Goal: Transaction & Acquisition: Purchase product/service

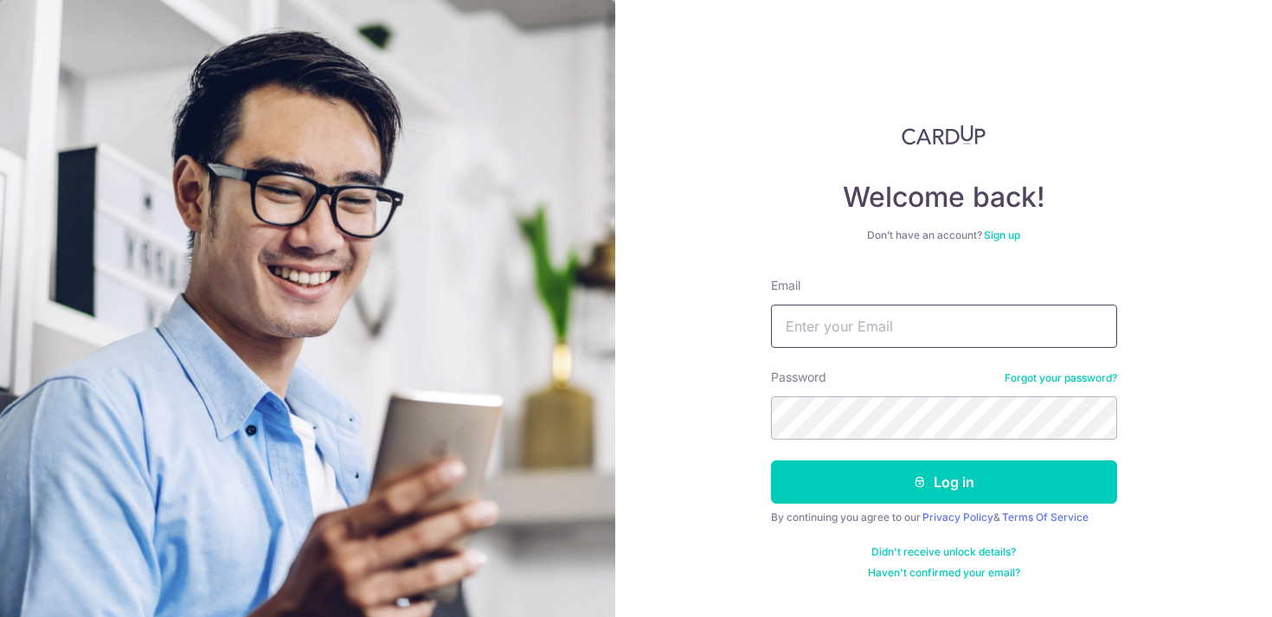
click at [890, 328] on input "Email" at bounding box center [944, 326] width 346 height 43
type input "[EMAIL_ADDRESS][DOMAIN_NAME]"
click at [771, 460] on button "Log in" at bounding box center [944, 481] width 346 height 43
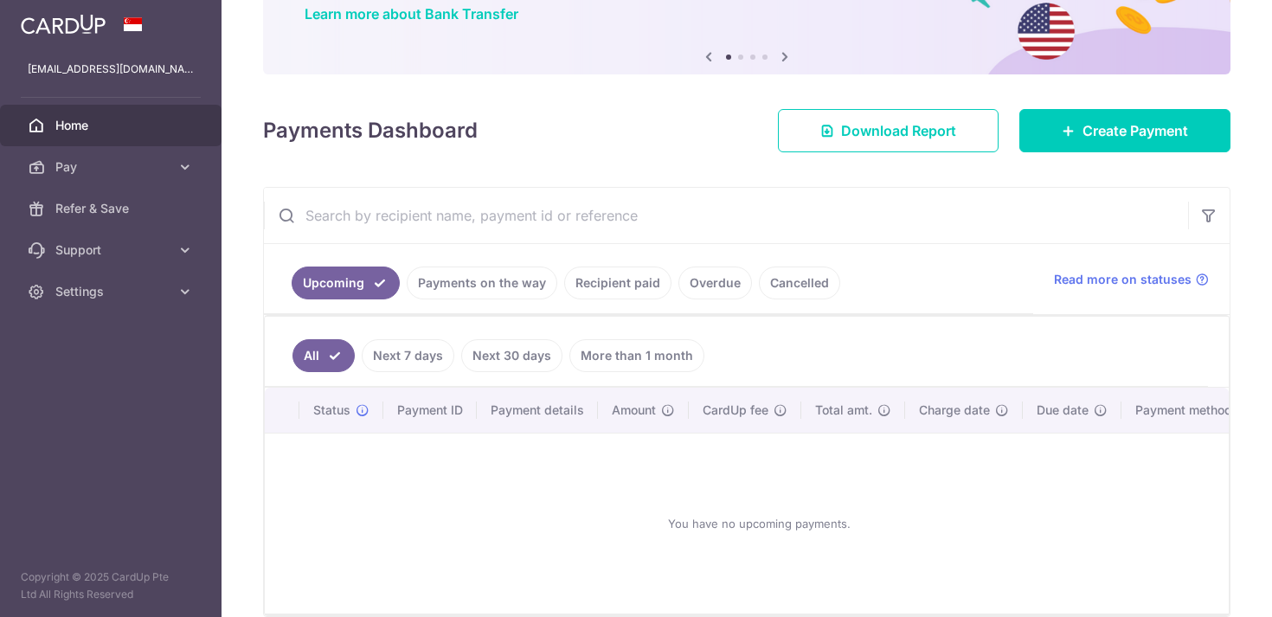
scroll to position [166, 0]
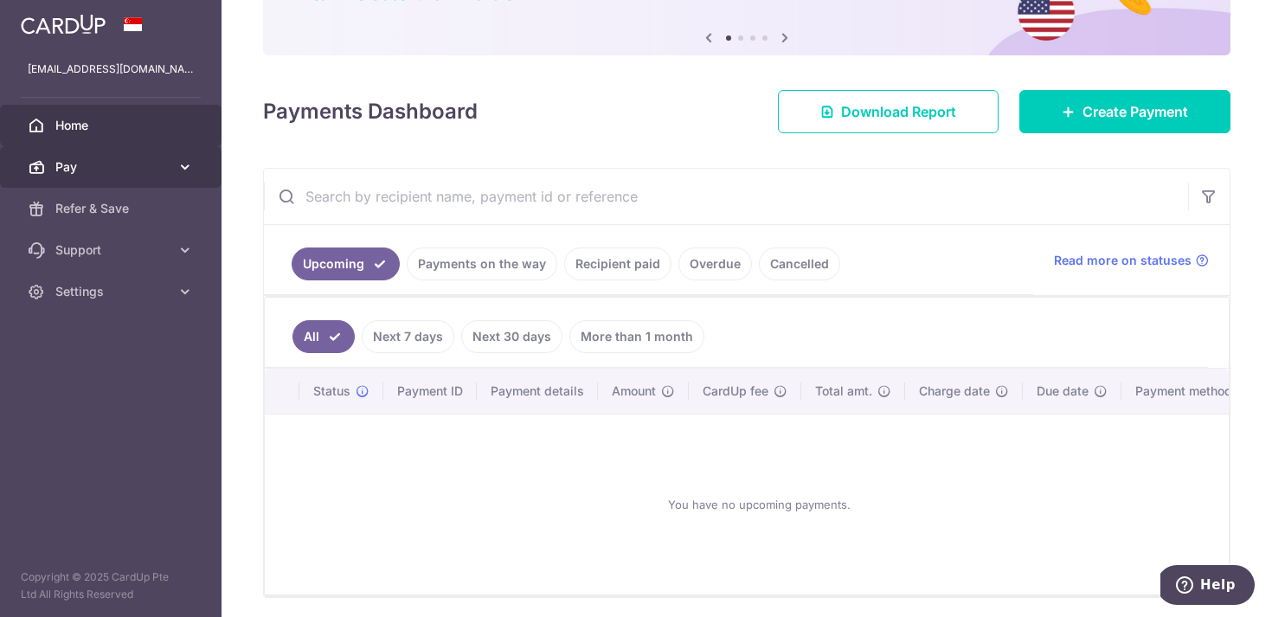
click at [113, 164] on span "Pay" at bounding box center [112, 166] width 114 height 17
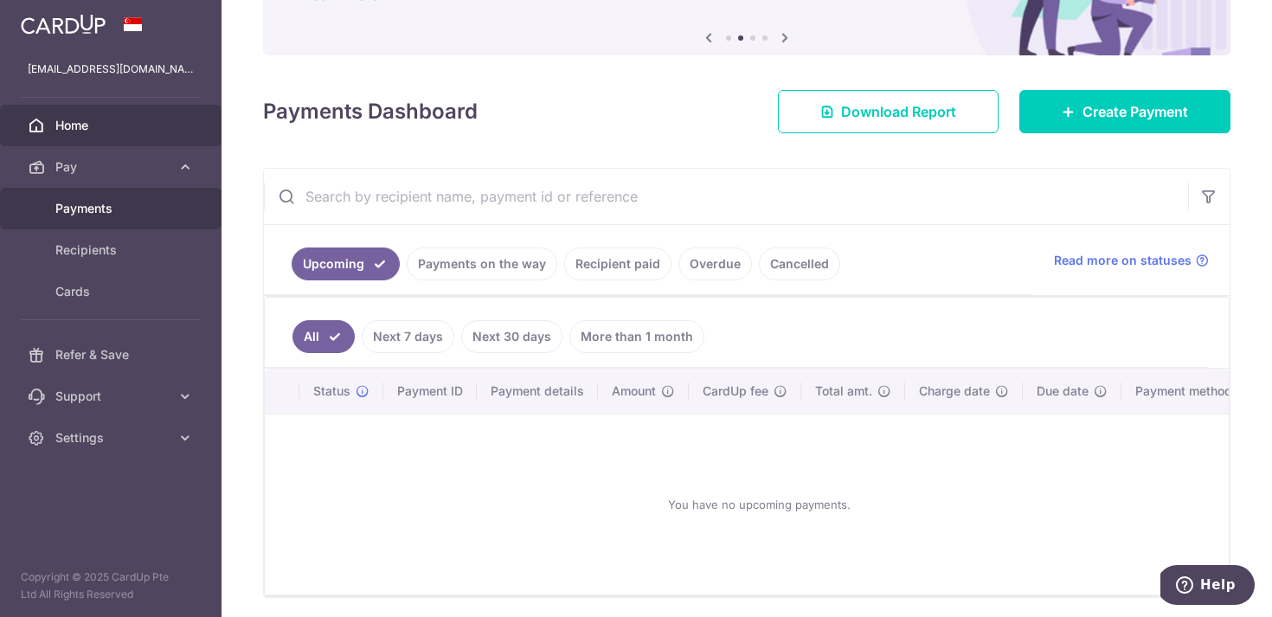
click at [100, 224] on link "Payments" at bounding box center [111, 209] width 222 height 42
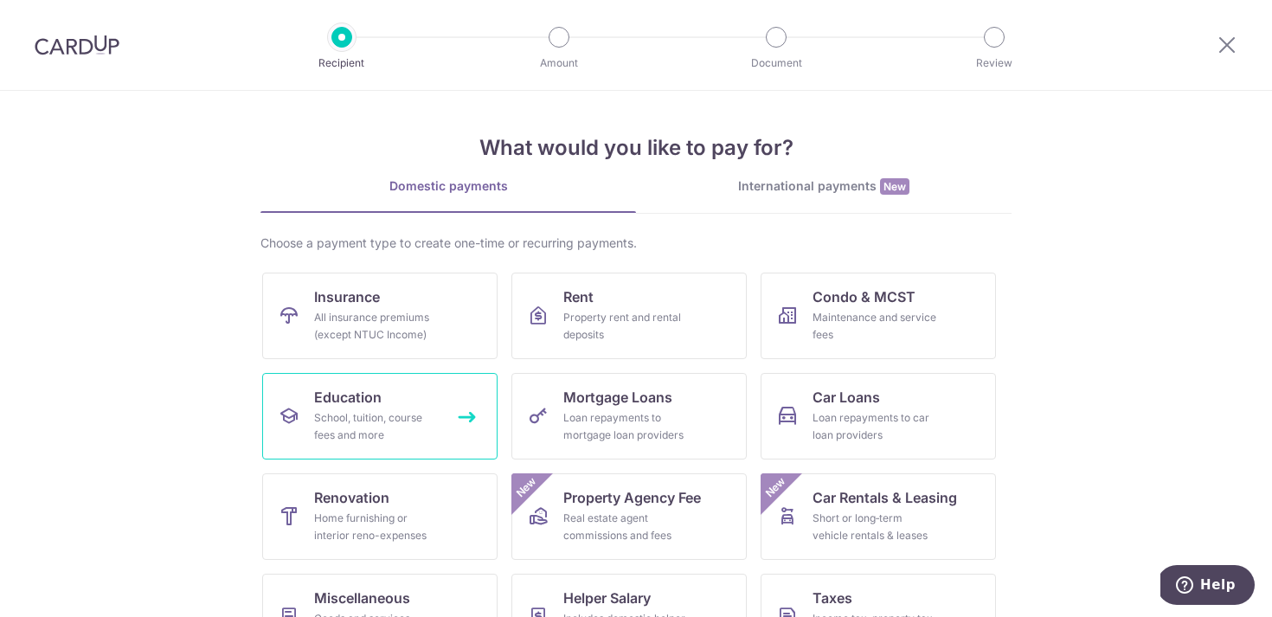
click at [375, 395] on span "Education" at bounding box center [347, 397] width 67 height 21
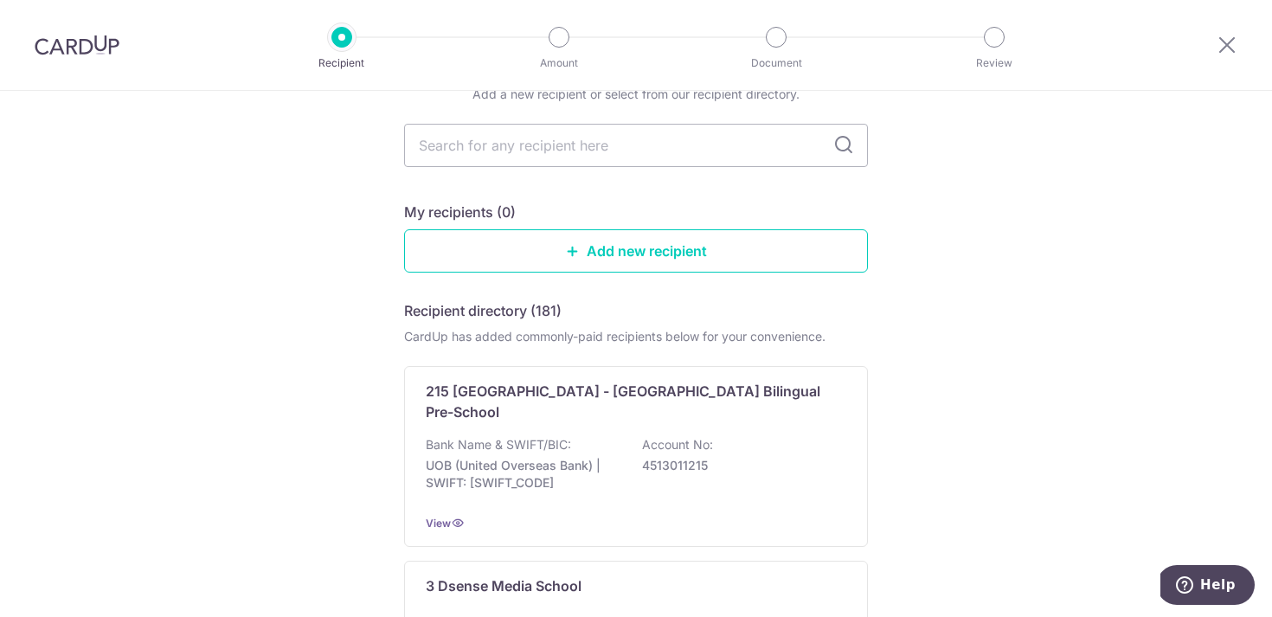
scroll to position [42, 0]
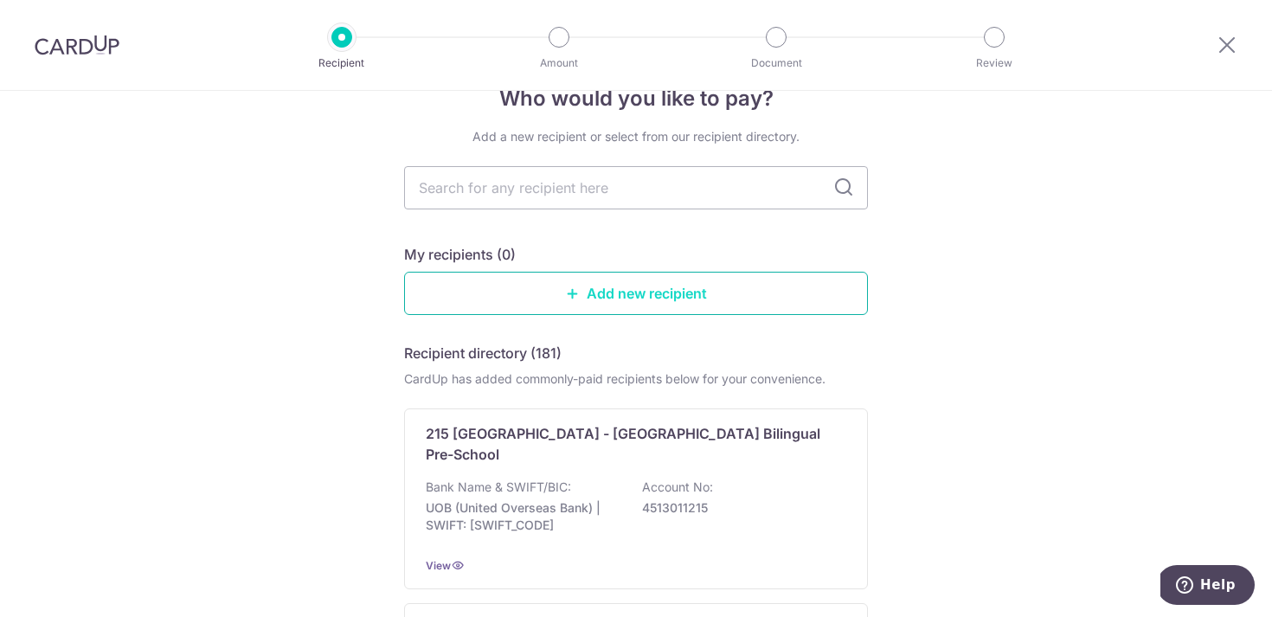
click at [710, 290] on link "Add new recipient" at bounding box center [636, 293] width 464 height 43
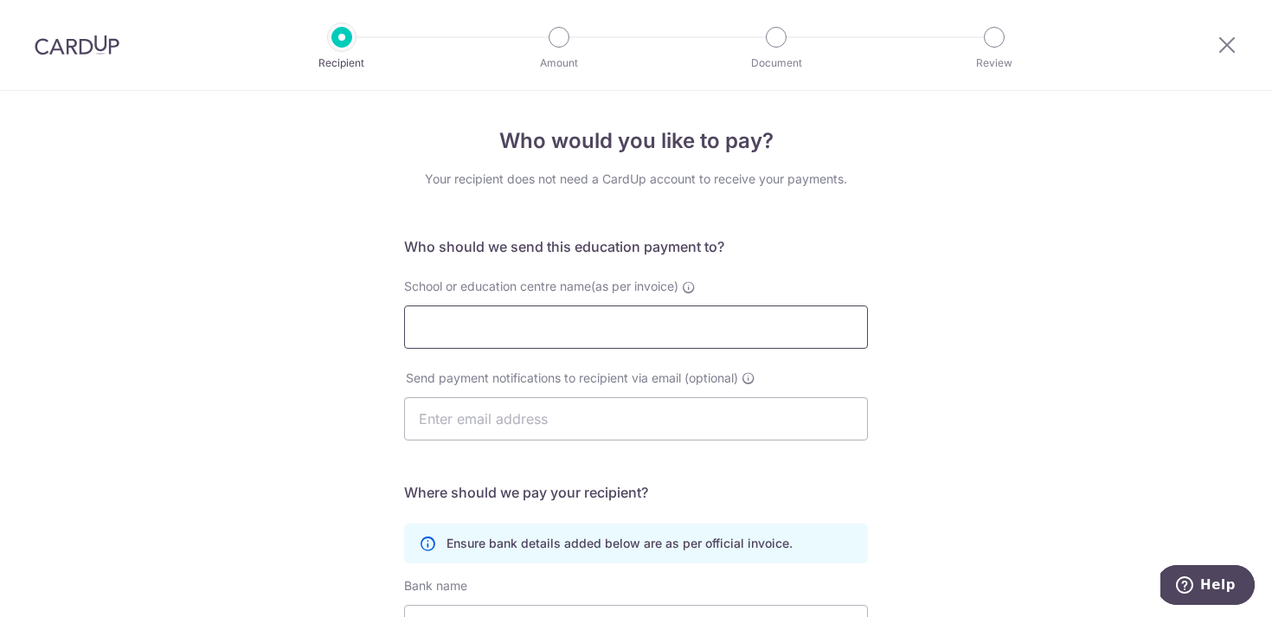
click at [675, 318] on input "School or education centre name(as per invoice)" at bounding box center [636, 326] width 464 height 43
type input "Teachers College, Columbia University"
click at [963, 426] on div "Who would you like to pay? Your recipient does not need a CardUp account to rec…" at bounding box center [636, 503] width 1272 height 824
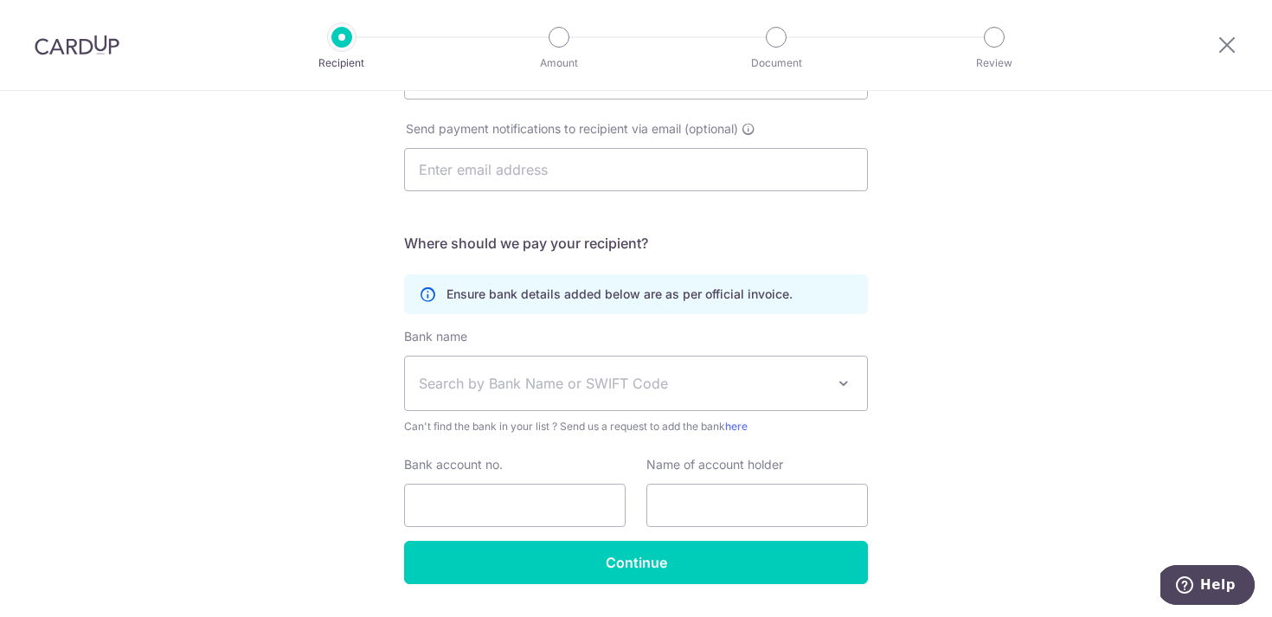
scroll to position [298, 0]
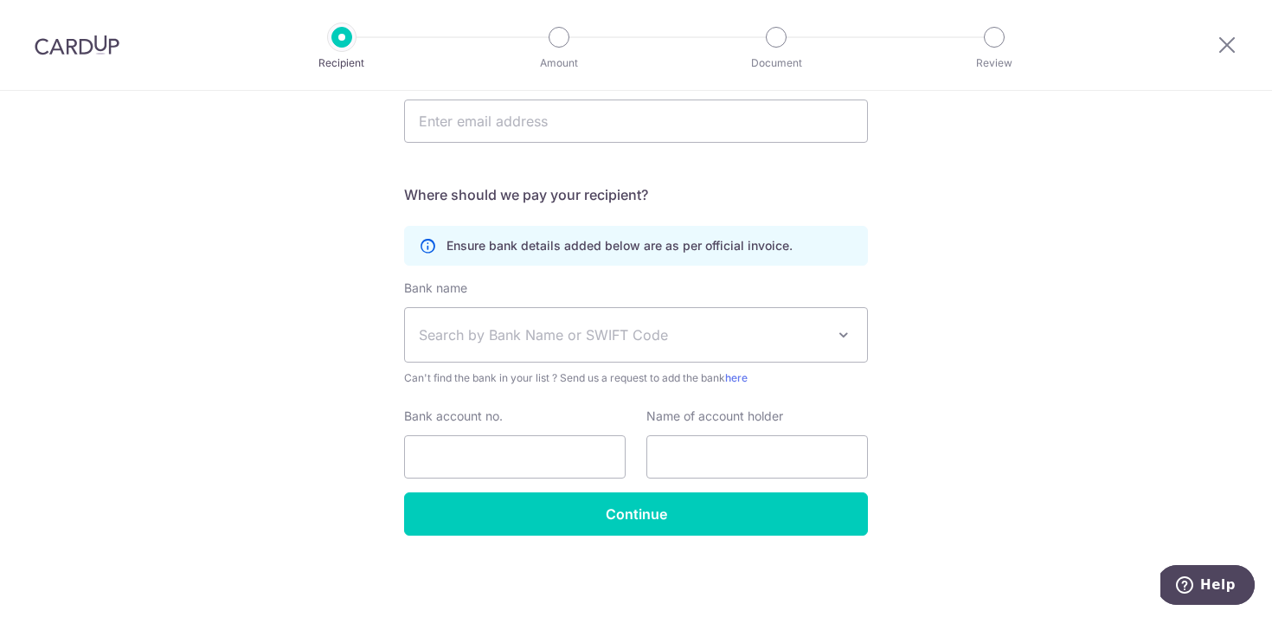
click at [761, 336] on span "Search by Bank Name or SWIFT Code" at bounding box center [622, 334] width 407 height 21
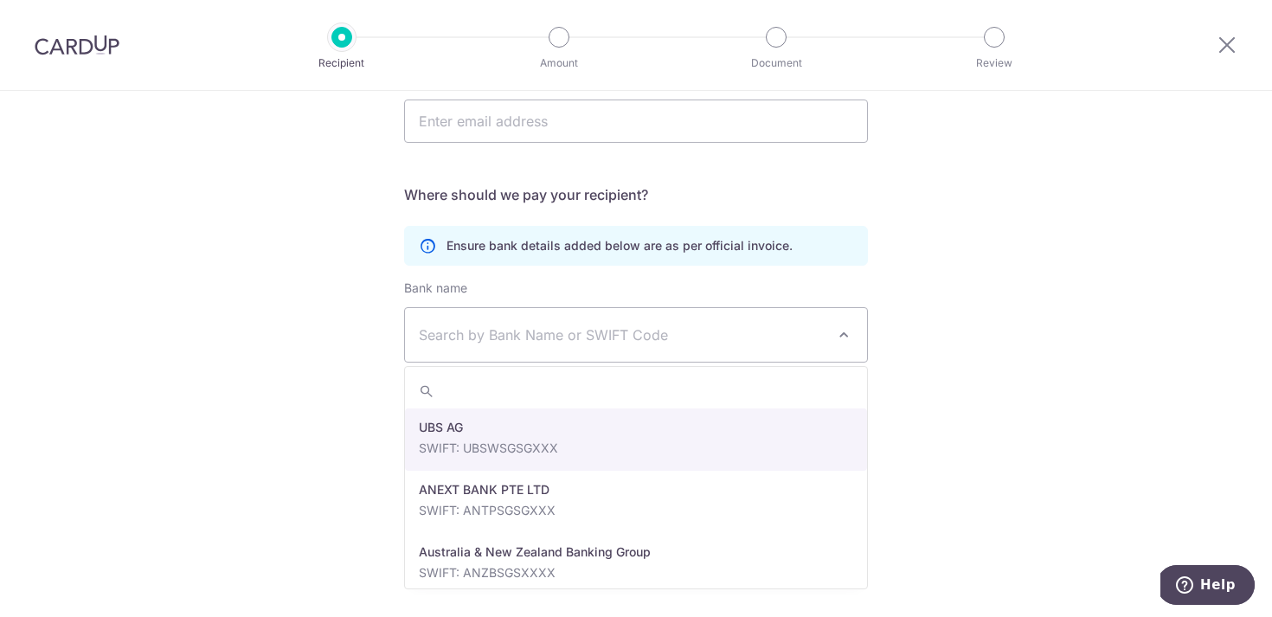
click at [1012, 387] on div "Who would you like to pay? Your recipient does not need a CardUp account to rec…" at bounding box center [636, 205] width 1272 height 824
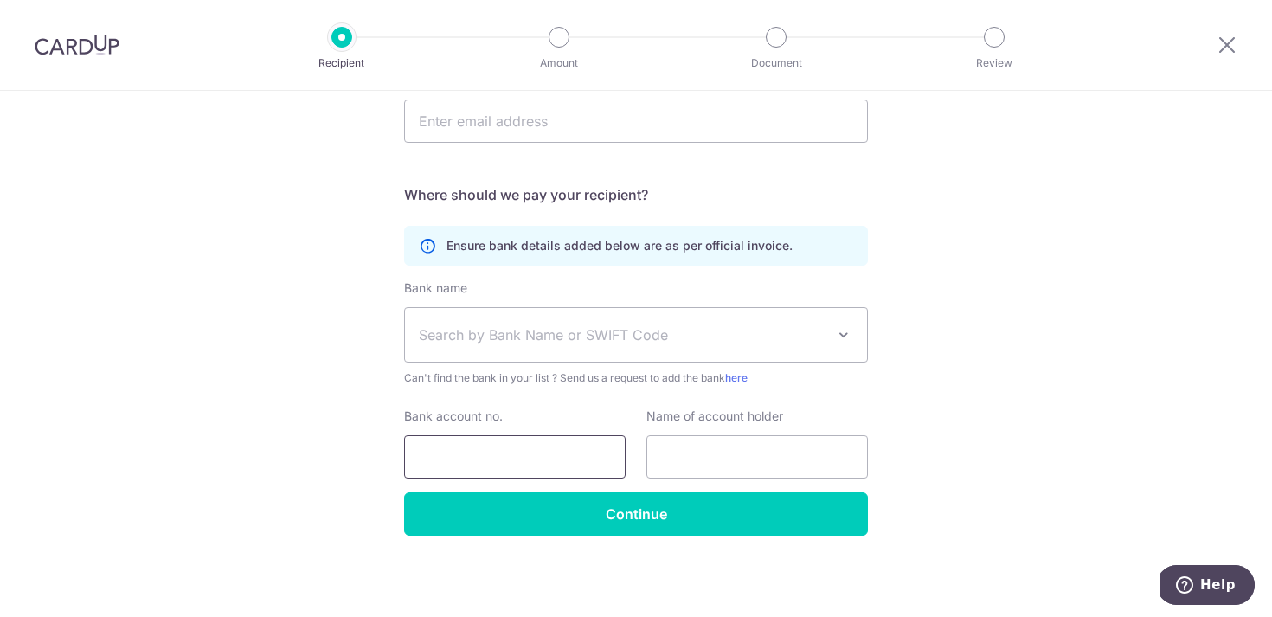
click at [527, 464] on input "Bank account no." at bounding box center [515, 456] width 222 height 43
type input "03517267"
click at [760, 459] on input "text" at bounding box center [757, 456] width 222 height 43
type input "Teachers College Columbia University"
click at [945, 476] on div "Who would you like to pay? Your recipient does not need a CardUp account to rec…" at bounding box center [636, 205] width 1272 height 824
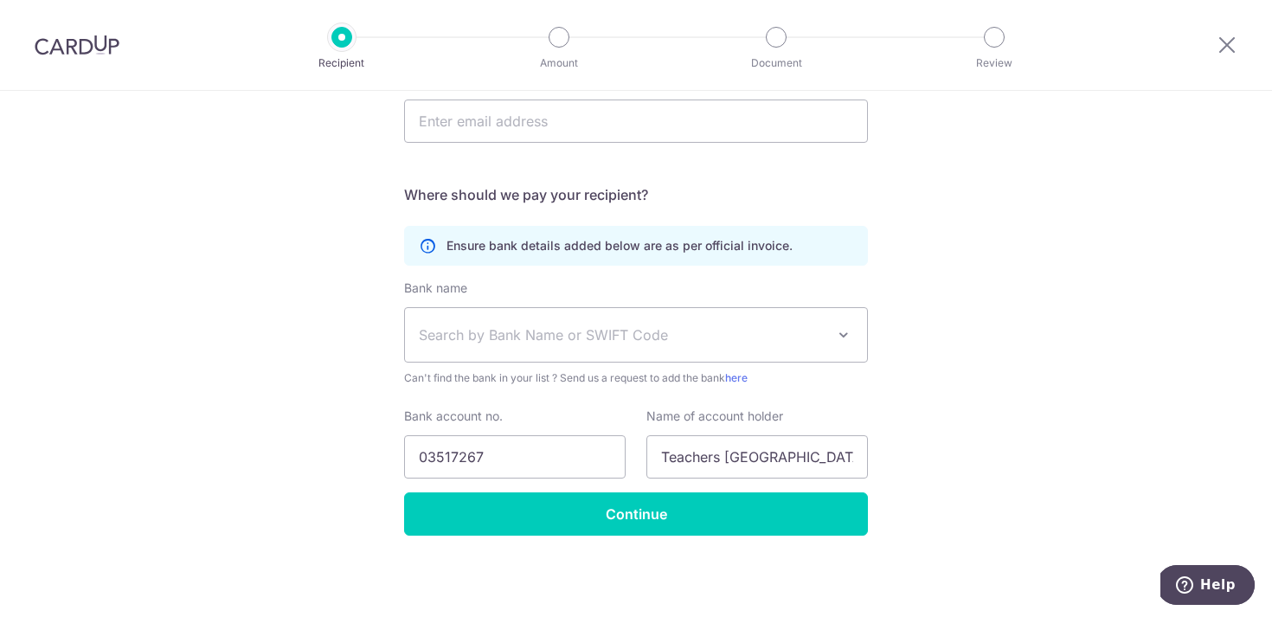
click at [992, 446] on div "Who would you like to pay? Your recipient does not need a CardUp account to rec…" at bounding box center [636, 205] width 1272 height 824
click at [980, 375] on div "Who would you like to pay? Your recipient does not need a CardUp account to rec…" at bounding box center [636, 205] width 1272 height 824
click at [766, 338] on span "Search by Bank Name or SWIFT Code" at bounding box center [622, 334] width 407 height 21
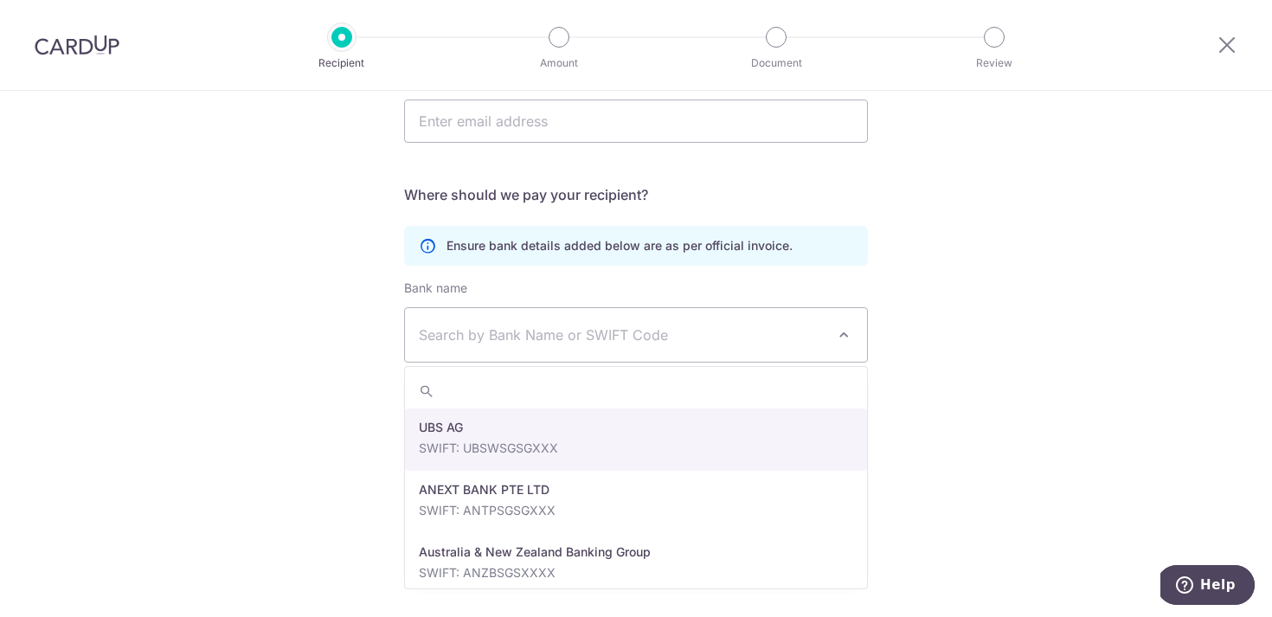
click at [963, 391] on div "Who would you like to pay? Your recipient does not need a CardUp account to rec…" at bounding box center [636, 205] width 1272 height 824
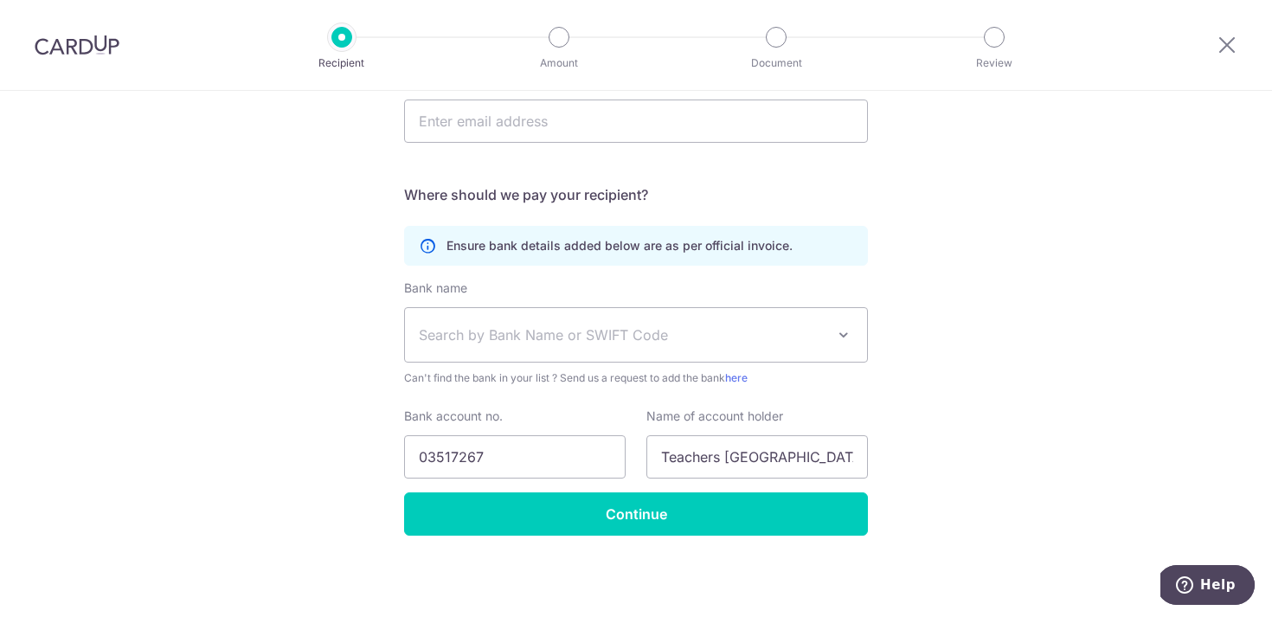
click at [679, 340] on span "Search by Bank Name or SWIFT Code" at bounding box center [622, 334] width 407 height 21
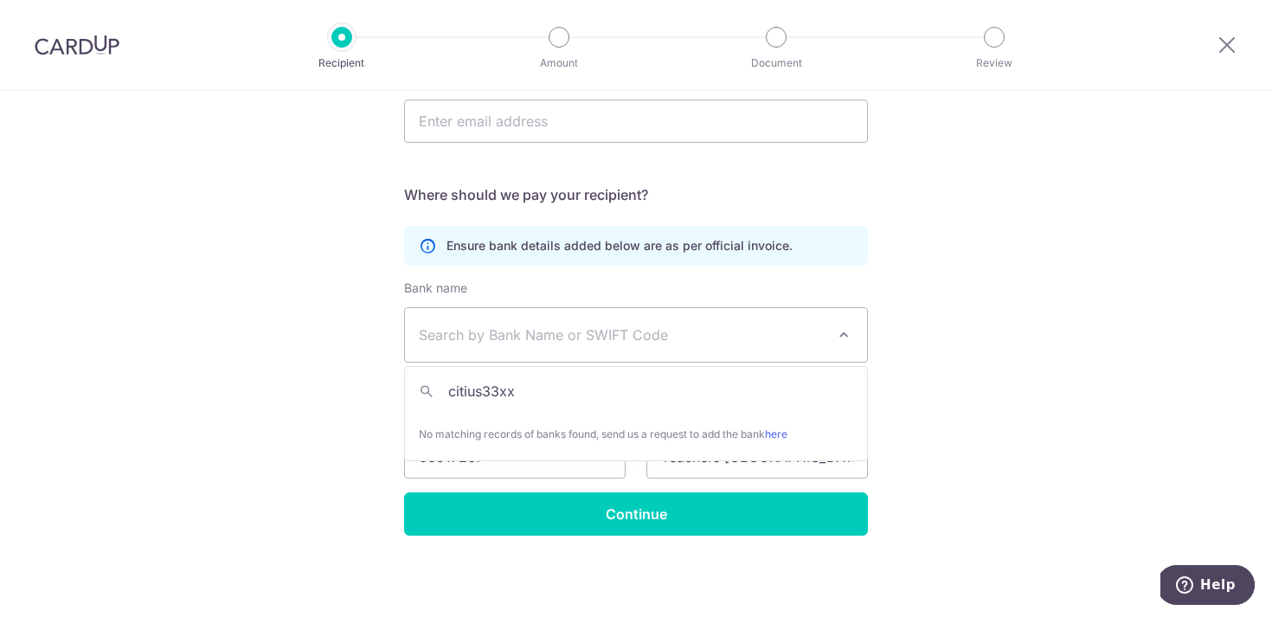
type input "citius33xxx"
click at [989, 419] on div "Who would you like to pay? Your recipient does not need a CardUp account to rec…" at bounding box center [636, 205] width 1272 height 824
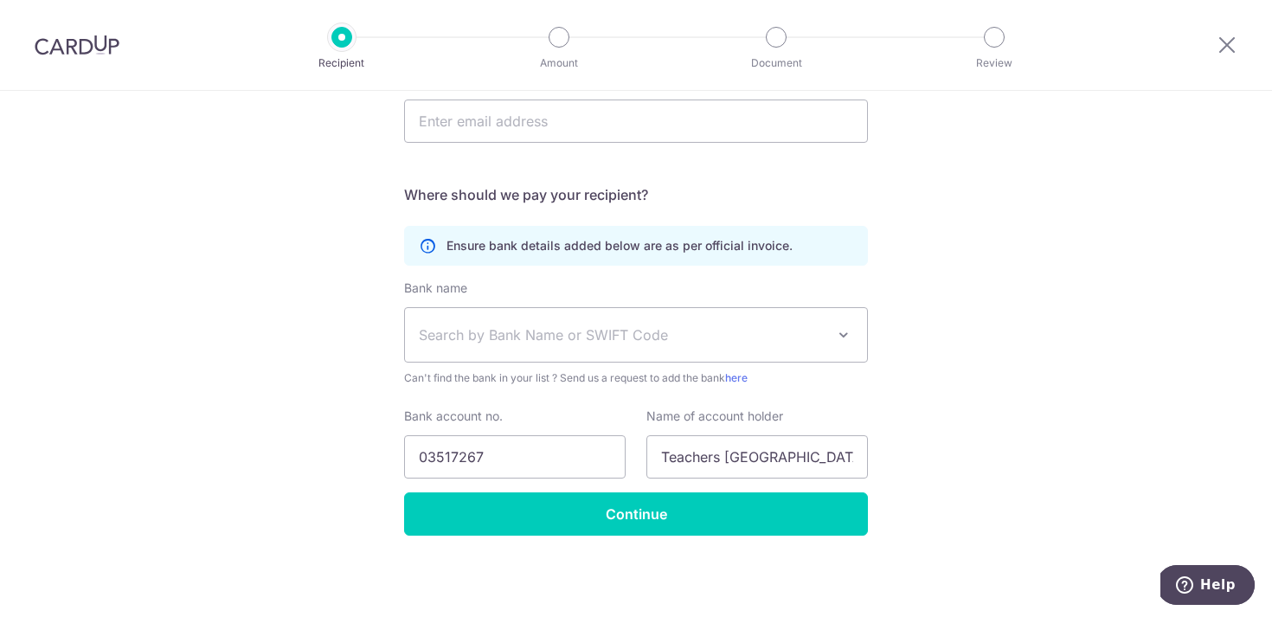
click at [974, 401] on div "Who would you like to pay? Your recipient does not need a CardUp account to rec…" at bounding box center [636, 205] width 1272 height 824
click at [997, 394] on div "Who would you like to pay? Your recipient does not need a CardUp account to rec…" at bounding box center [636, 205] width 1272 height 824
click at [645, 334] on span "Search by Bank Name or SWIFT Code" at bounding box center [622, 334] width 407 height 21
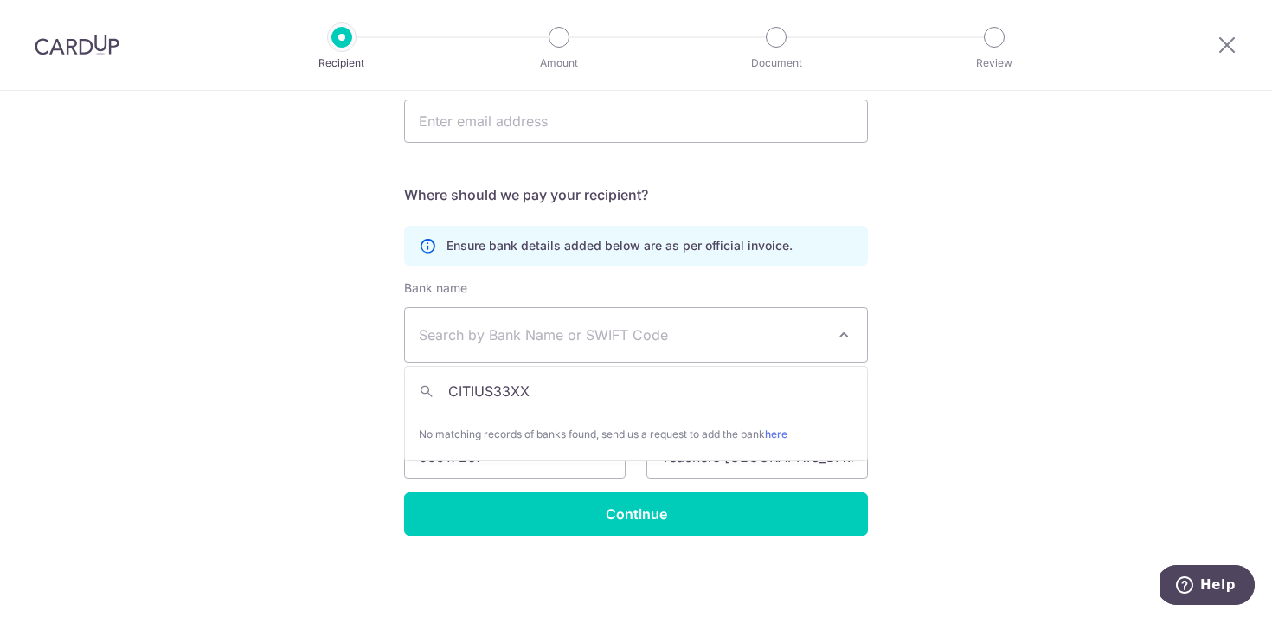
type input "CITIUS33XXX"
click at [507, 392] on input "CITIUS33XXX" at bounding box center [636, 391] width 462 height 35
click at [1121, 432] on div "Who would you like to pay? Your recipient does not need a CardUp account to rec…" at bounding box center [636, 205] width 1272 height 824
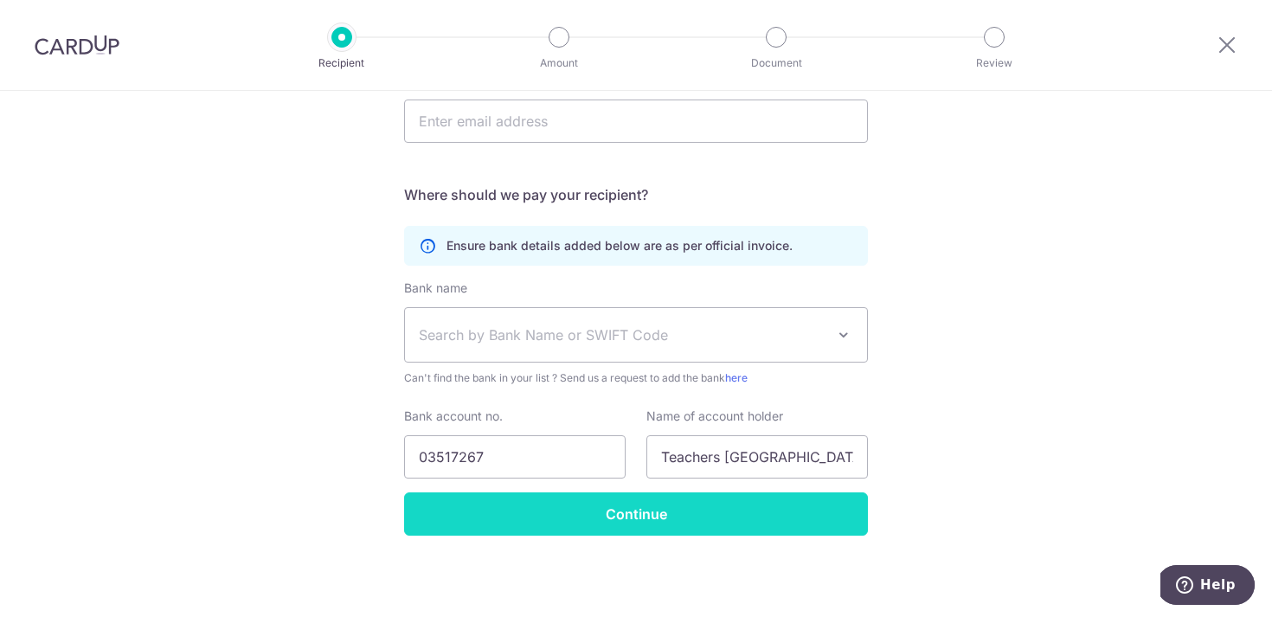
click at [707, 531] on input "Continue" at bounding box center [636, 513] width 464 height 43
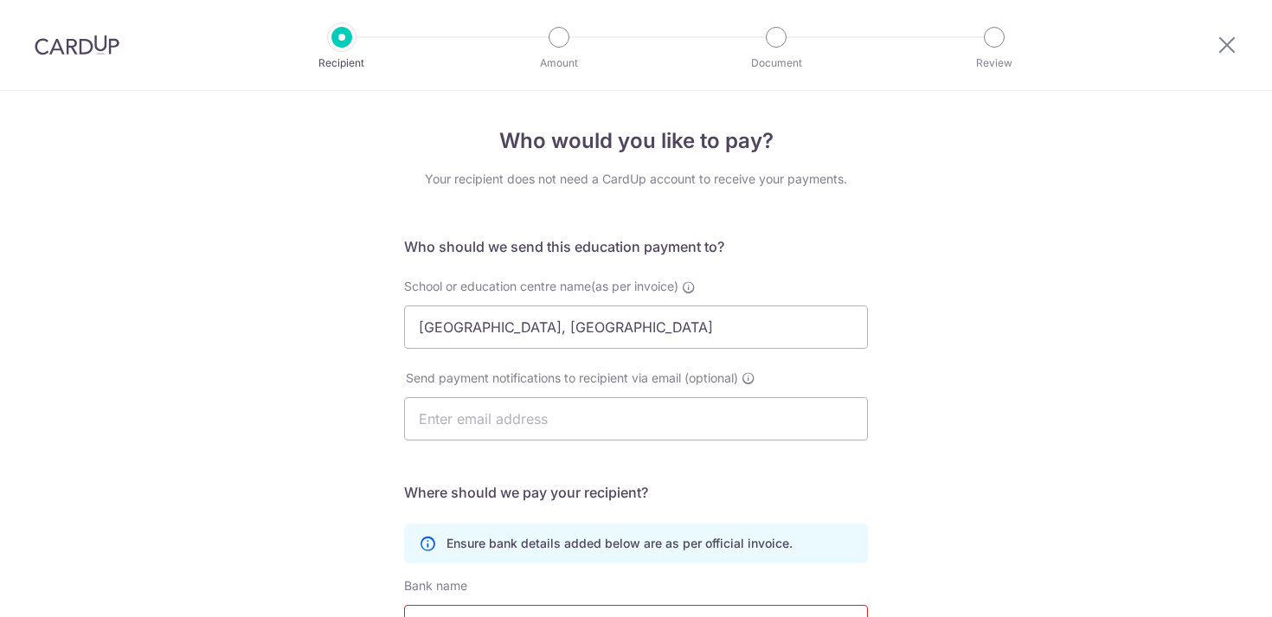
scroll to position [322, 0]
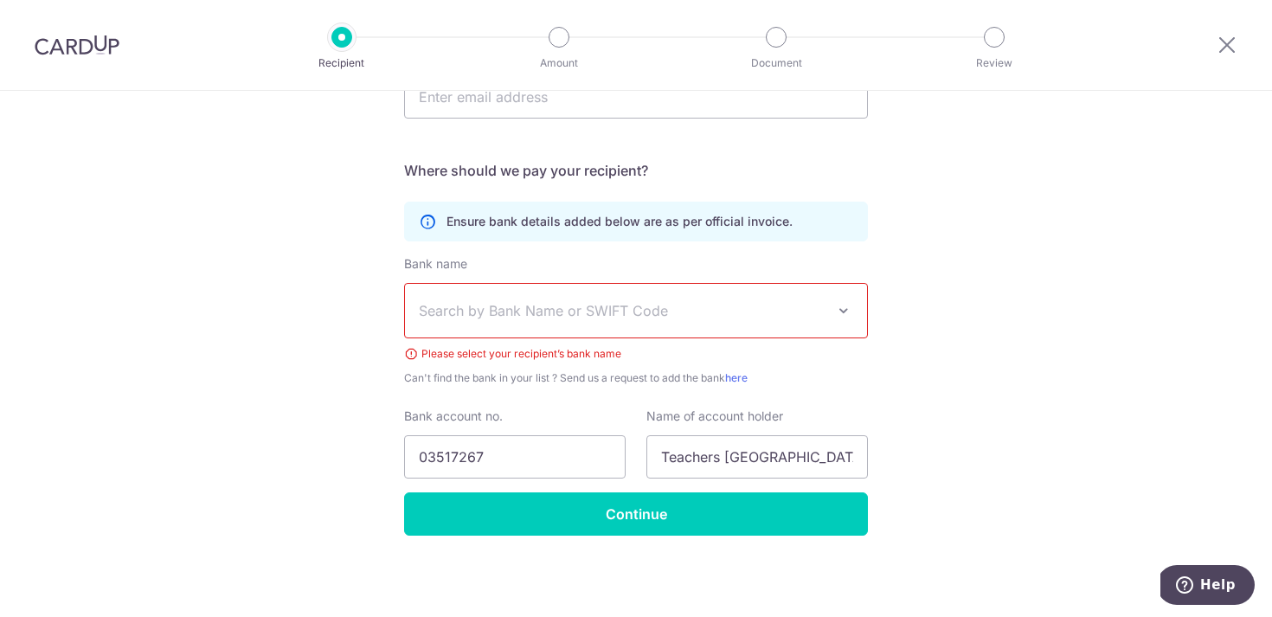
click at [704, 304] on span "Search by Bank Name or SWIFT Code" at bounding box center [622, 310] width 407 height 21
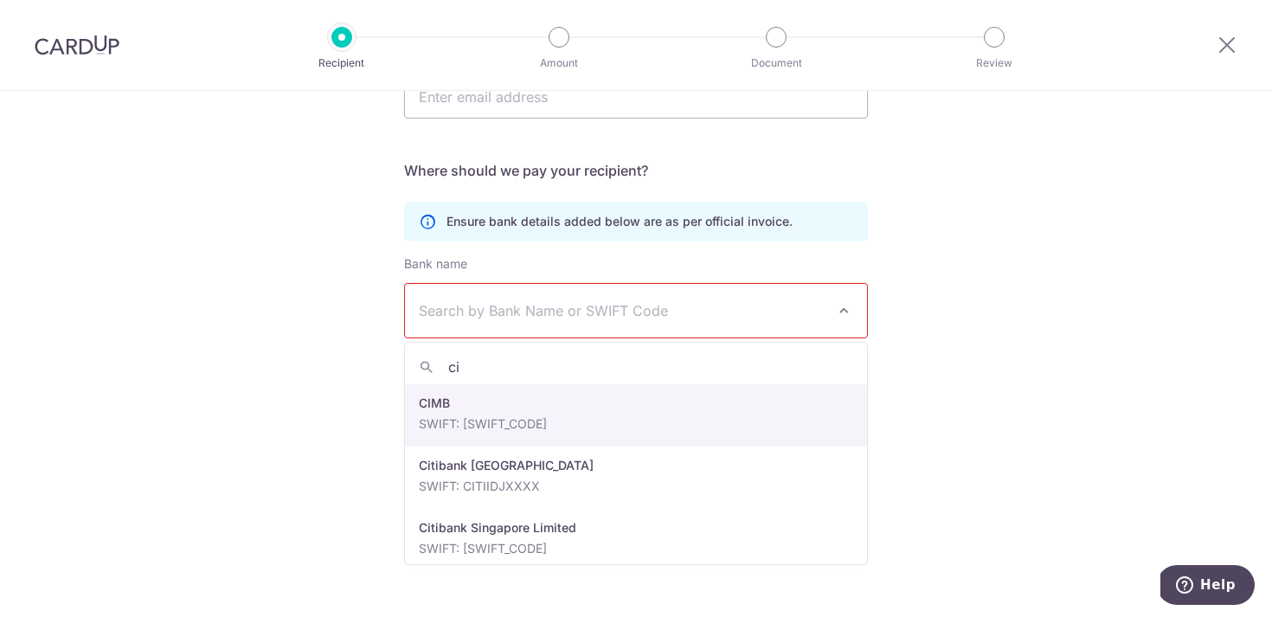
type input "c"
type input "citibank"
click at [953, 343] on div "Who would you like to pay? Your recipient does not need a CardUp account to rec…" at bounding box center [636, 193] width 1272 height 848
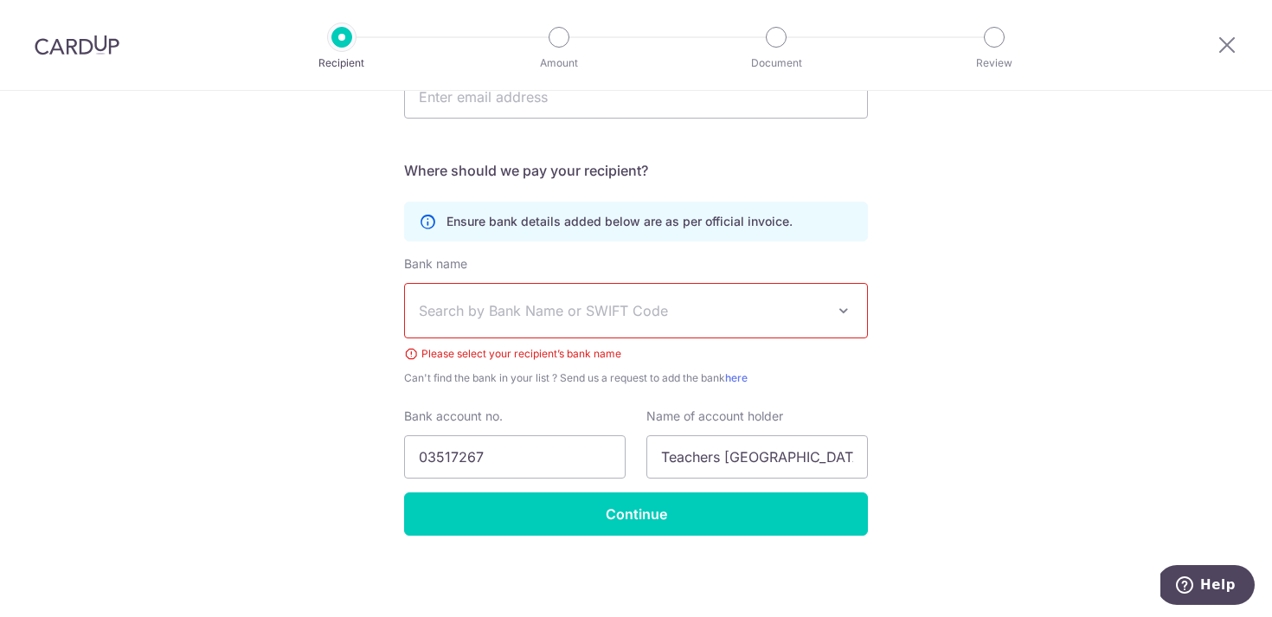
click at [1028, 482] on div "Who would you like to pay? Your recipient does not need a CardUp account to rec…" at bounding box center [636, 193] width 1272 height 848
click at [761, 308] on span "Search by Bank Name or SWIFT Code" at bounding box center [622, 310] width 407 height 21
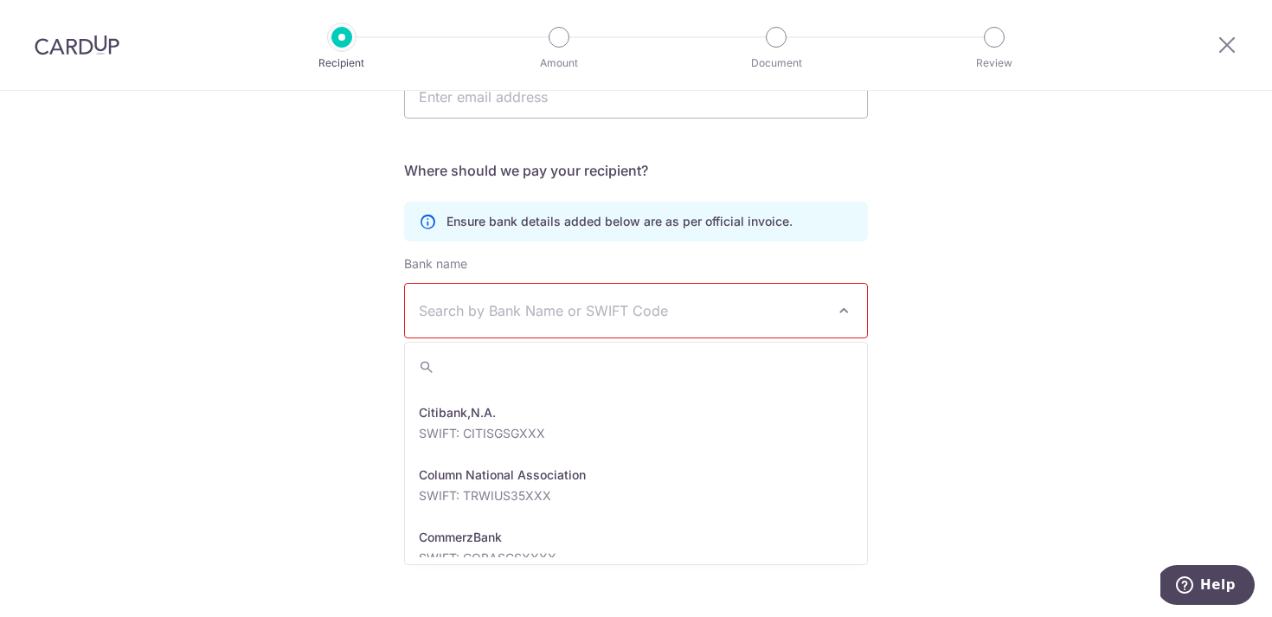
scroll to position [1134, 0]
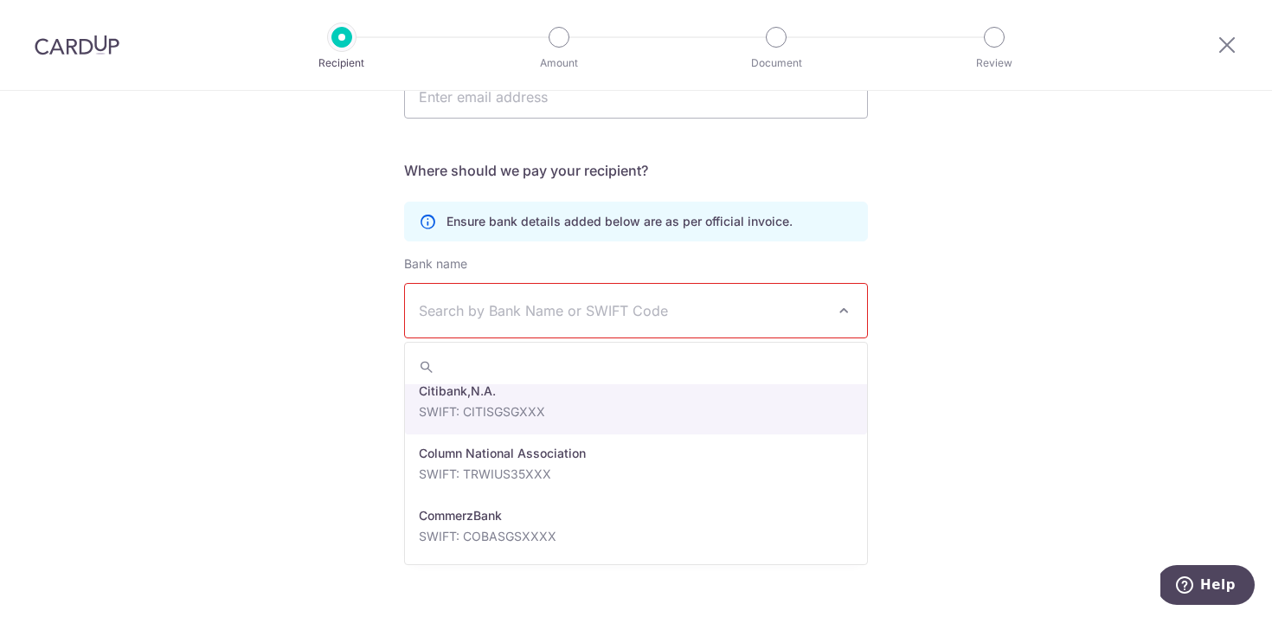
click at [743, 312] on span "Search by Bank Name or SWIFT Code" at bounding box center [622, 310] width 407 height 21
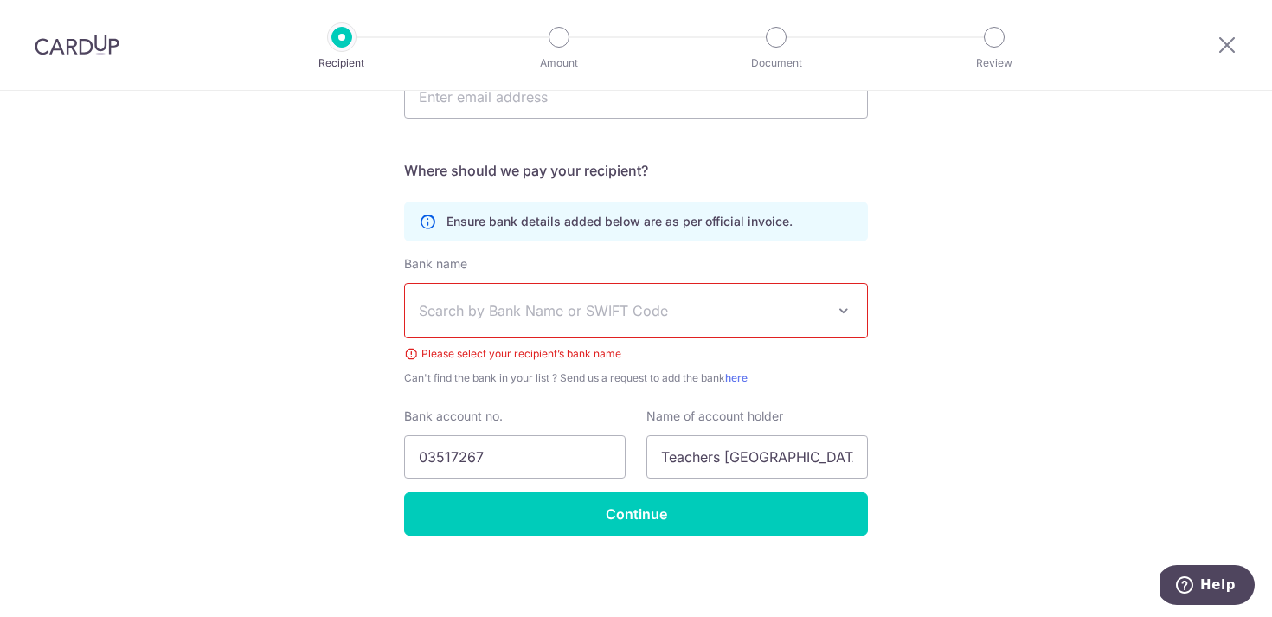
click at [655, 315] on span "Search by Bank Name or SWIFT Code" at bounding box center [622, 310] width 407 height 21
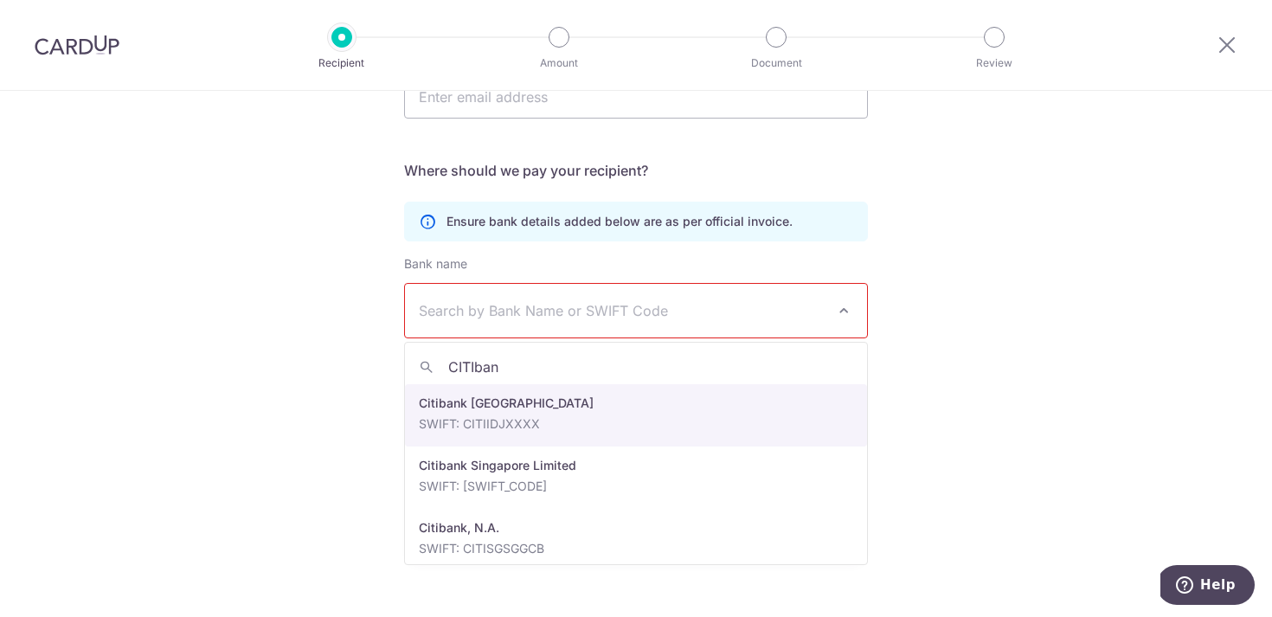
type input "CITIbank"
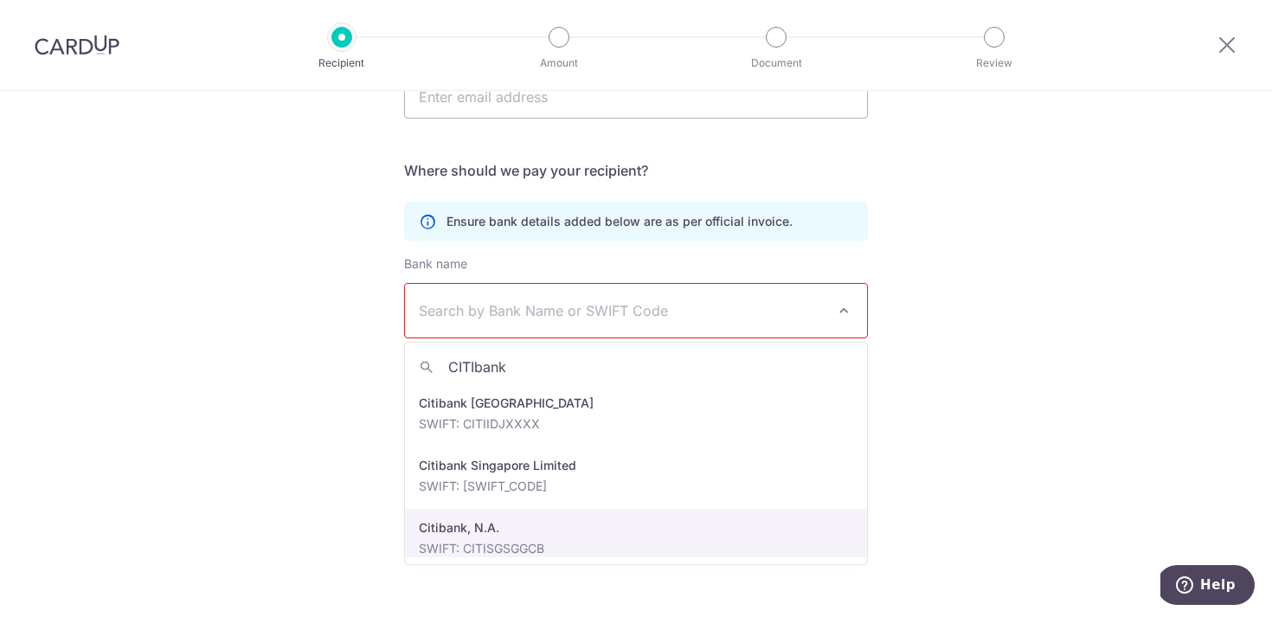
click at [580, 546] on div "Who would you like to pay? Your recipient does not need a CardUp account to rec…" at bounding box center [636, 193] width 1272 height 848
select select "22515"
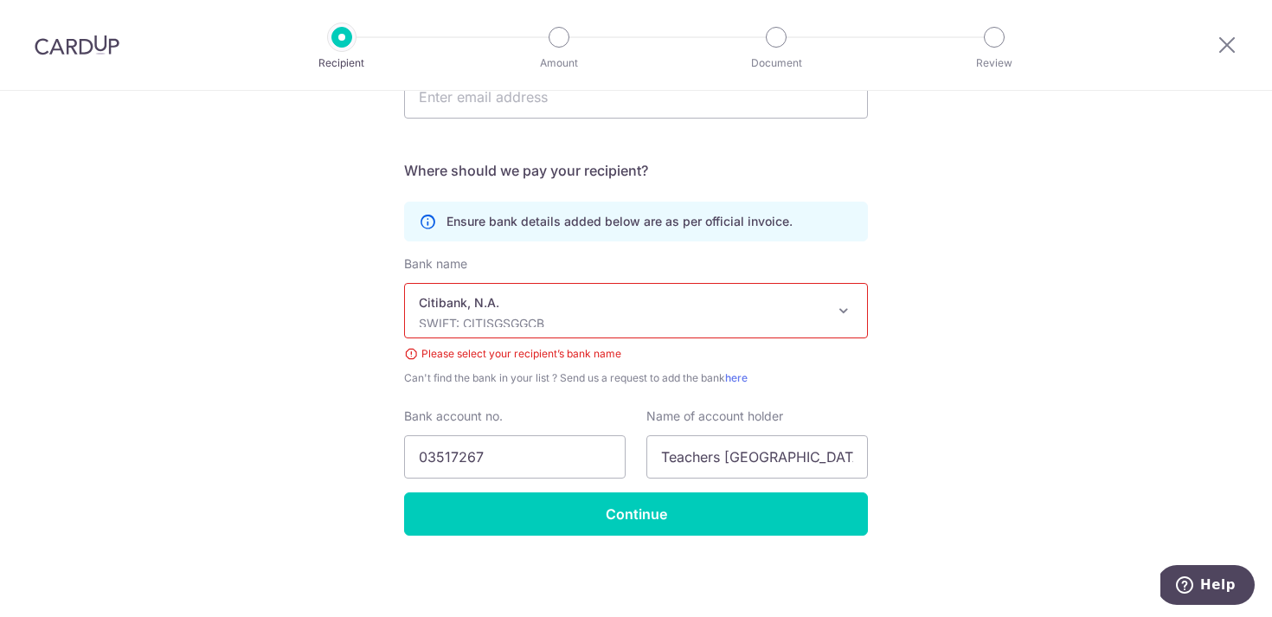
click at [915, 404] on div "Who would you like to pay? Your recipient does not need a CardUp account to rec…" at bounding box center [636, 193] width 1272 height 848
click at [842, 306] on span at bounding box center [843, 310] width 21 height 21
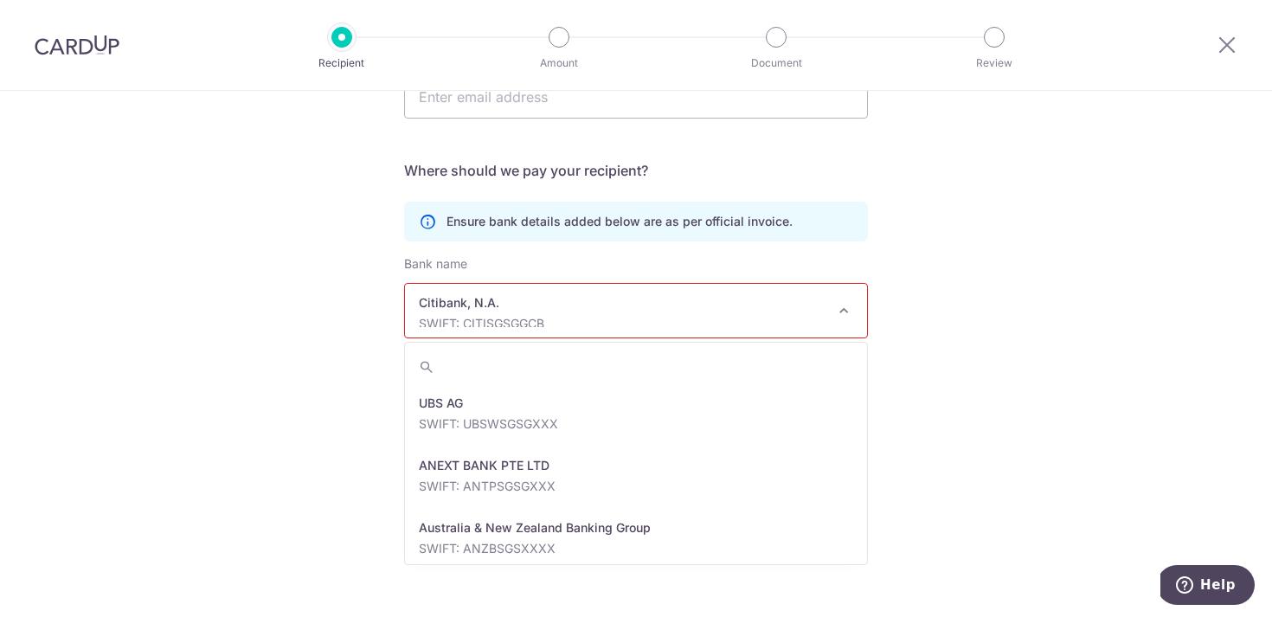
scroll to position [810, 0]
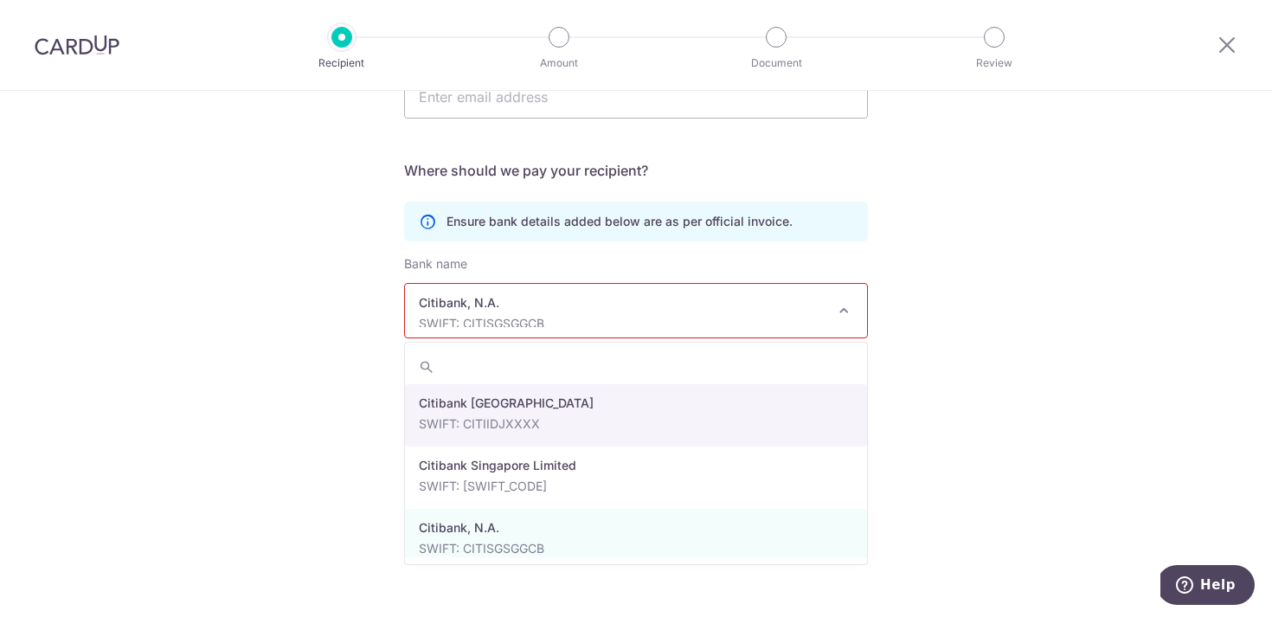
click at [925, 415] on div "Who would you like to pay? Your recipient does not need a CardUp account to rec…" at bounding box center [636, 193] width 1272 height 848
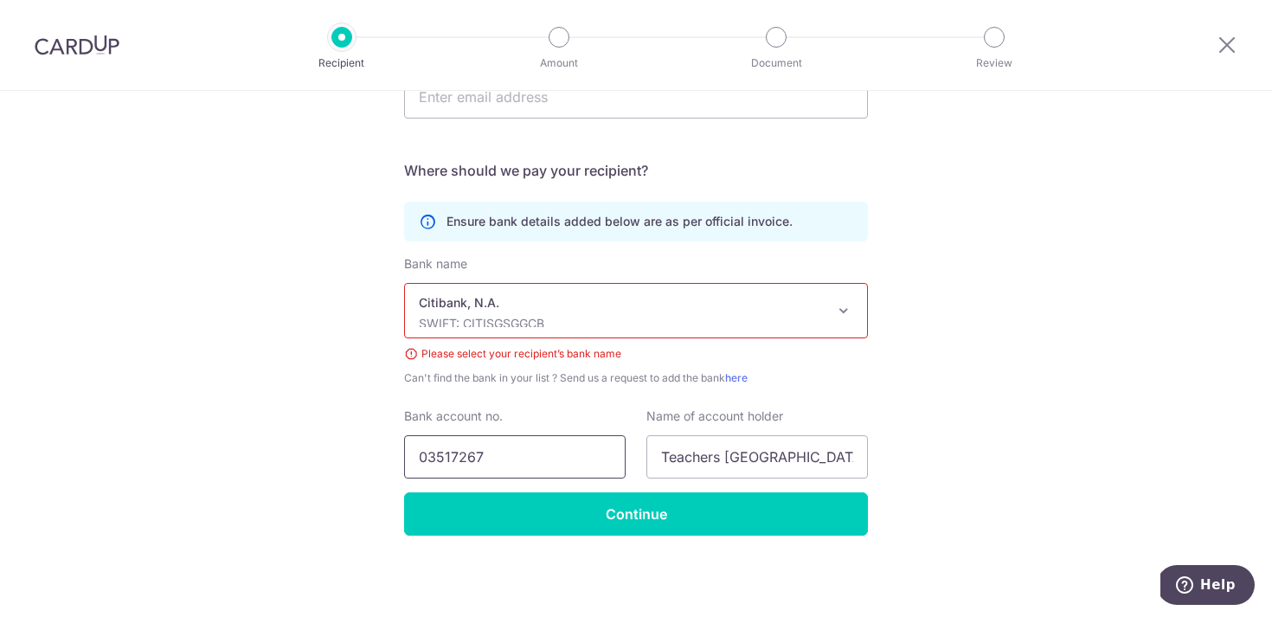
drag, startPoint x: 505, startPoint y: 455, endPoint x: 324, endPoint y: 448, distance: 181.0
click at [324, 448] on div "Who would you like to pay? Your recipient does not need a CardUp account to rec…" at bounding box center [636, 193] width 1272 height 848
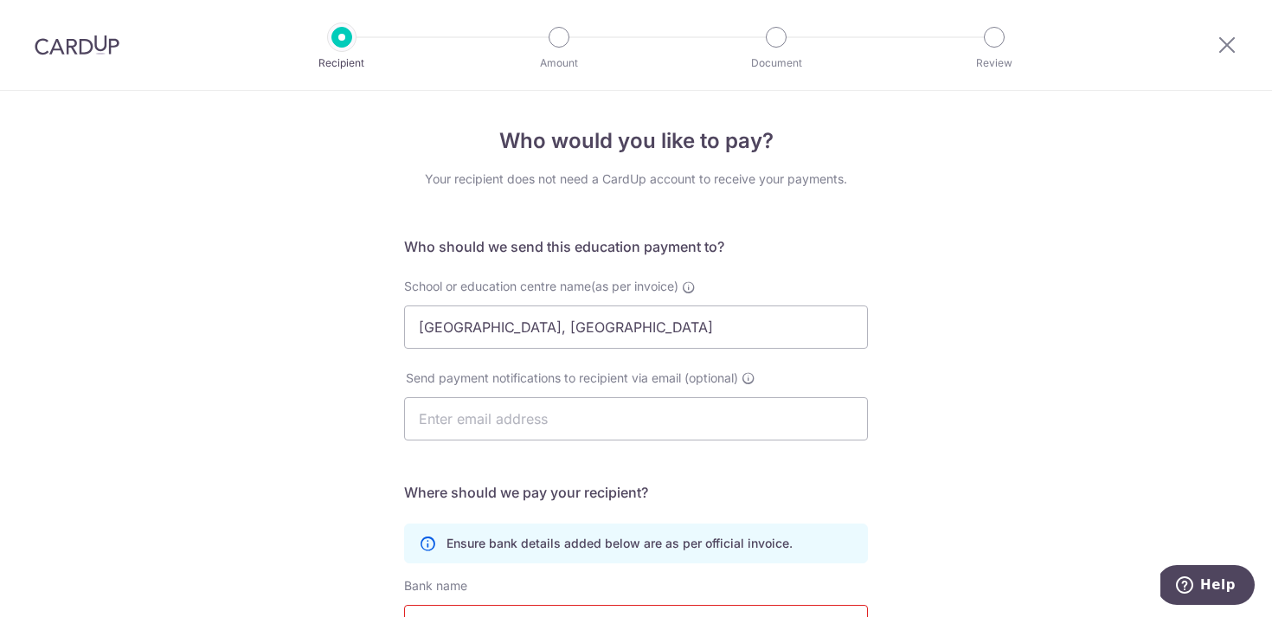
click at [94, 50] on img at bounding box center [77, 45] width 85 height 21
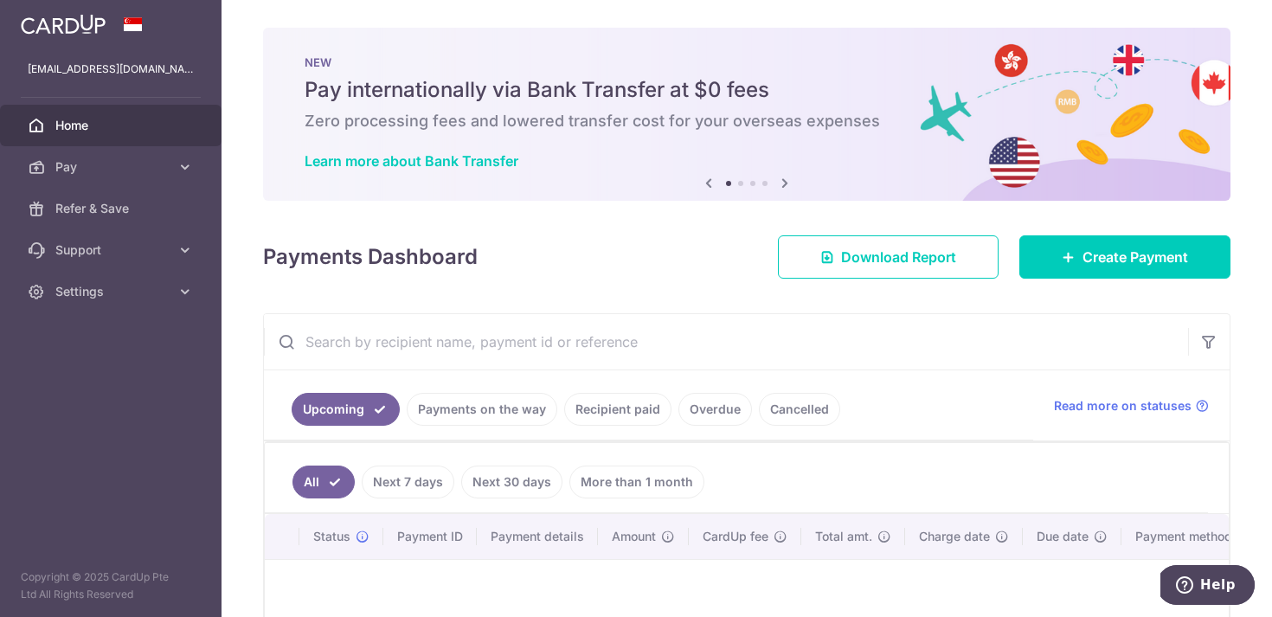
click at [631, 268] on div "Payments Dashboard Download Report Create Payment" at bounding box center [746, 253] width 967 height 50
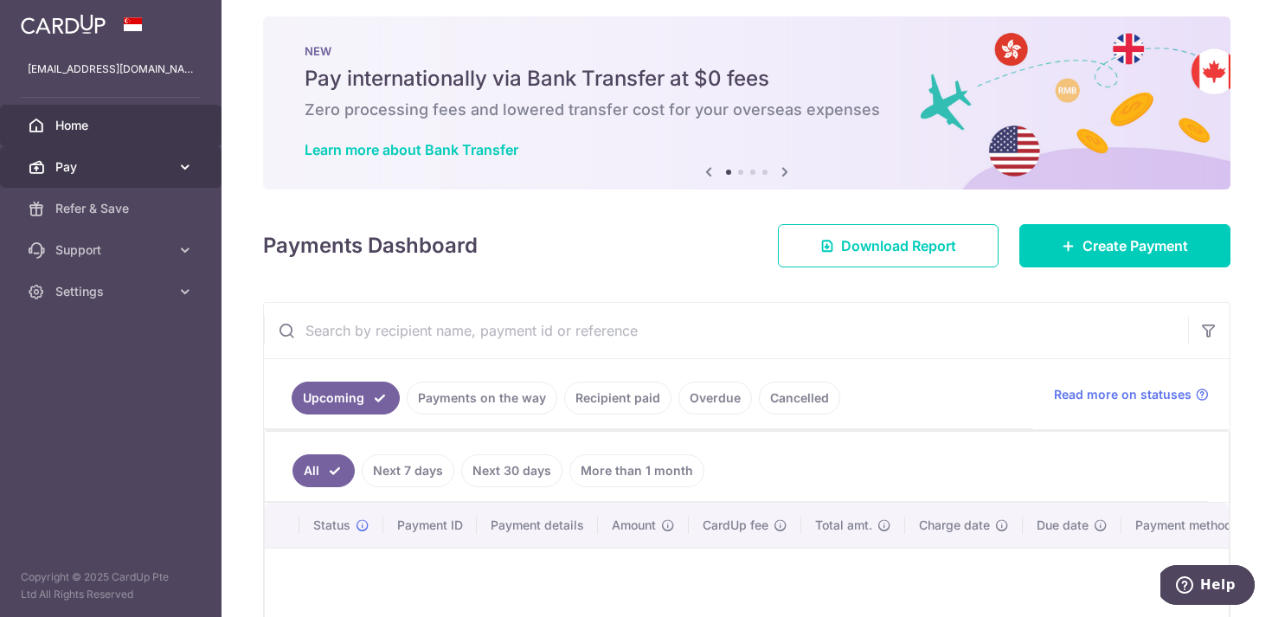
click at [76, 171] on span "Pay" at bounding box center [112, 166] width 114 height 17
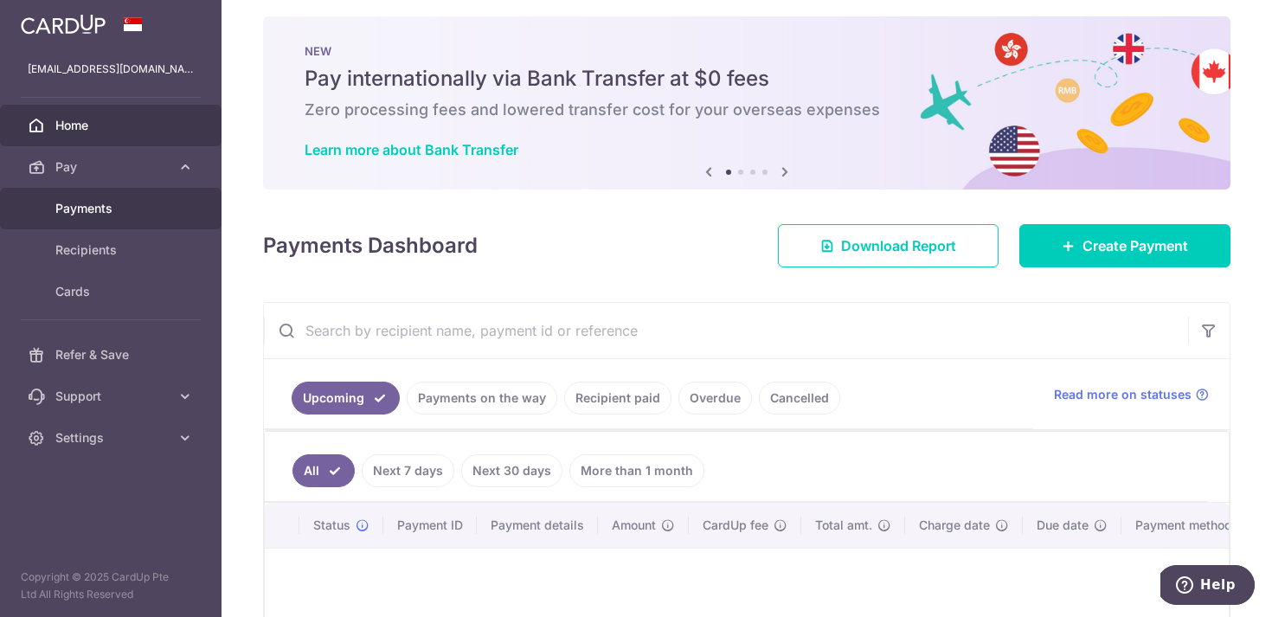
click at [113, 213] on span "Payments" at bounding box center [112, 208] width 114 height 17
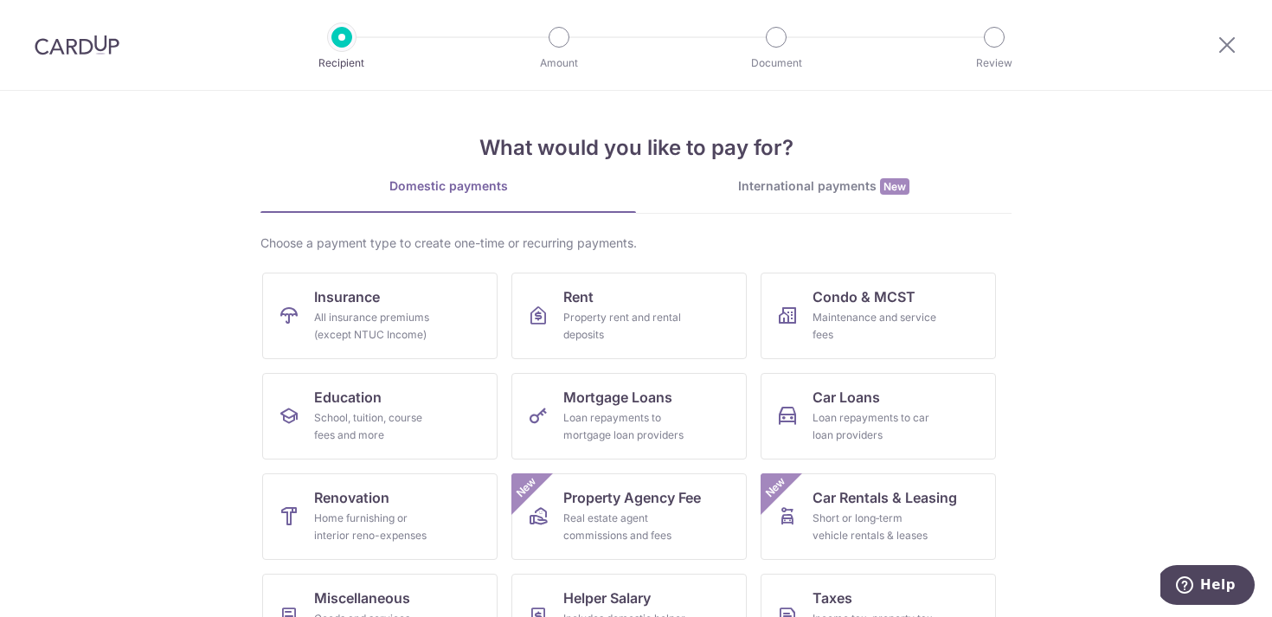
click at [822, 176] on div "What would you like to pay for? Domestic payments International payments New Ch…" at bounding box center [635, 433] width 751 height 684
click at [815, 195] on div "International payments New" at bounding box center [824, 186] width 376 height 18
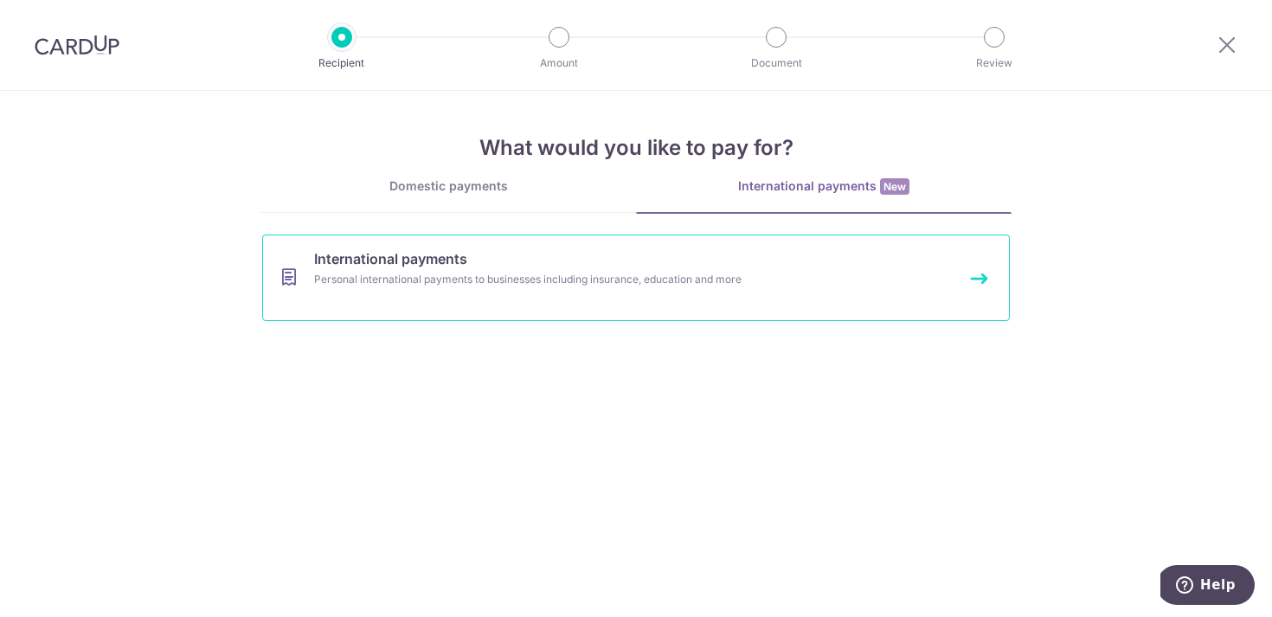
click at [491, 277] on div "Personal international payments to businesses including insurance, education an…" at bounding box center [613, 279] width 598 height 17
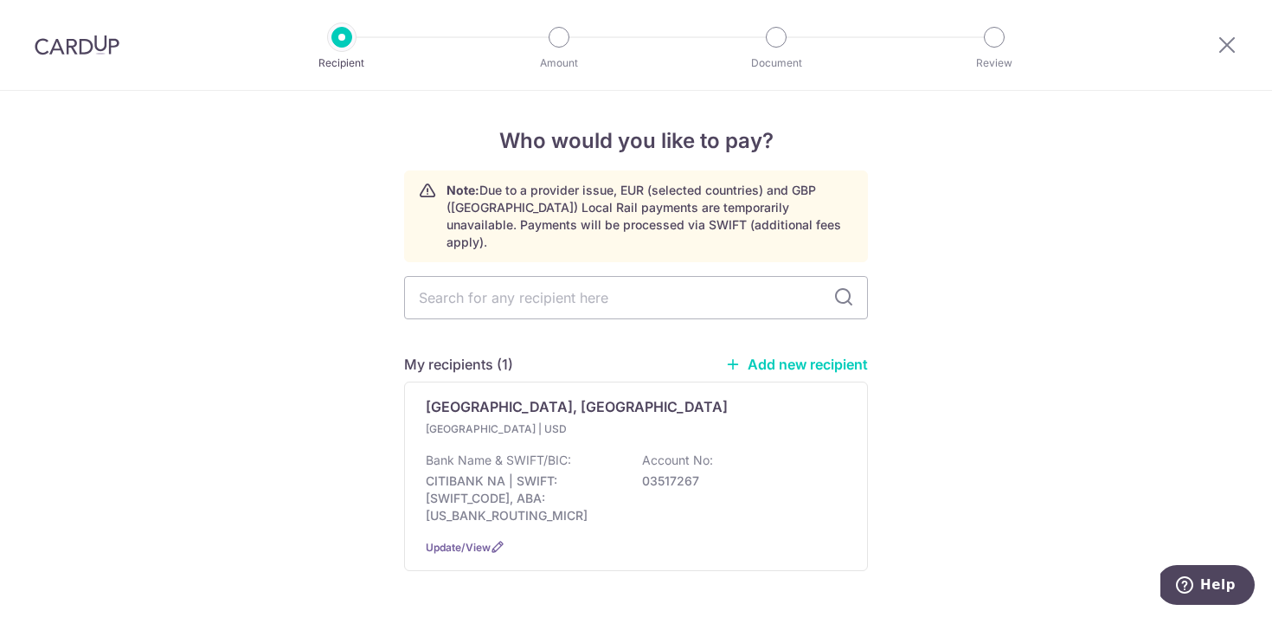
scroll to position [37, 0]
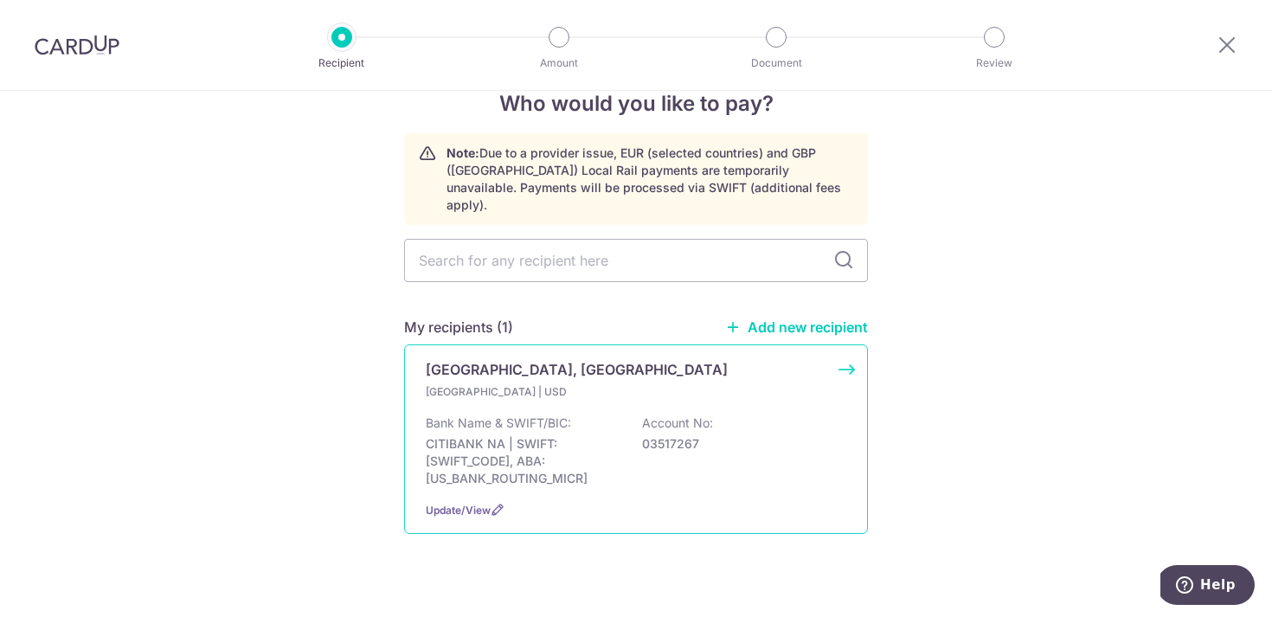
click at [618, 414] on div "Bank Name & SWIFT/BIC: CITIBANK NA | SWIFT: CITIUS33XXX, ABA: 322271779 Account…" at bounding box center [636, 450] width 421 height 73
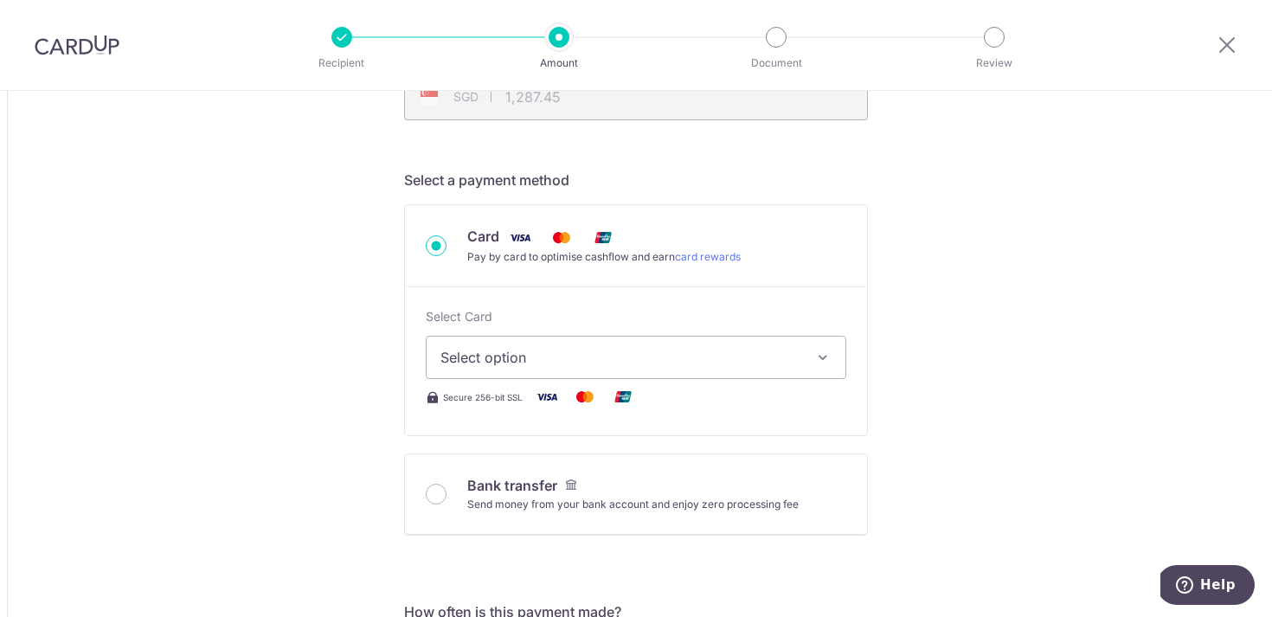
scroll to position [426, 0]
click at [1234, 40] on icon at bounding box center [1227, 45] width 21 height 22
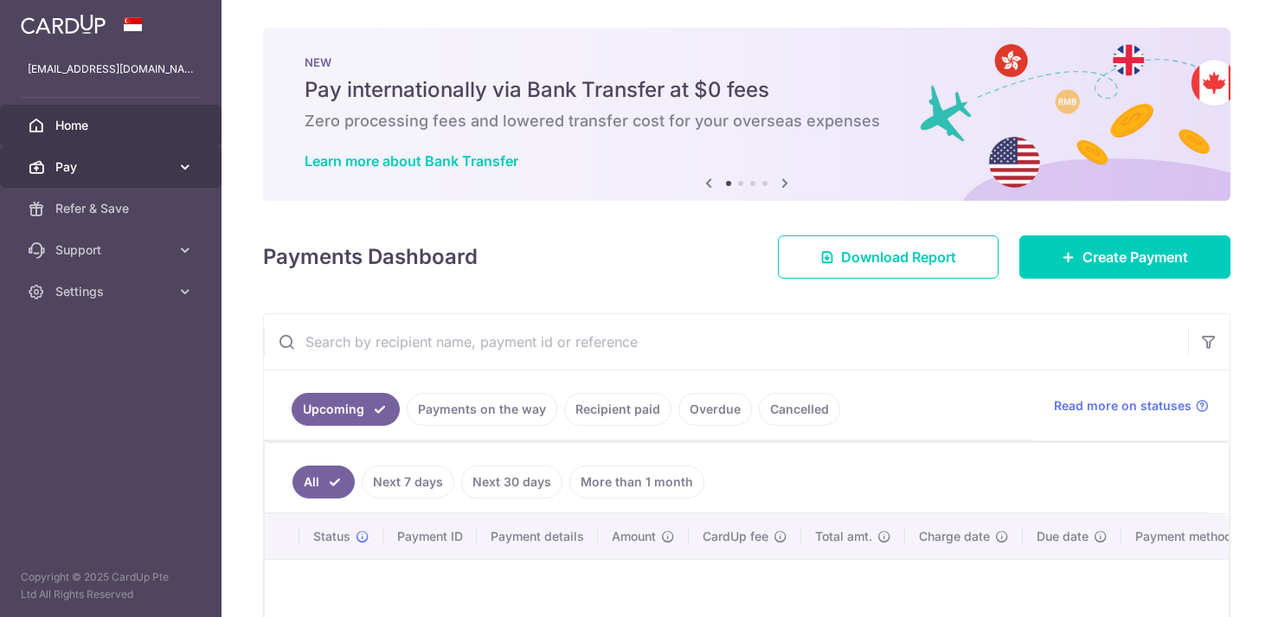
click at [86, 166] on span "Pay" at bounding box center [112, 166] width 114 height 17
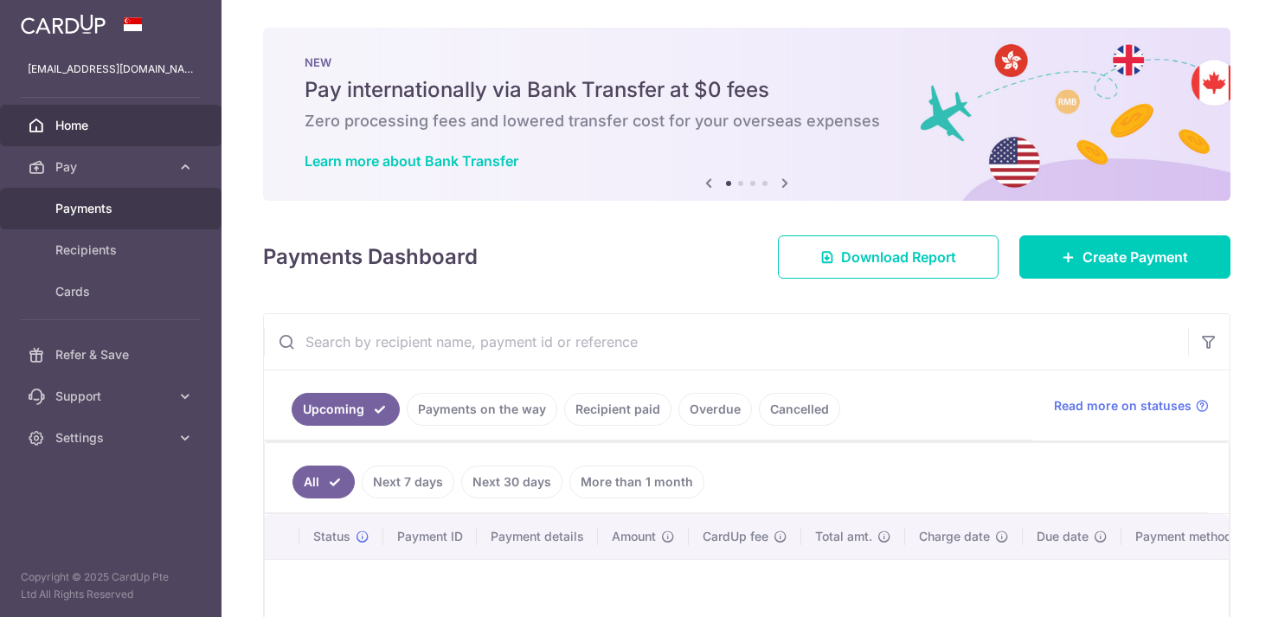
click at [102, 209] on span "Payments" at bounding box center [112, 208] width 114 height 17
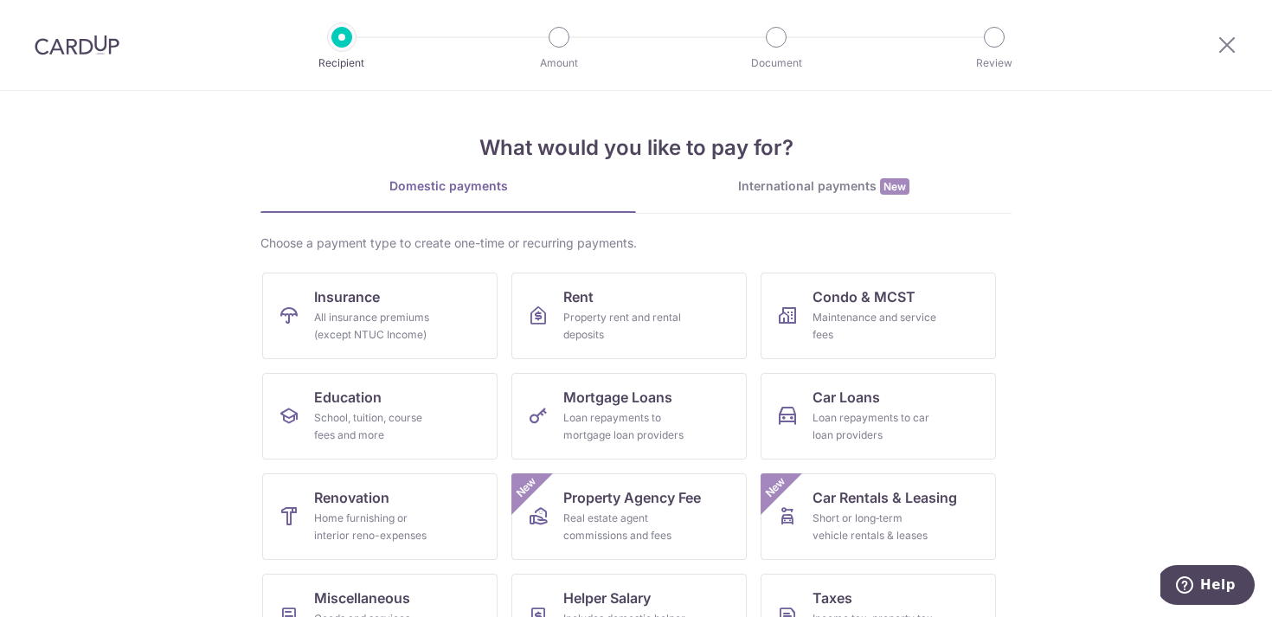
click at [794, 190] on div "International payments New" at bounding box center [824, 186] width 376 height 18
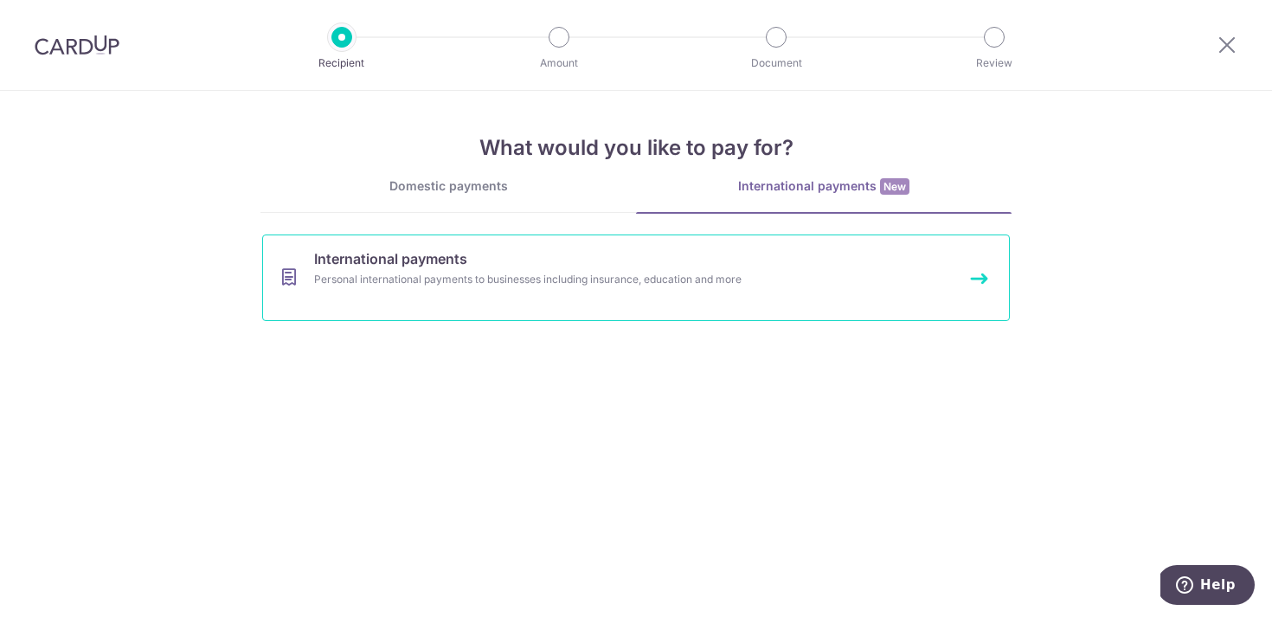
click at [667, 282] on div "Personal international payments to businesses including insurance, education an…" at bounding box center [613, 279] width 598 height 17
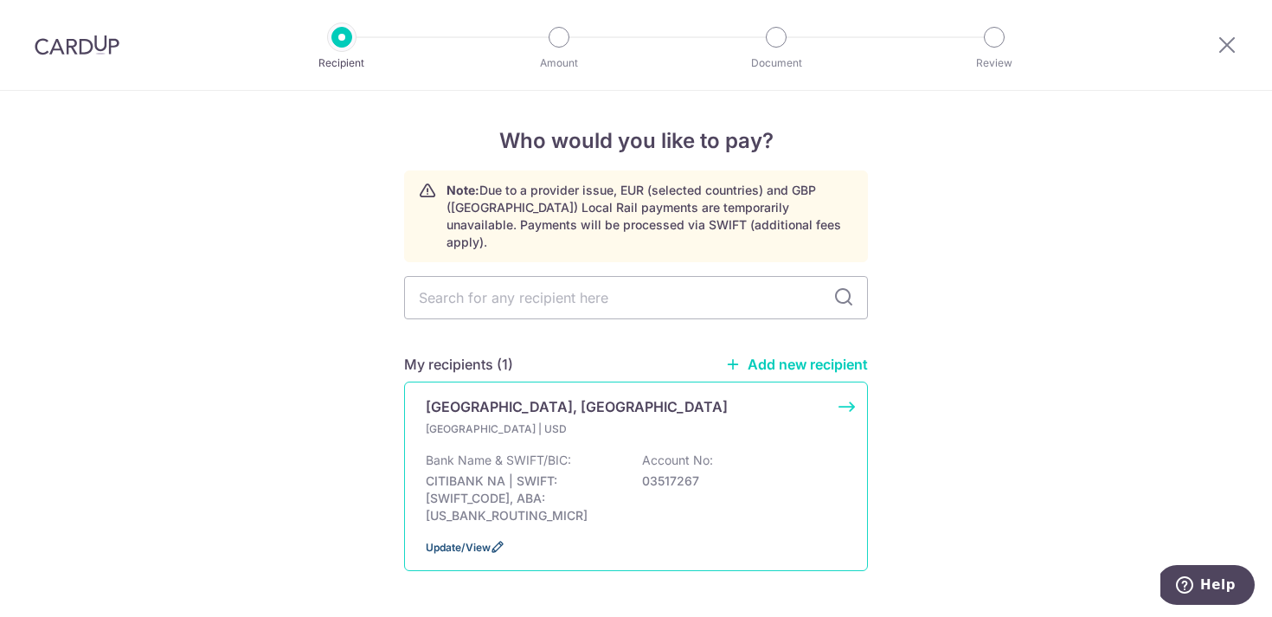
click at [485, 541] on span "Update/View" at bounding box center [458, 547] width 65 height 13
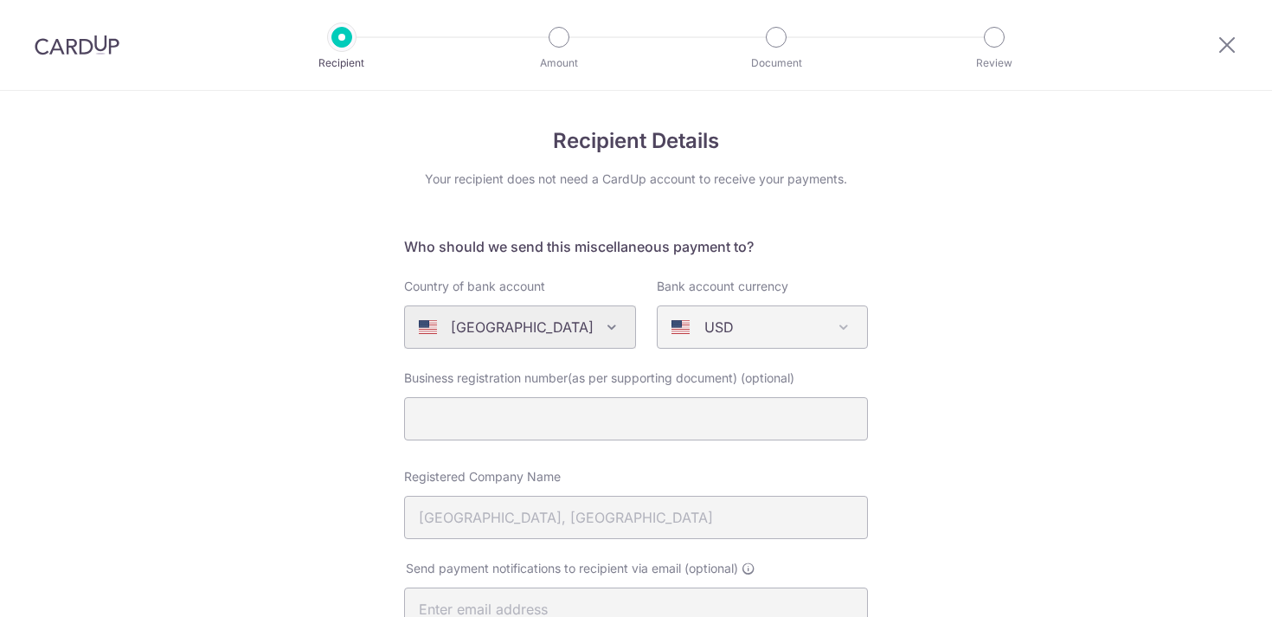
select select "613"
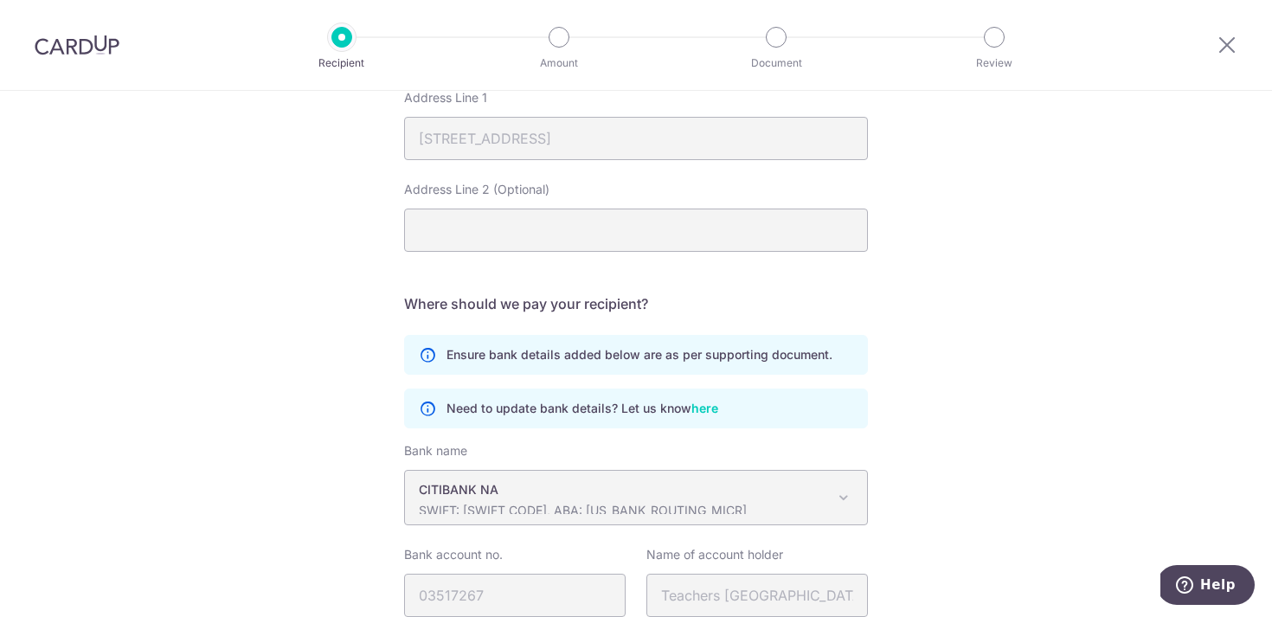
scroll to position [976, 0]
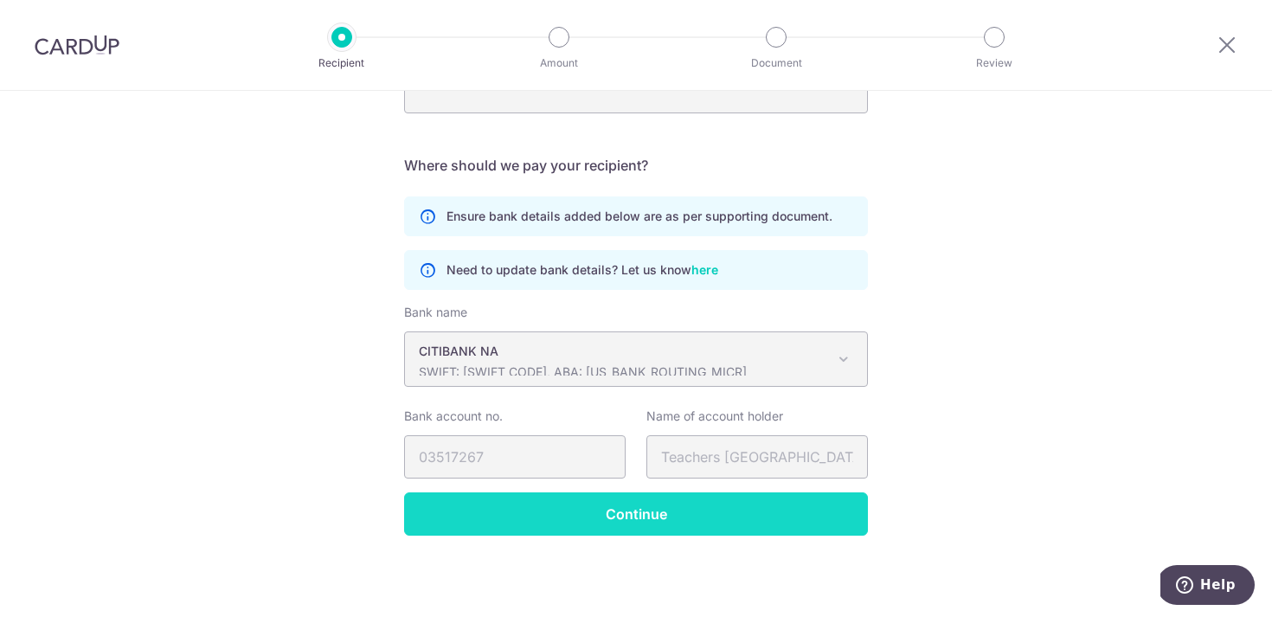
click at [637, 522] on input "Continue" at bounding box center [636, 513] width 464 height 43
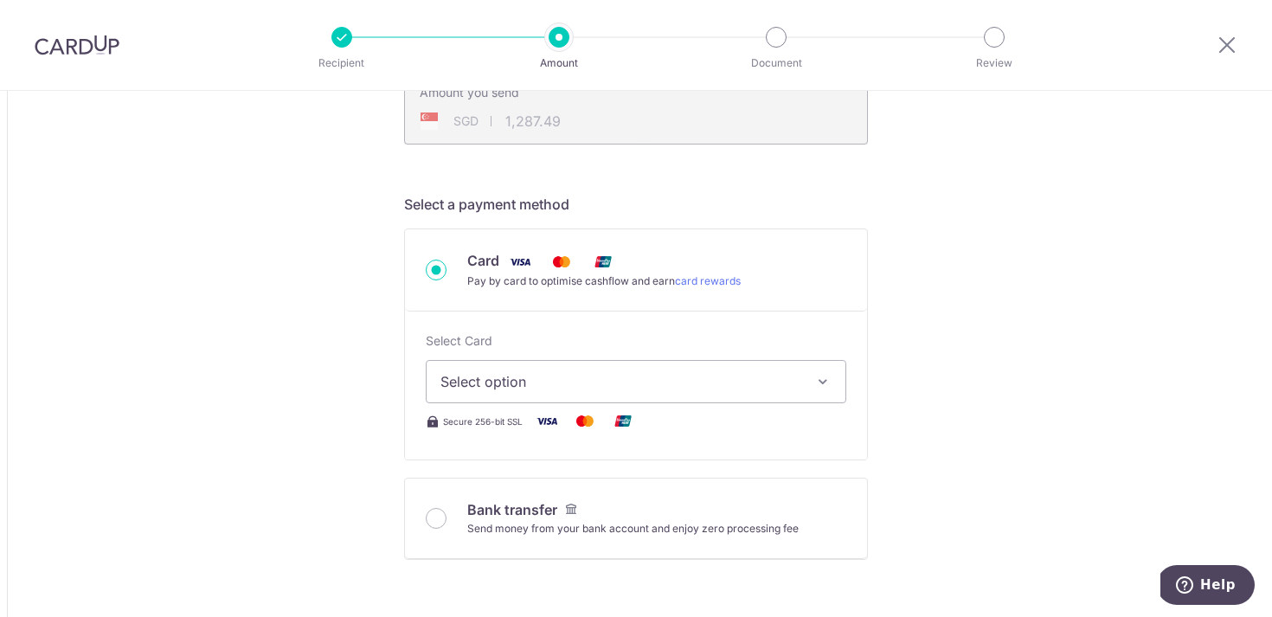
scroll to position [422, 0]
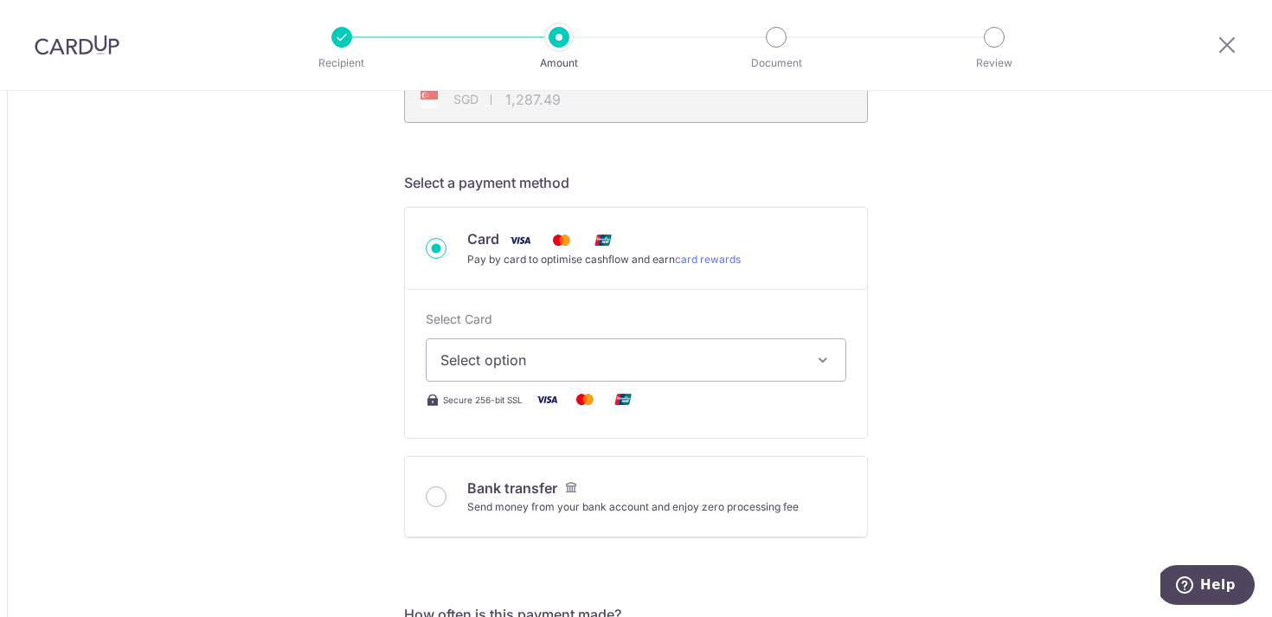
click at [811, 357] on button "Select option" at bounding box center [636, 359] width 421 height 43
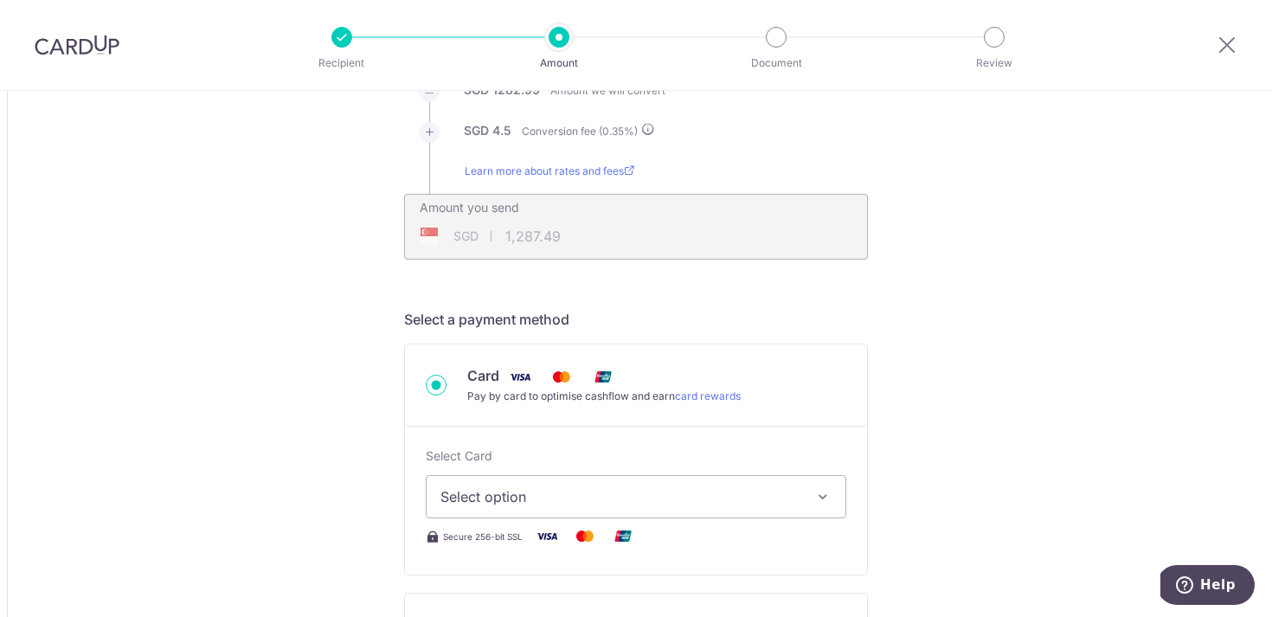
scroll to position [0, 0]
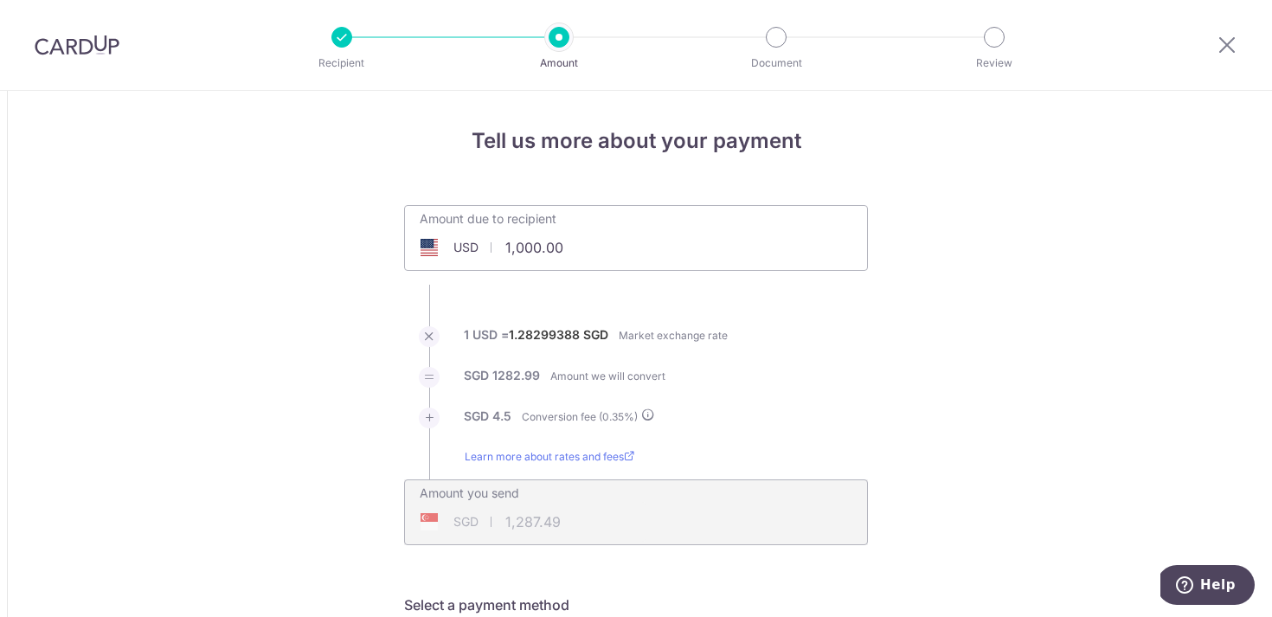
click at [588, 252] on input "1,000.00" at bounding box center [538, 248] width 267 height 40
drag, startPoint x: 588, startPoint y: 252, endPoint x: 472, endPoint y: 251, distance: 116.8
click at [472, 251] on div "USD 1,000.00 1000" at bounding box center [538, 248] width 267 height 40
click at [808, 340] on li "1 USD = 1.28299388 SGD Market exchange rate" at bounding box center [636, 346] width 464 height 41
click at [869, 338] on div "Amount due to recipient USD 3945 1000 1 USD = 1.28299388 SGD Market exchange ra…" at bounding box center [636, 375] width 485 height 340
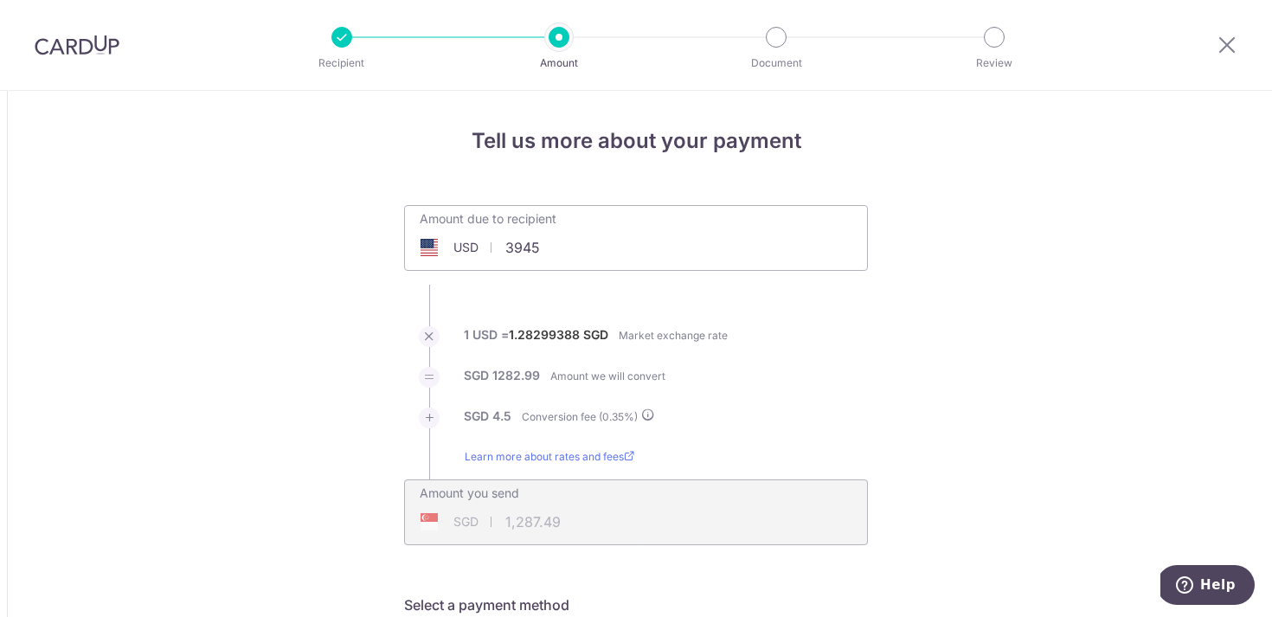
type input "3,945.00"
type input "5,079.42"
click at [742, 248] on div "Amount due to recipient USD 3,945.00 3945" at bounding box center [636, 238] width 464 height 66
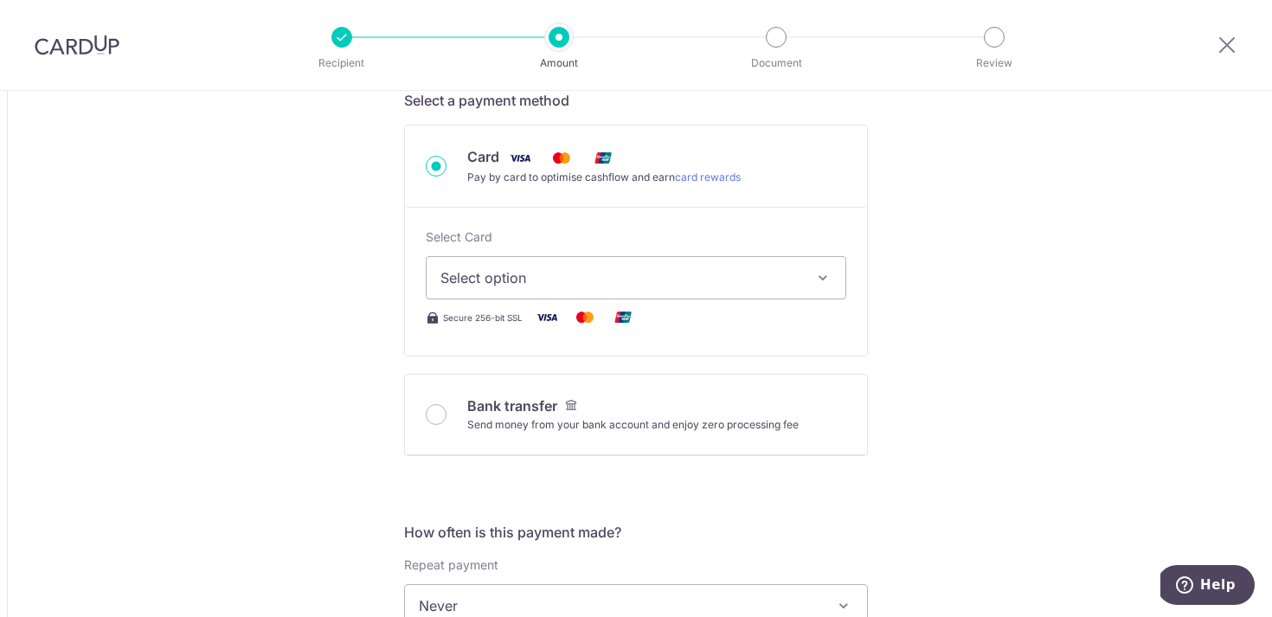
scroll to position [508, 0]
click at [728, 275] on span "Select option" at bounding box center [620, 274] width 360 height 21
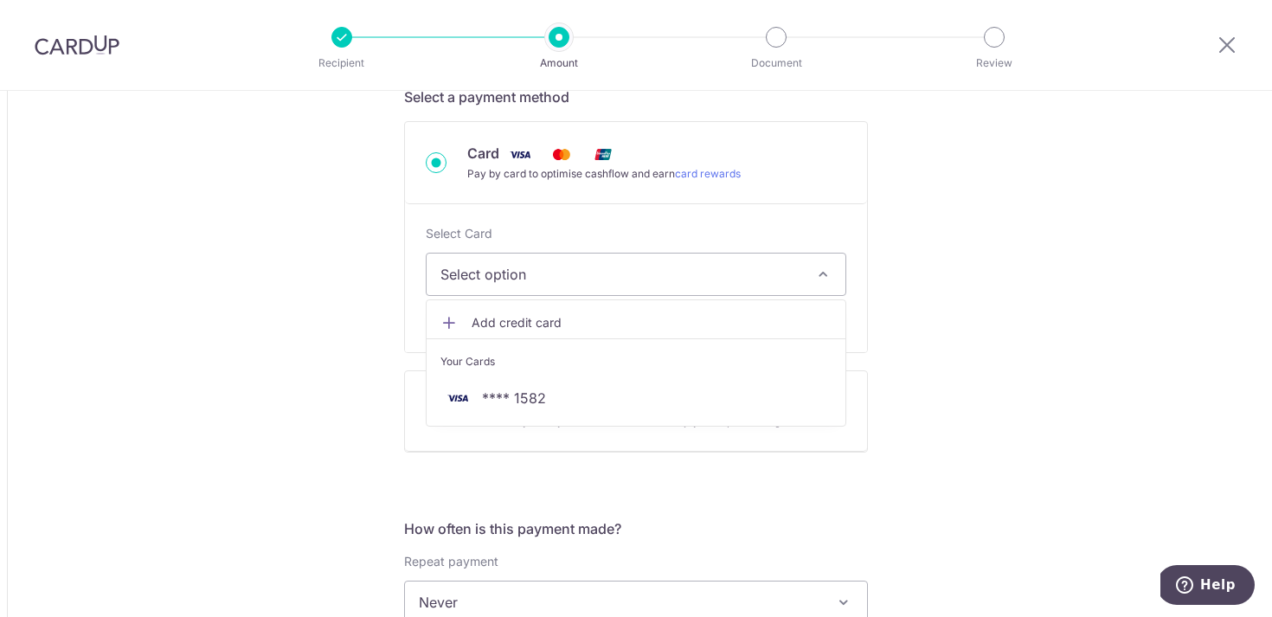
click at [984, 269] on div "Tell us more about your payment Amount due to recipient USD 3,945.00 3945 1 USD…" at bounding box center [636, 604] width 1272 height 2042
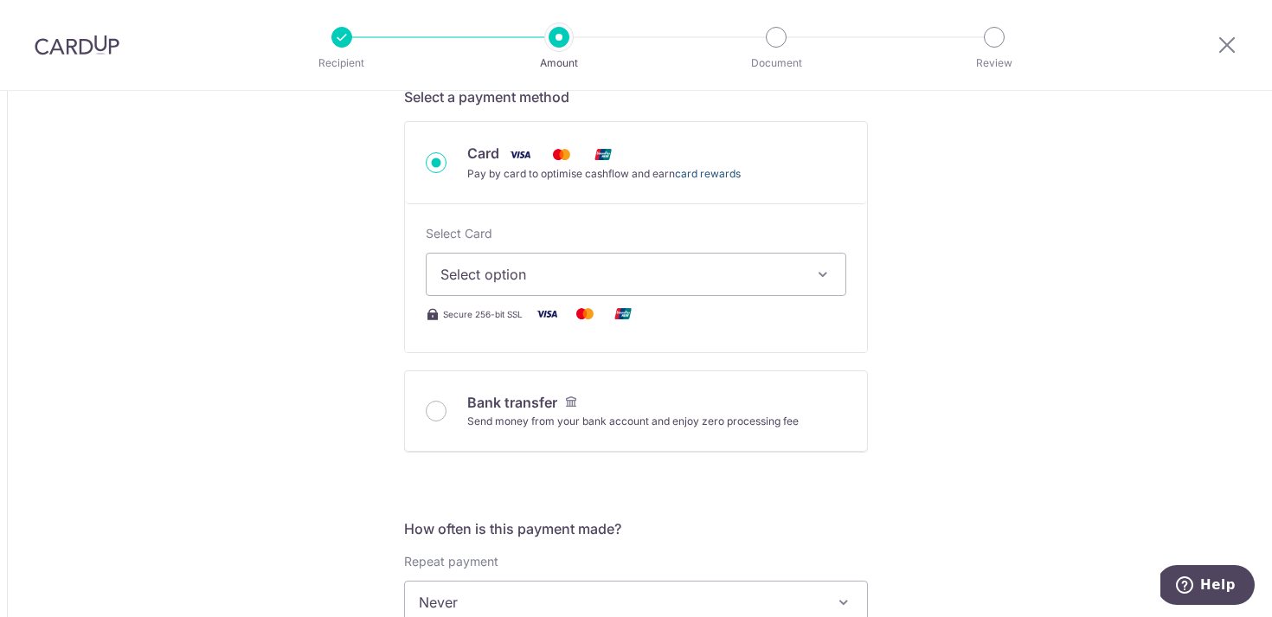
click at [723, 173] on link "card rewards" at bounding box center [708, 173] width 66 height 13
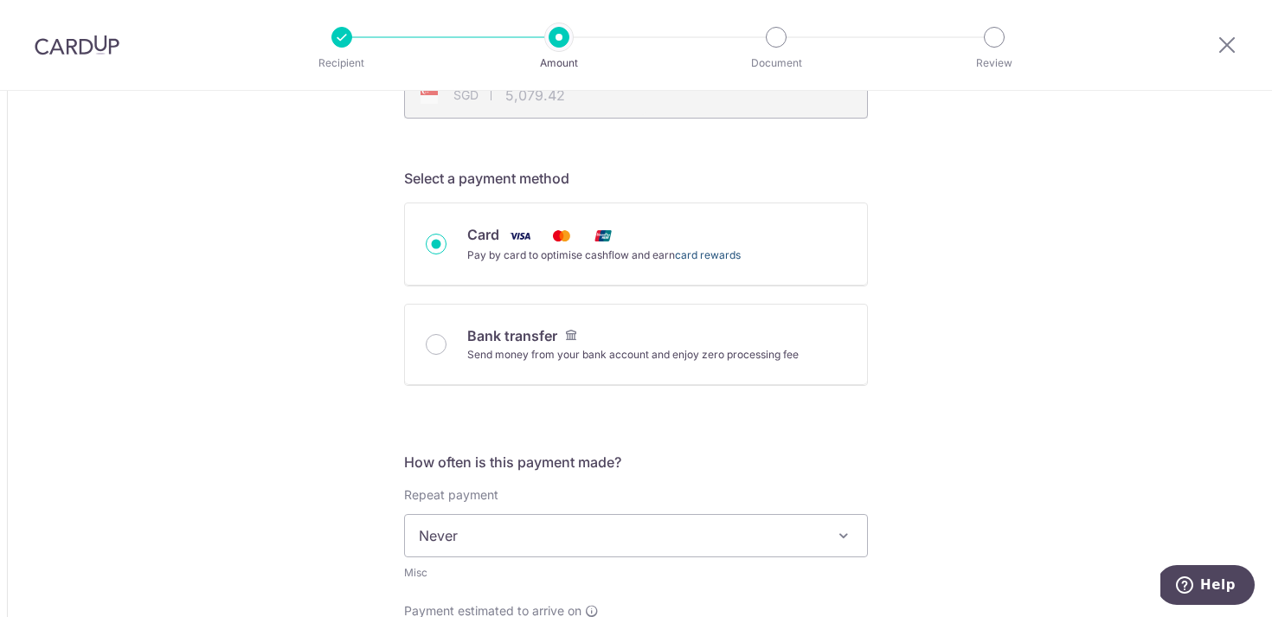
scroll to position [446, 0]
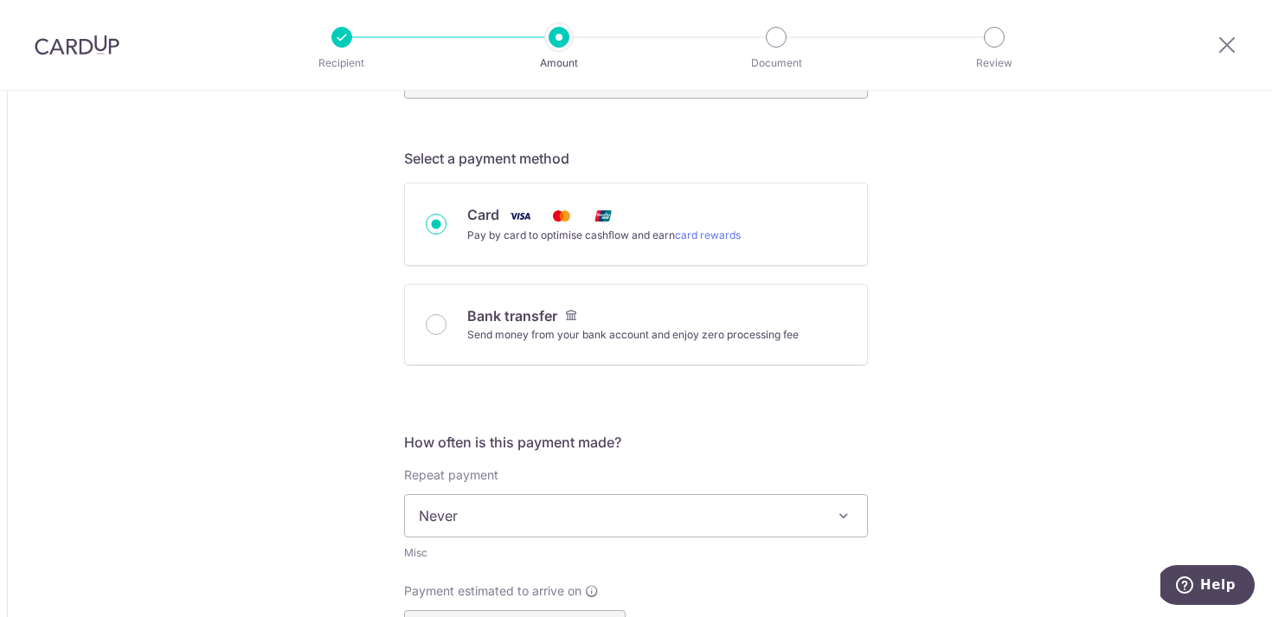
click at [566, 227] on div "Pay by card to optimise cashflow and earn card rewards" at bounding box center [603, 235] width 273 height 17
click at [446, 227] on input "Card Pay by card to optimise cashflow and earn card rewards" at bounding box center [436, 224] width 21 height 21
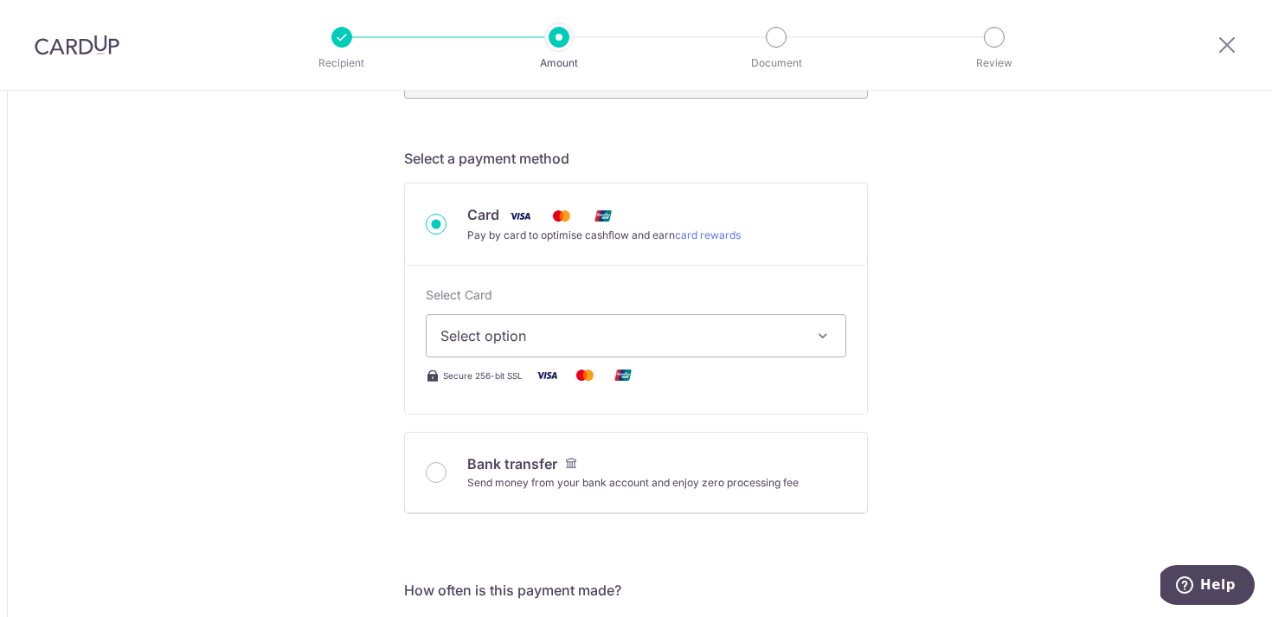
click at [568, 333] on span "Select option" at bounding box center [620, 335] width 360 height 21
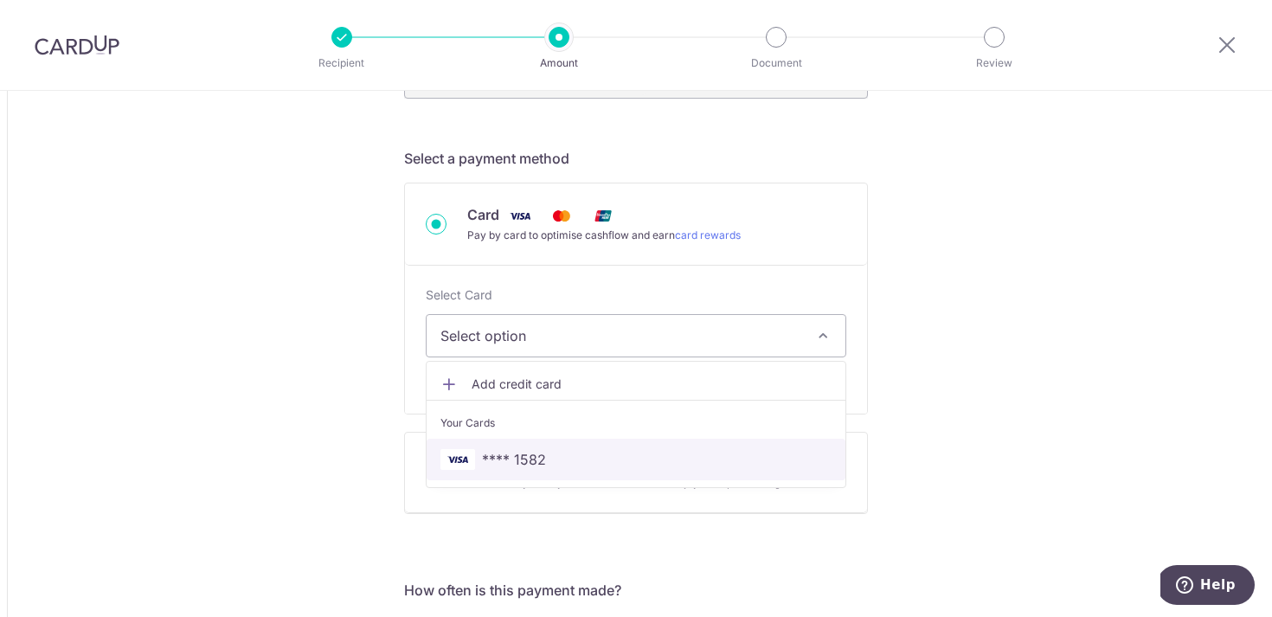
click at [536, 453] on span "**** 1582" at bounding box center [514, 459] width 64 height 21
type input "3,945.00"
type input "5,079.66"
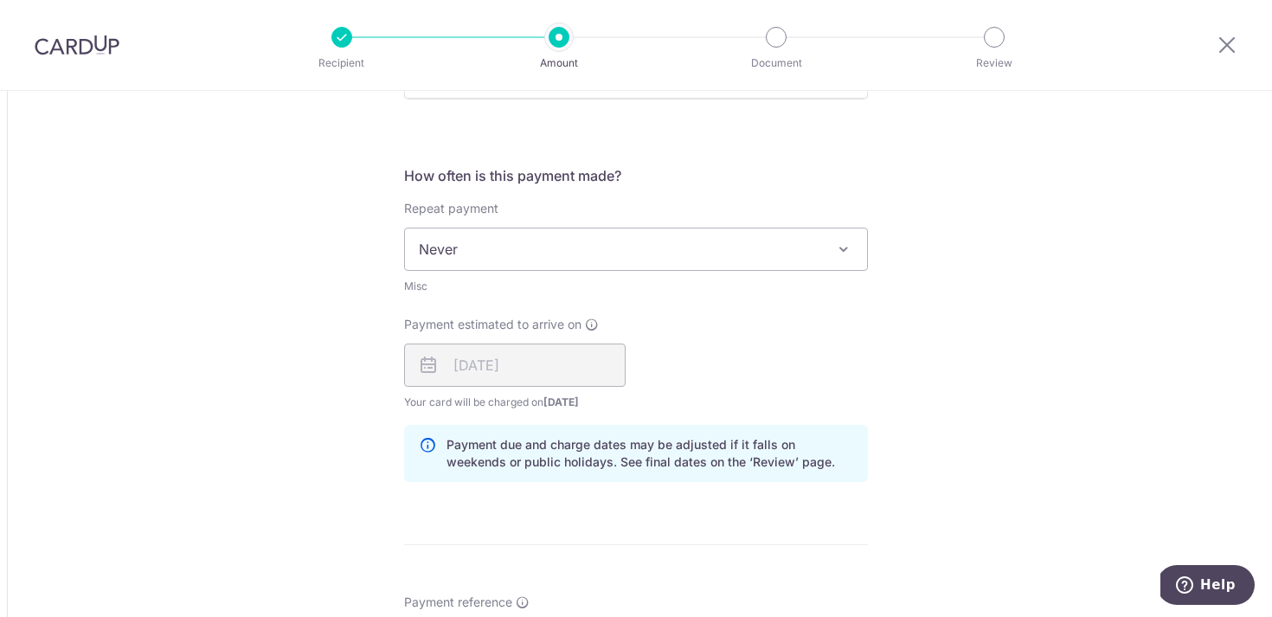
scroll to position [870, 0]
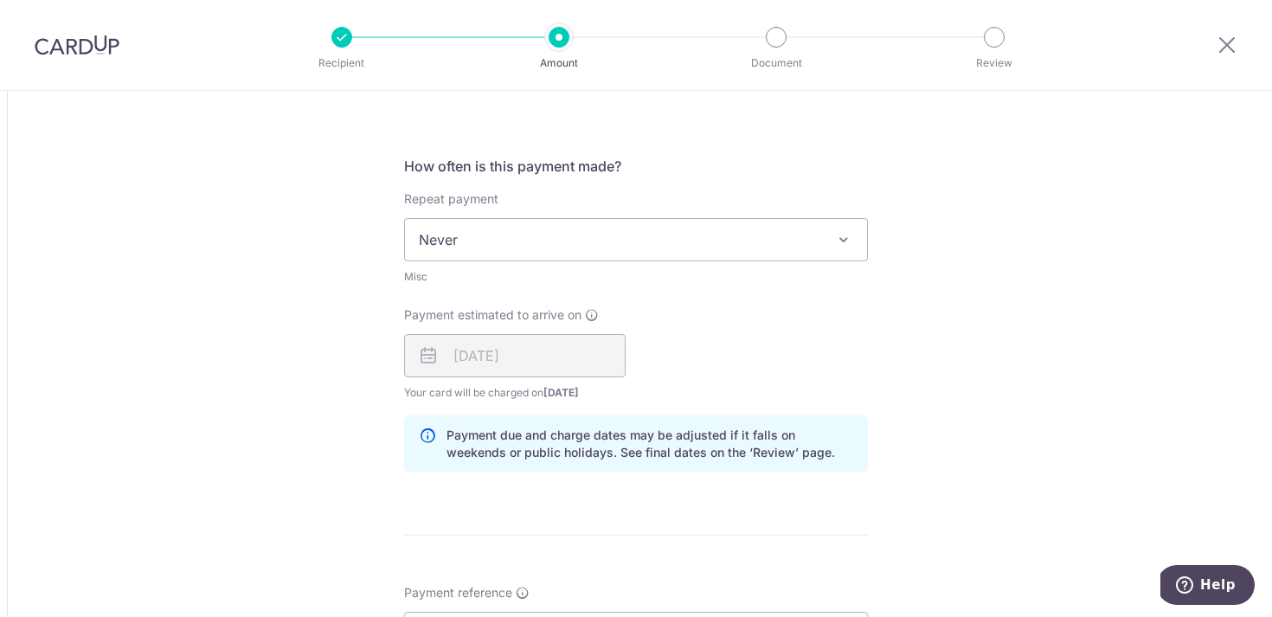
click at [642, 241] on span "Never" at bounding box center [636, 240] width 462 height 42
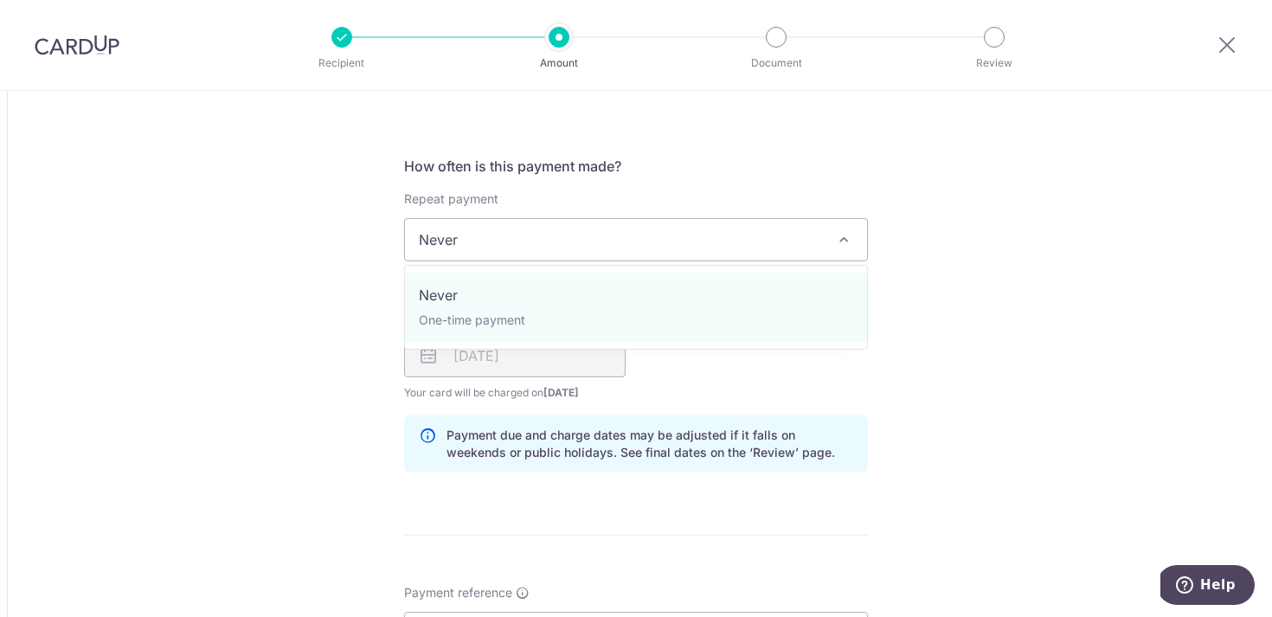
click at [934, 292] on div "Tell us more about your payment Amount due to recipient USD 3,945.00 3945 1 USD…" at bounding box center [636, 241] width 1272 height 2042
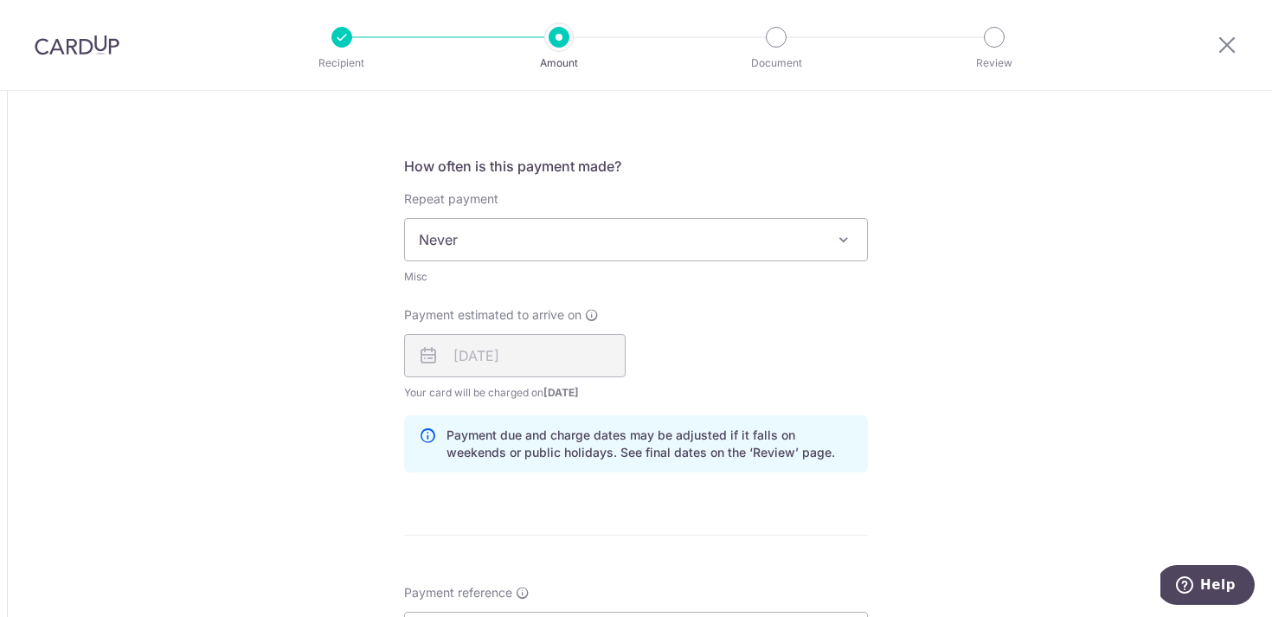
click at [963, 315] on div "Tell us more about your payment Amount due to recipient USD 3,945.00 3945 1 USD…" at bounding box center [636, 241] width 1272 height 2042
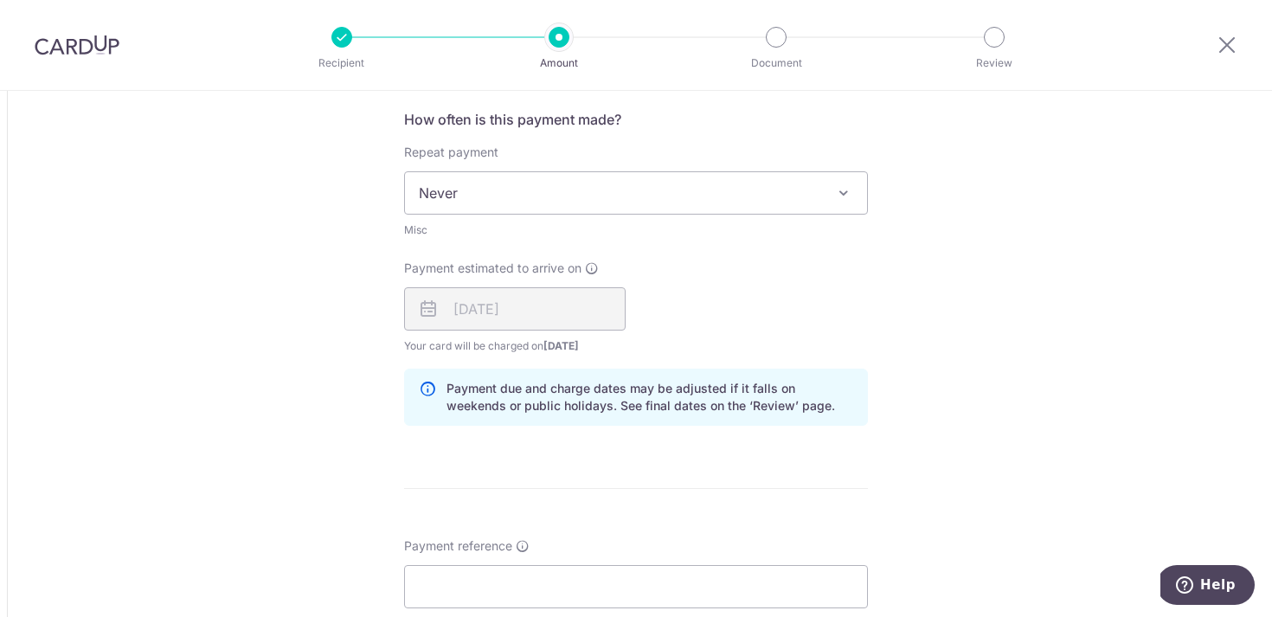
click at [541, 306] on div "15/09/2025" at bounding box center [515, 308] width 222 height 43
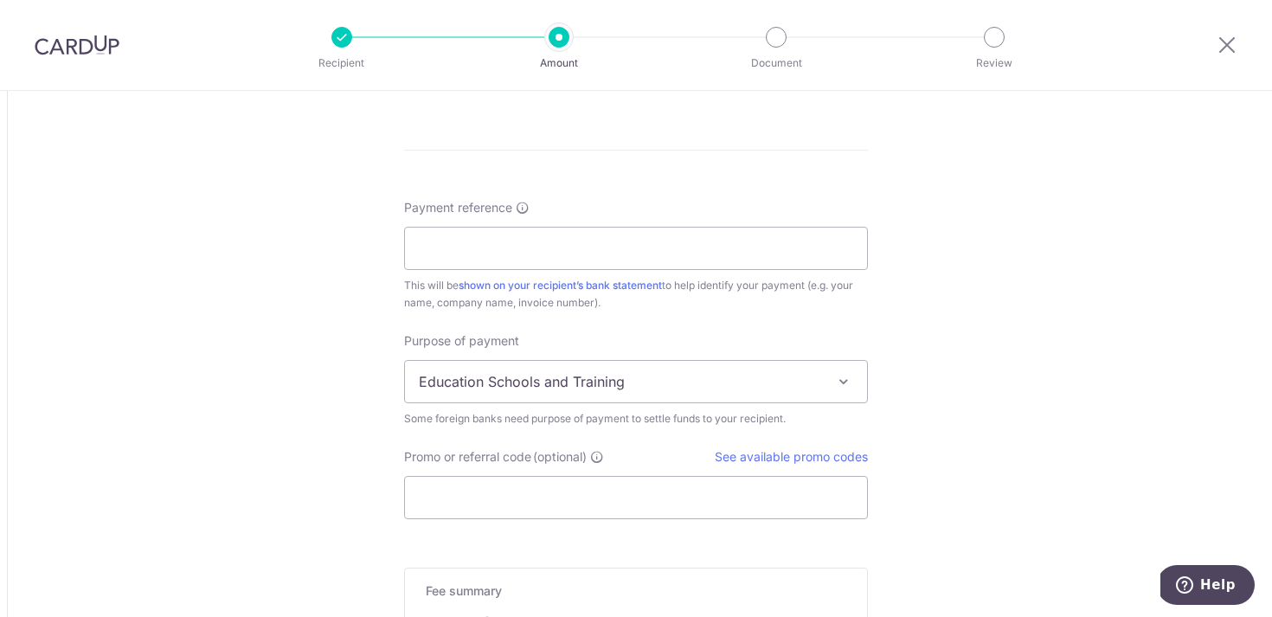
scroll to position [1260, 0]
click at [527, 247] on input "Payment reference" at bounding box center [636, 243] width 464 height 43
click at [586, 252] on input "Payment reference" at bounding box center [636, 243] width 464 height 43
click at [593, 489] on input "Promo or referral code (optional)" at bounding box center [636, 493] width 464 height 43
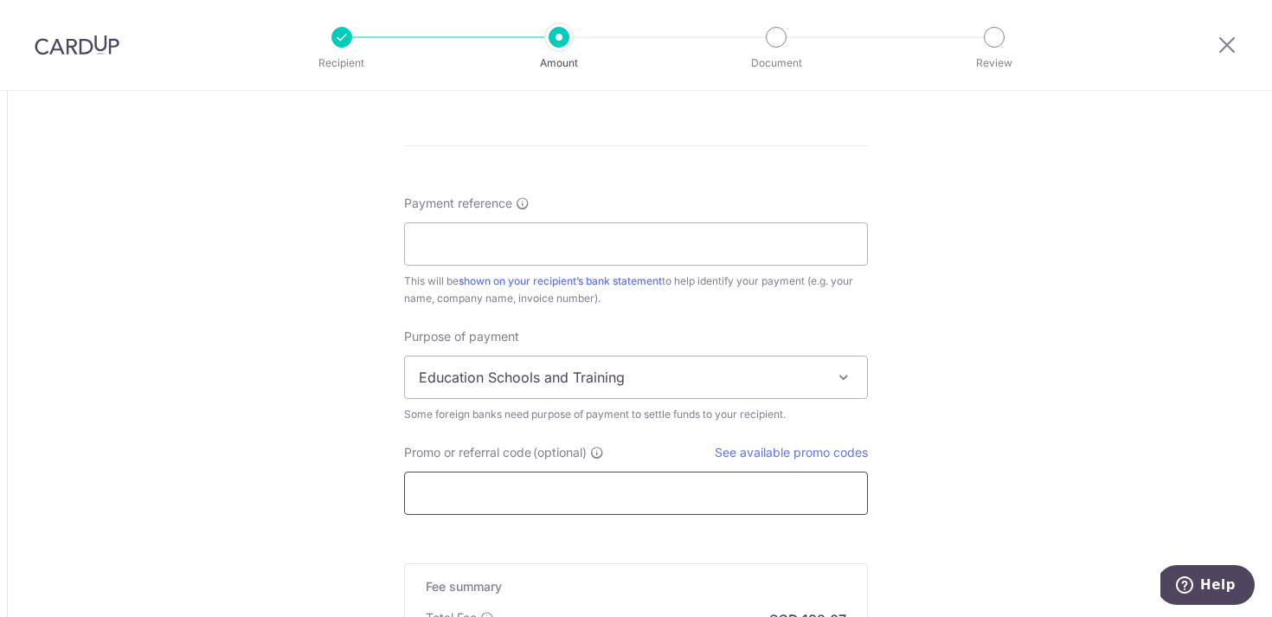
paste input "Shing Fang, Teo TCID:#T00080496 UNI:st3709 Autumn 2024 USD2,107 OCBC Singapore …"
type input "Shing Fang, Teo TCID:#T00080496 UNI:st3709 Autumn 2024 USD2,107 OCBC Singapore …"
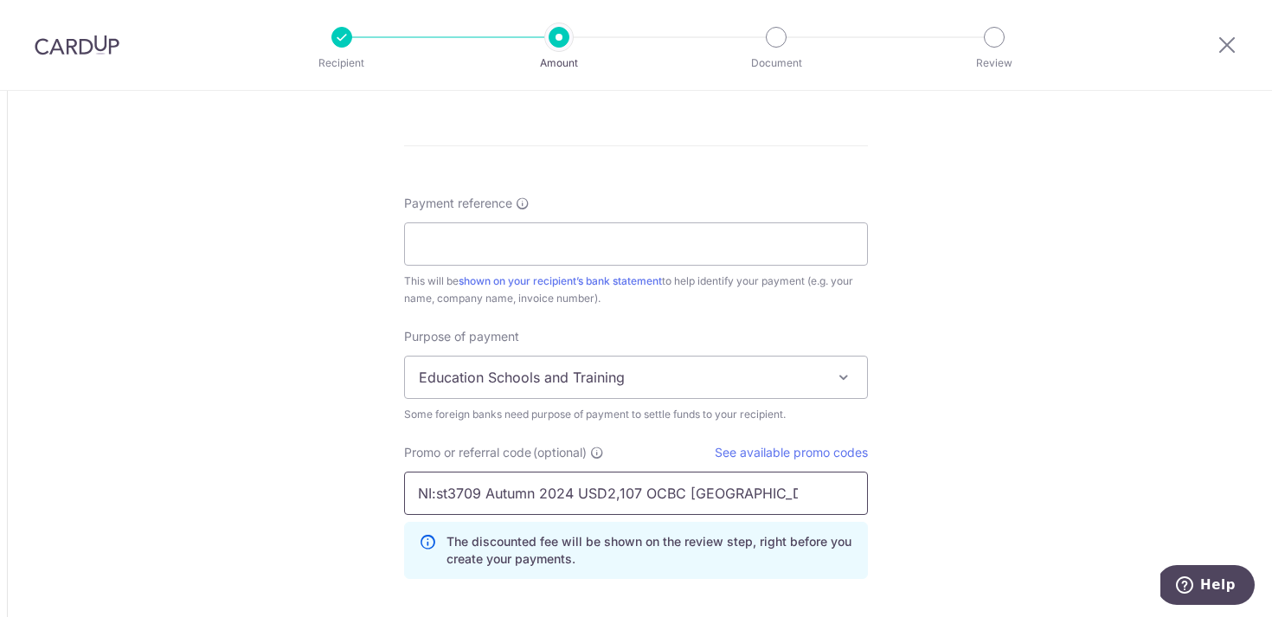
click at [516, 499] on input "Shing Fang, Teo TCID:#T00080496 UNI:st3709 Autumn 2024 USD2,107 OCBC Singapore …" at bounding box center [636, 493] width 464 height 43
drag, startPoint x: 421, startPoint y: 495, endPoint x: 939, endPoint y: 495, distance: 518.3
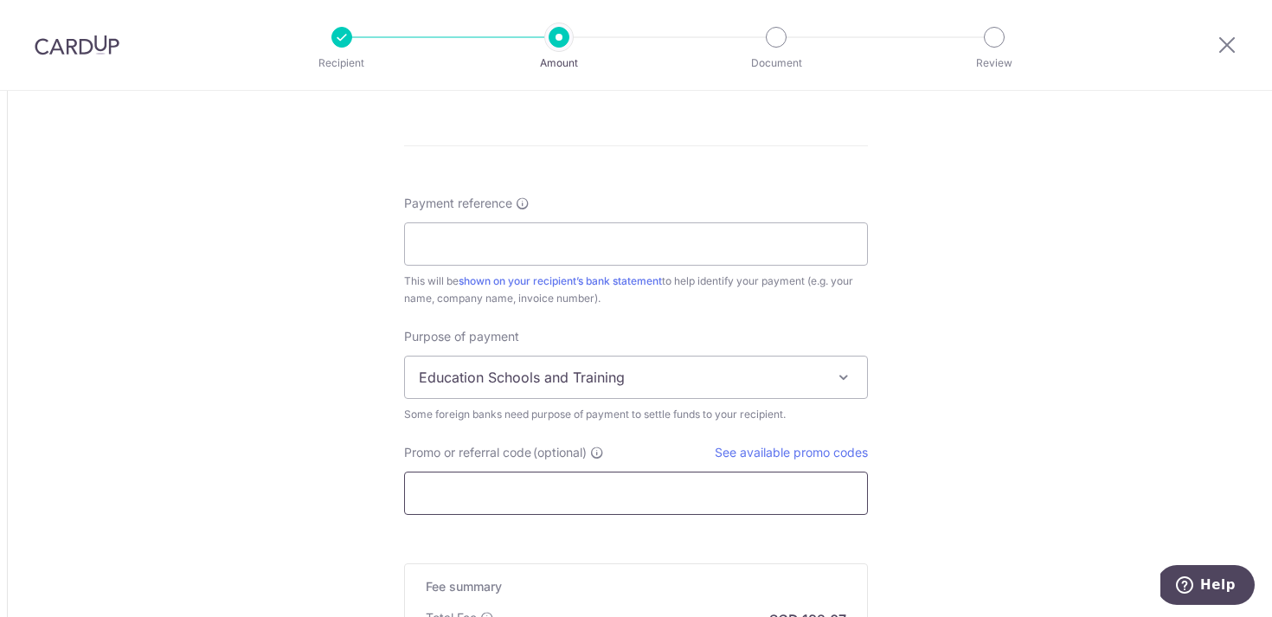
scroll to position [0, 0]
click at [495, 232] on input "Payment reference" at bounding box center [636, 243] width 464 height 43
paste input "Shing Fang, Teo TCID:#T00080496 UNI"
click at [787, 259] on input "Shing Fang, Teo TCID:#T00080496 UNI" at bounding box center [636, 243] width 464 height 43
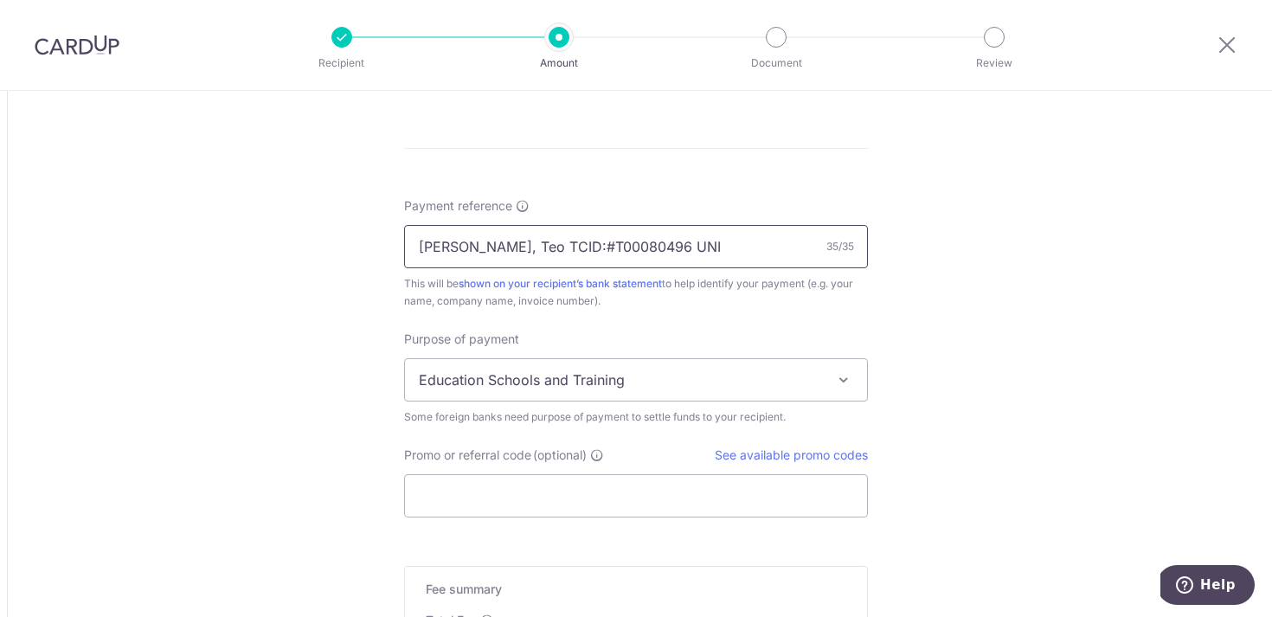
scroll to position [1249, 0]
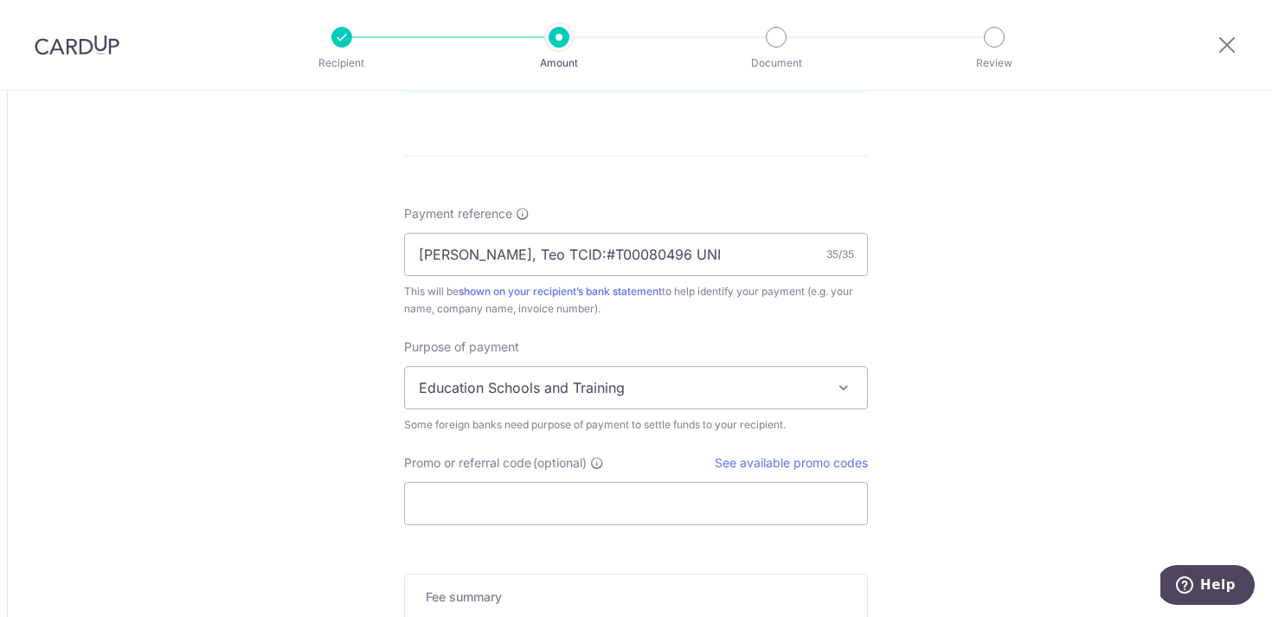
click at [500, 256] on input "Shing Fang, Teo TCID:#T00080496 UNI" at bounding box center [636, 254] width 464 height 43
click at [679, 254] on input "Shing Fang Teo TCID:#T00080496 UNI" at bounding box center [636, 254] width 464 height 43
drag, startPoint x: 558, startPoint y: 253, endPoint x: 695, endPoint y: 231, distance: 138.4
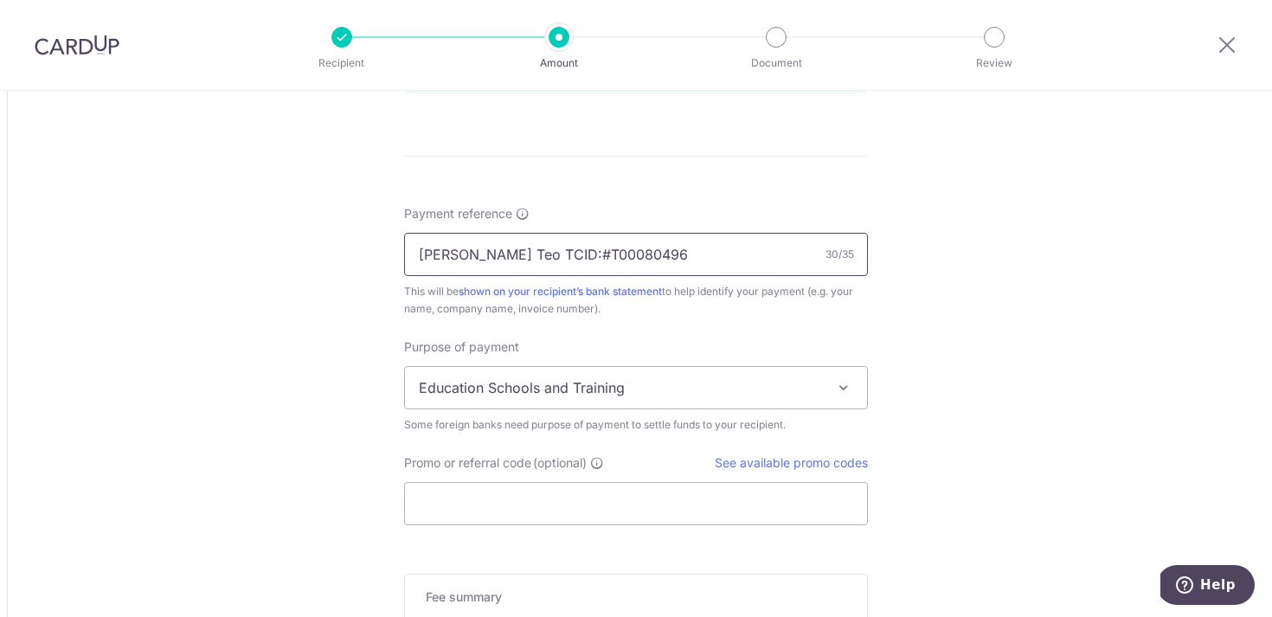
click at [561, 253] on input "Shing Fang Teo TCID:#T00080496" at bounding box center [636, 254] width 464 height 43
click at [650, 258] on input "Shing Fang Teo #T00080496" at bounding box center [636, 254] width 464 height 43
click at [536, 256] on input "Shing Fang Teo #T00080496" at bounding box center [636, 254] width 464 height 43
click at [636, 258] on input "Shing Fang Teo T00080496" at bounding box center [636, 254] width 464 height 43
click at [491, 255] on input "Shing Fang Teo T00080496" at bounding box center [636, 254] width 464 height 43
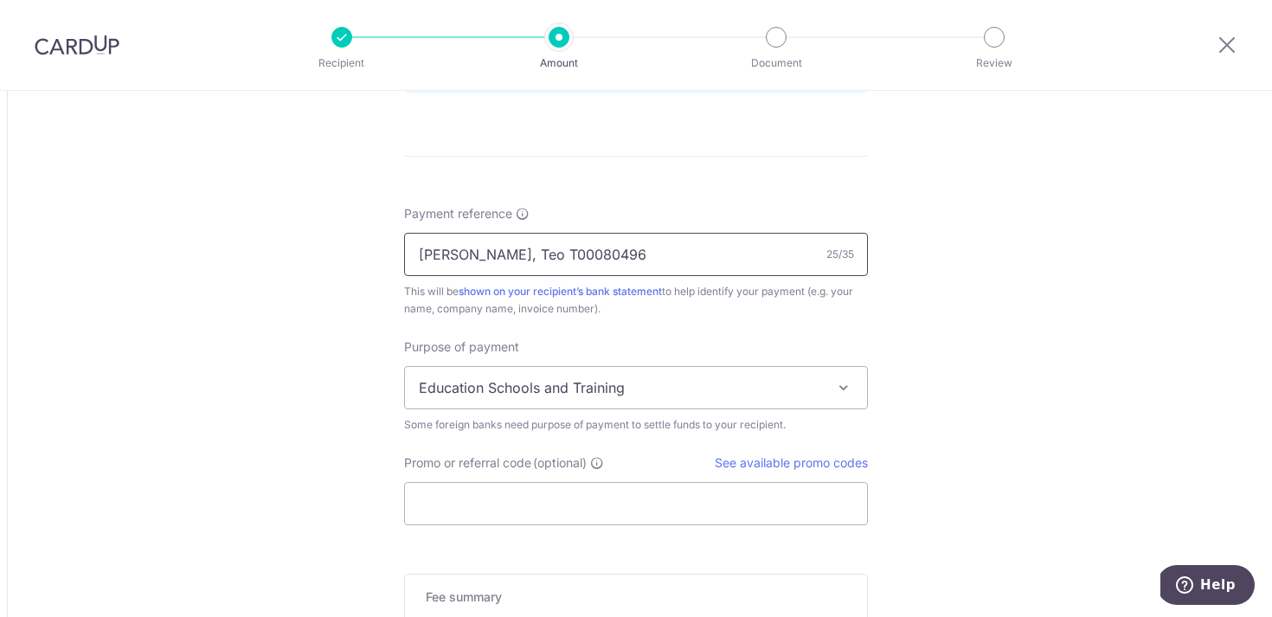
click at [665, 253] on input "Shing Fang, Teo T00080496" at bounding box center [636, 254] width 464 height 43
click at [605, 254] on input "Shing Fang, Teo T00080496 st3709" at bounding box center [636, 254] width 464 height 43
click at [530, 254] on input "Shing Fang, Teo T00080496/st3709" at bounding box center [636, 254] width 464 height 43
click at [611, 257] on input "Shing Fang, Teo T00080496/st3709" at bounding box center [636, 254] width 464 height 43
click at [688, 249] on input "Shing Fang, Teo T00080496 st3709" at bounding box center [636, 254] width 464 height 43
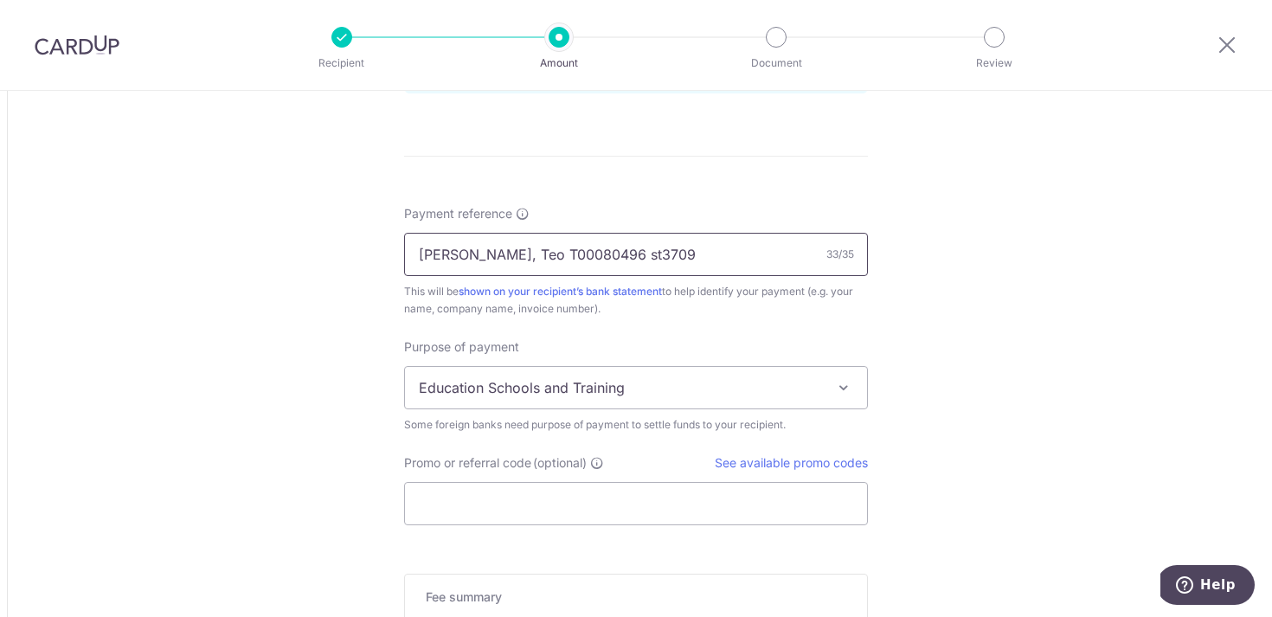
click at [531, 254] on input "Shing Fang, Teo T00080496 st3709" at bounding box center [636, 254] width 464 height 43
click at [683, 262] on input "Shing Fang, Teo/T00080496/st3709" at bounding box center [636, 254] width 464 height 43
click at [529, 258] on input "Shing Fang, Teo/T00080496/st3709/" at bounding box center [636, 254] width 464 height 43
click at [702, 258] on input "Shing Fang, Teo/T00080496/st3709/" at bounding box center [636, 254] width 464 height 43
click at [755, 261] on input "Shing Fang, Teo/T00080496/st3709/Au" at bounding box center [636, 254] width 464 height 43
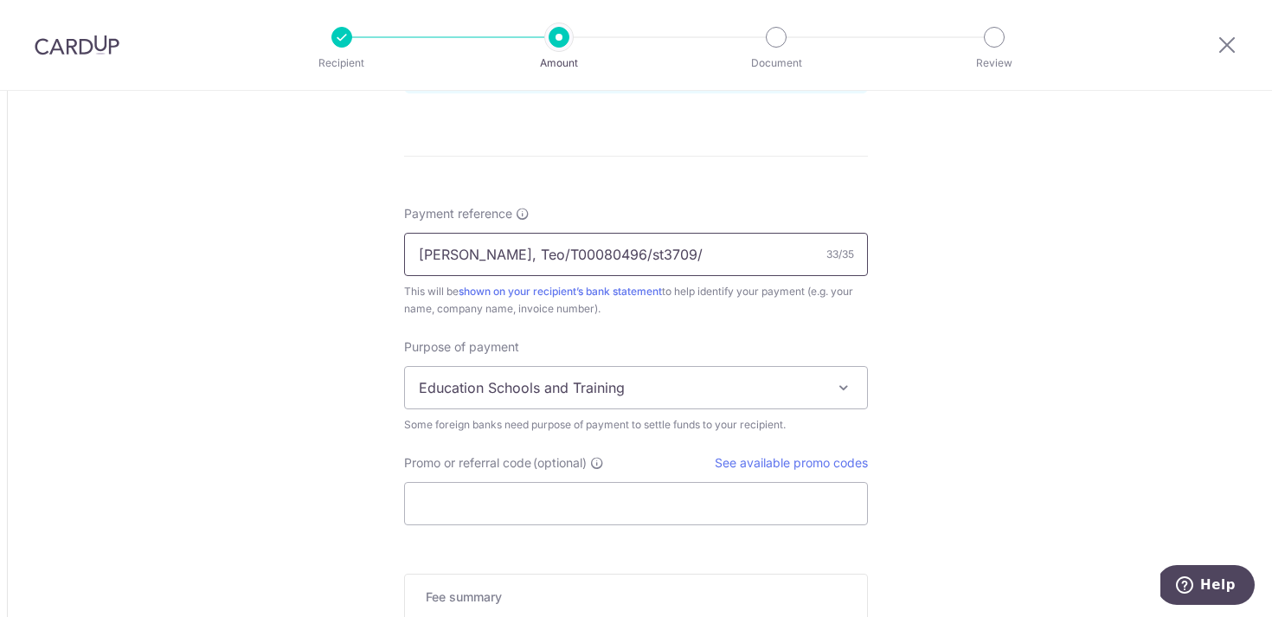
drag, startPoint x: 676, startPoint y: 247, endPoint x: 665, endPoint y: 259, distance: 15.3
click at [665, 259] on input "Shing Fang, Teo/T00080496/st3709/" at bounding box center [636, 254] width 464 height 43
click at [689, 254] on input "Shing Fang, Teo/T00080496/st3709/" at bounding box center [636, 254] width 464 height 43
click at [501, 255] on input "Shing Fang, Teo/T00080496/st3709/" at bounding box center [636, 254] width 464 height 43
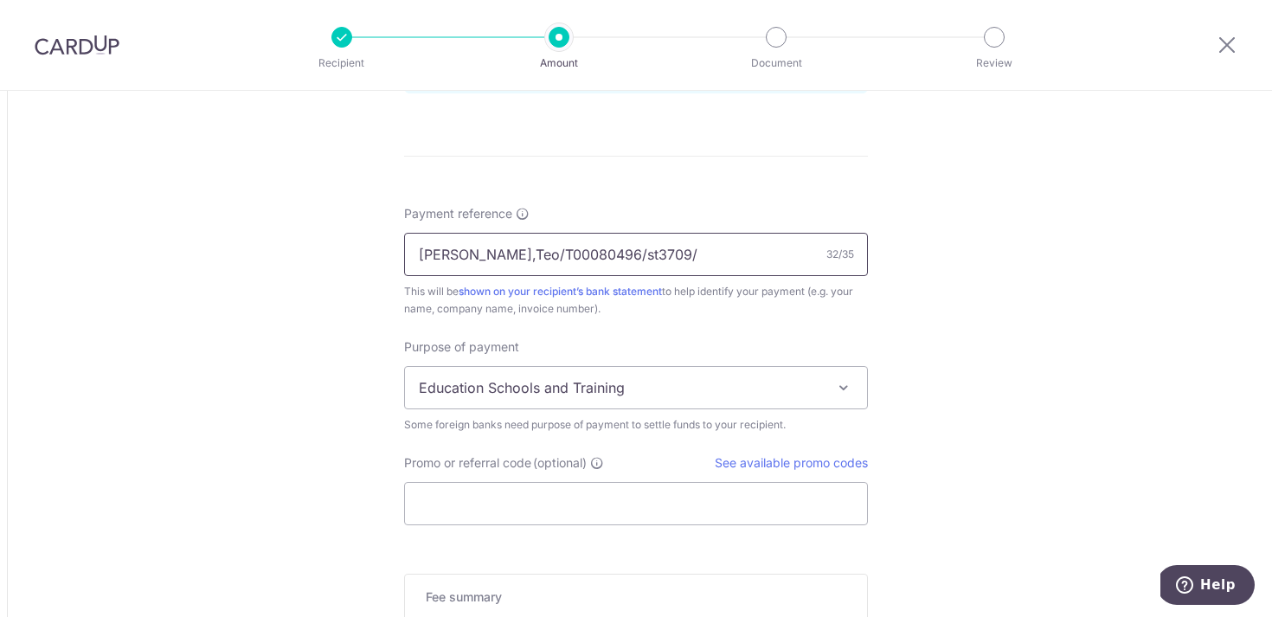
click at [528, 256] on input "Shing Fang,Teo/T00080496/st3709/" at bounding box center [636, 254] width 464 height 43
click at [702, 254] on input "Shing Fang,Teo T00080496 st3709" at bounding box center [636, 254] width 464 height 43
type input "Shing Fang,Teo T00080496 st3709"
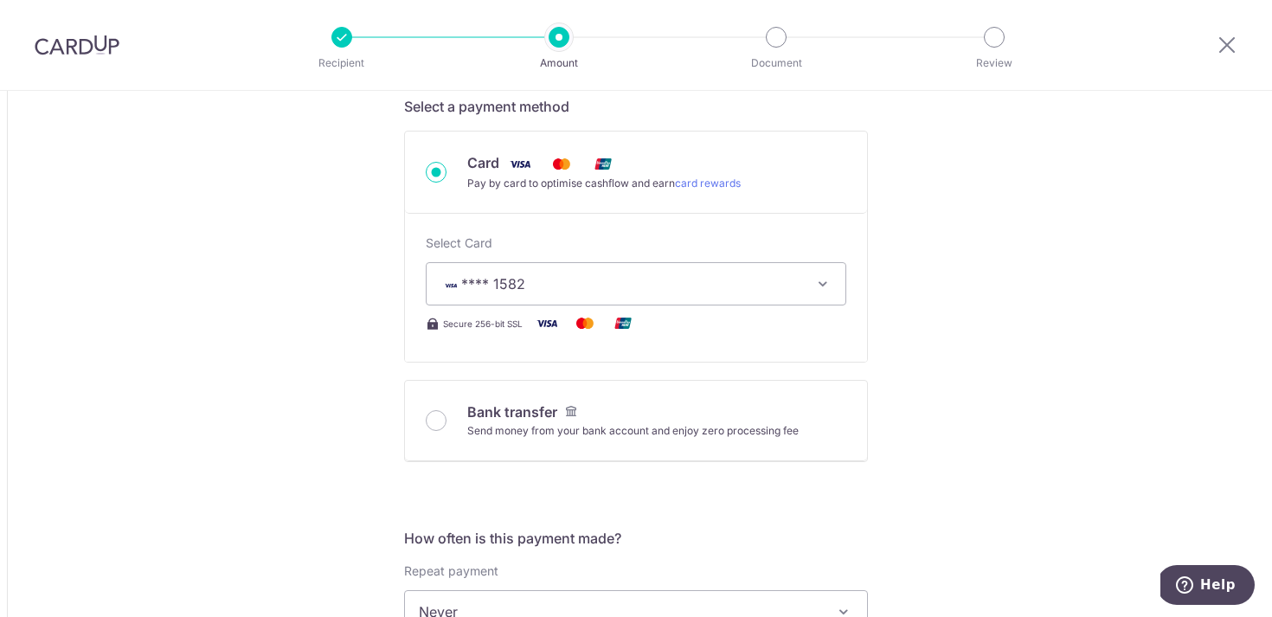
scroll to position [504, 0]
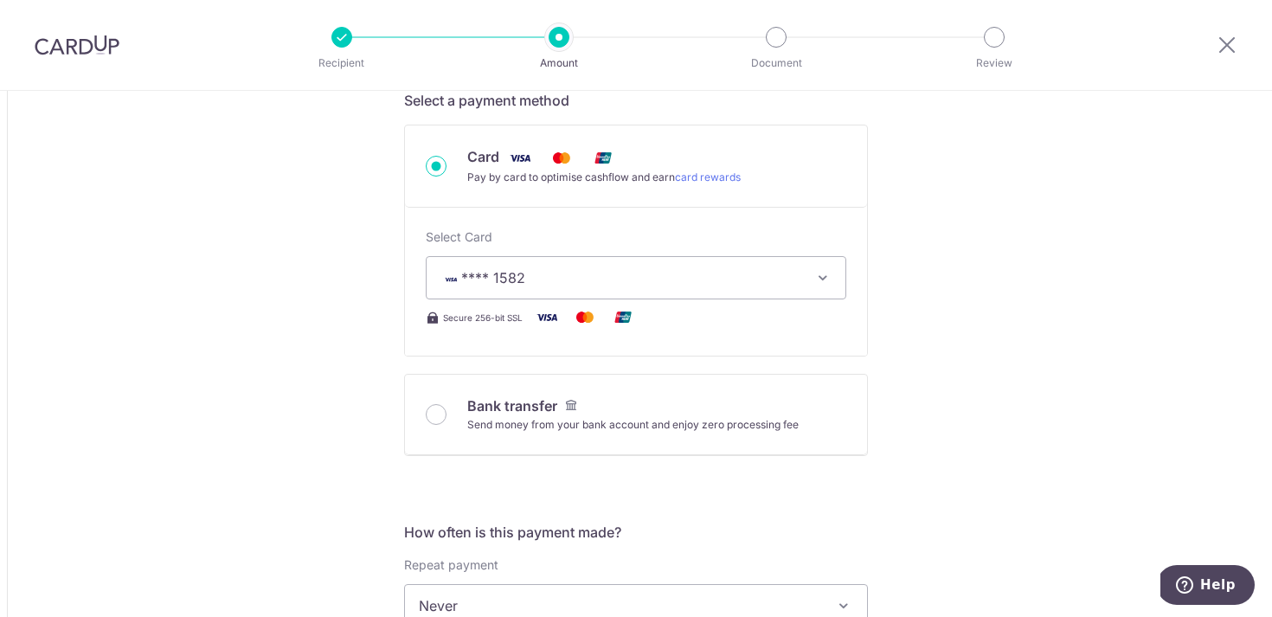
click at [1090, 328] on div "Tell us more about your payment Amount due to recipient USD 3,945.00 3945 1 USD…" at bounding box center [636, 607] width 1272 height 2042
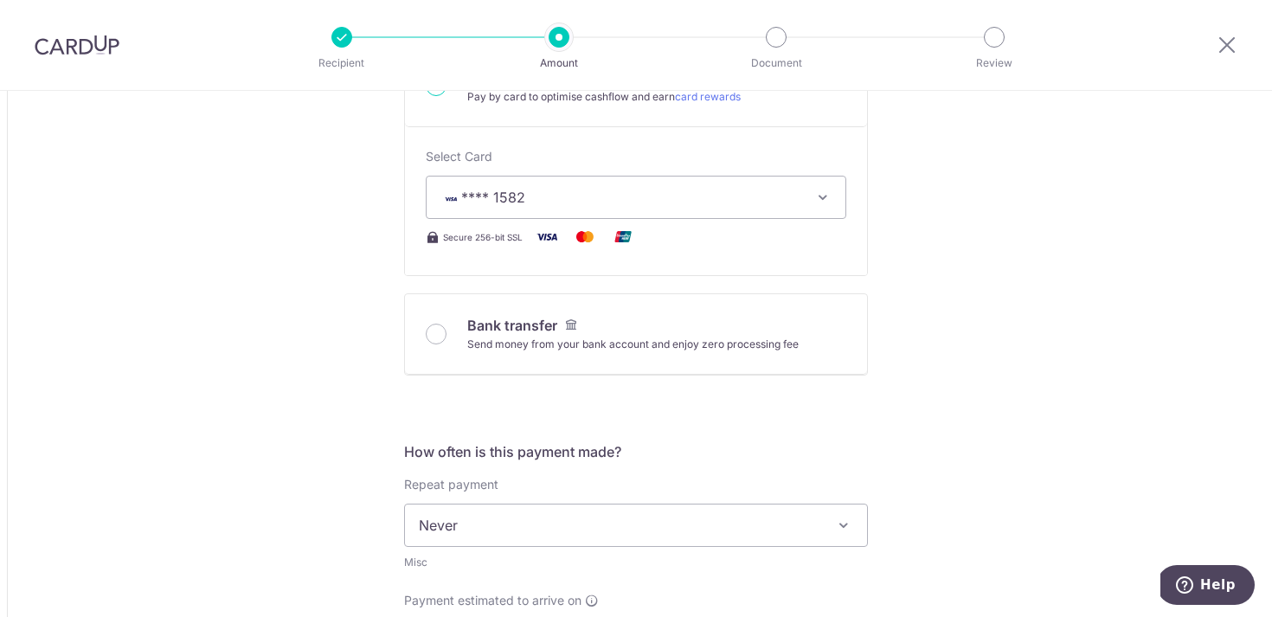
scroll to position [586, 0]
click at [436, 329] on input "Bank transfer Send money from your bank account and enjoy zero processing fee" at bounding box center [436, 333] width 21 height 21
radio input "true"
type input "3,945.00"
type input "5,071.99"
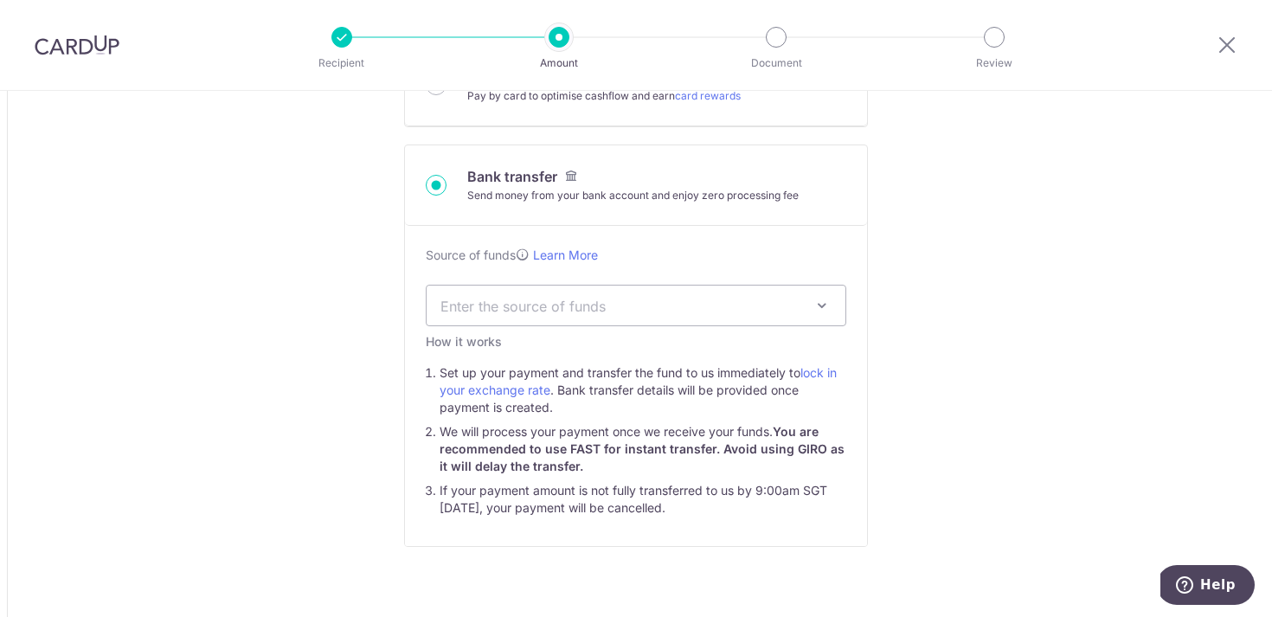
scroll to position [503, 0]
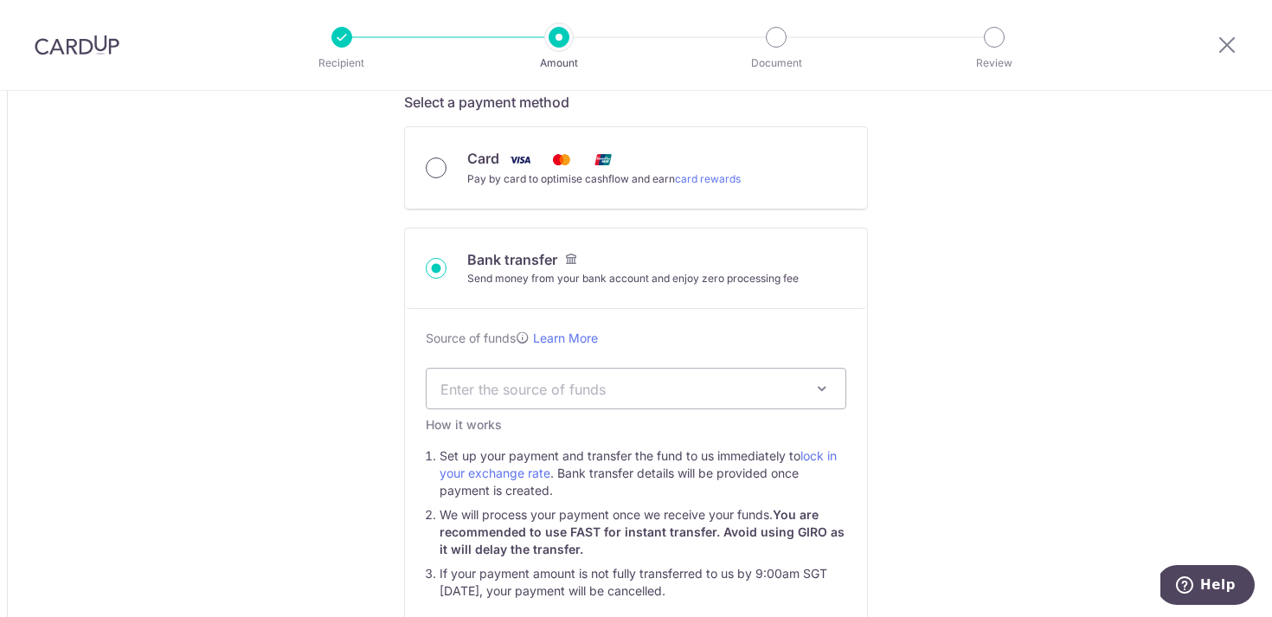
click at [438, 172] on input "Card Pay by card to optimise cashflow and earn card rewards" at bounding box center [436, 167] width 21 height 21
radio input "true"
type input "3,945.00"
type input "5,080.07"
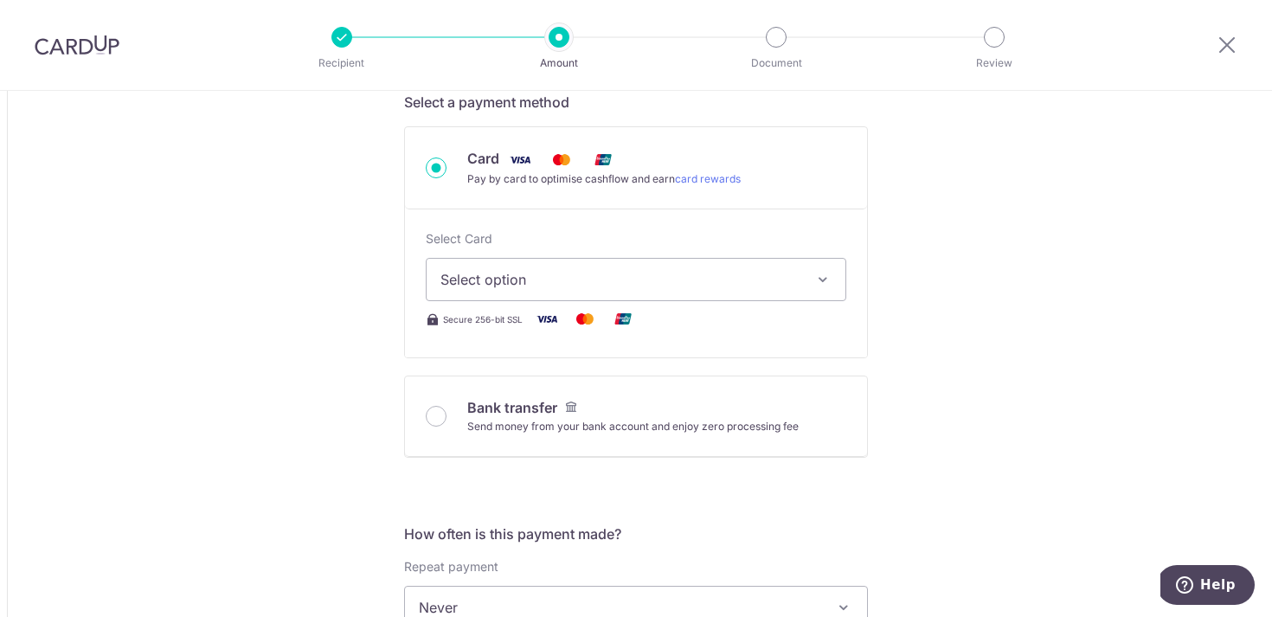
click at [684, 275] on span "Select option" at bounding box center [620, 279] width 360 height 21
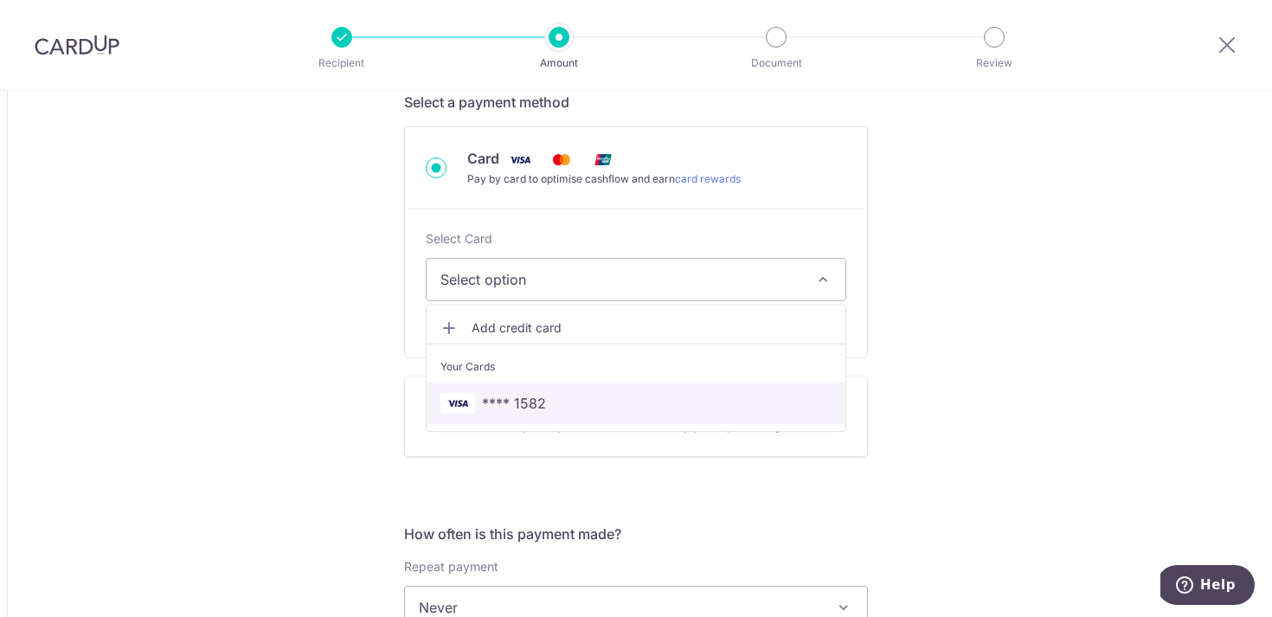
click at [626, 395] on span "**** 1582" at bounding box center [635, 403] width 391 height 21
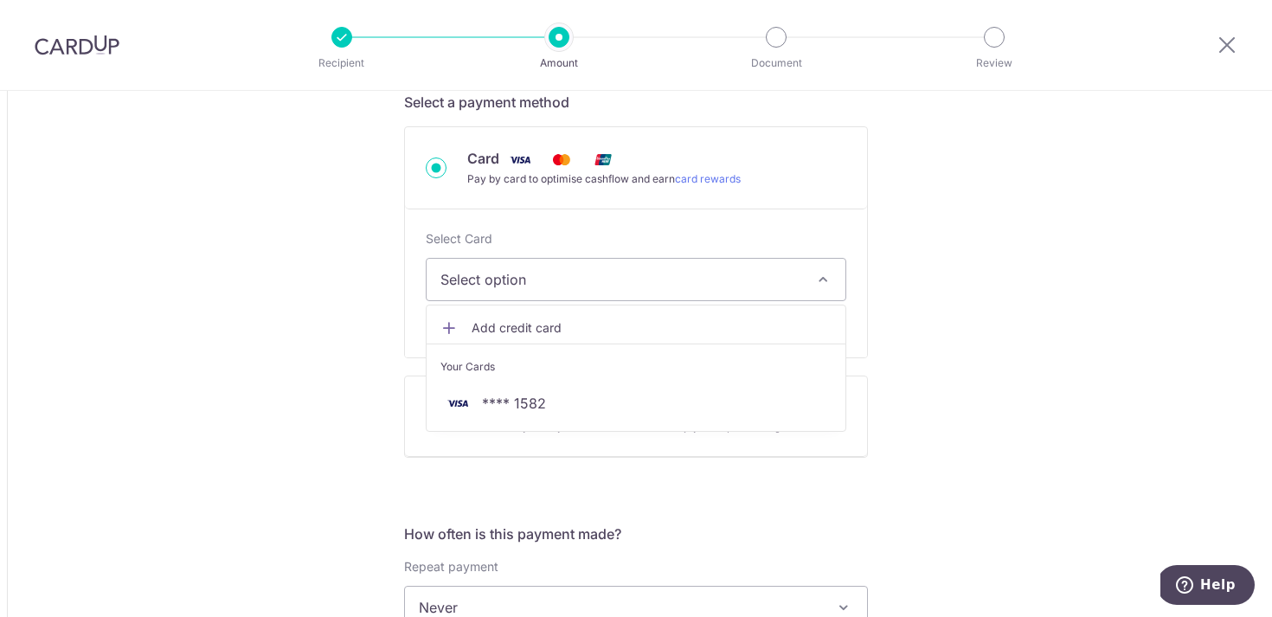
type input "3,945.00"
type input "5,079.97"
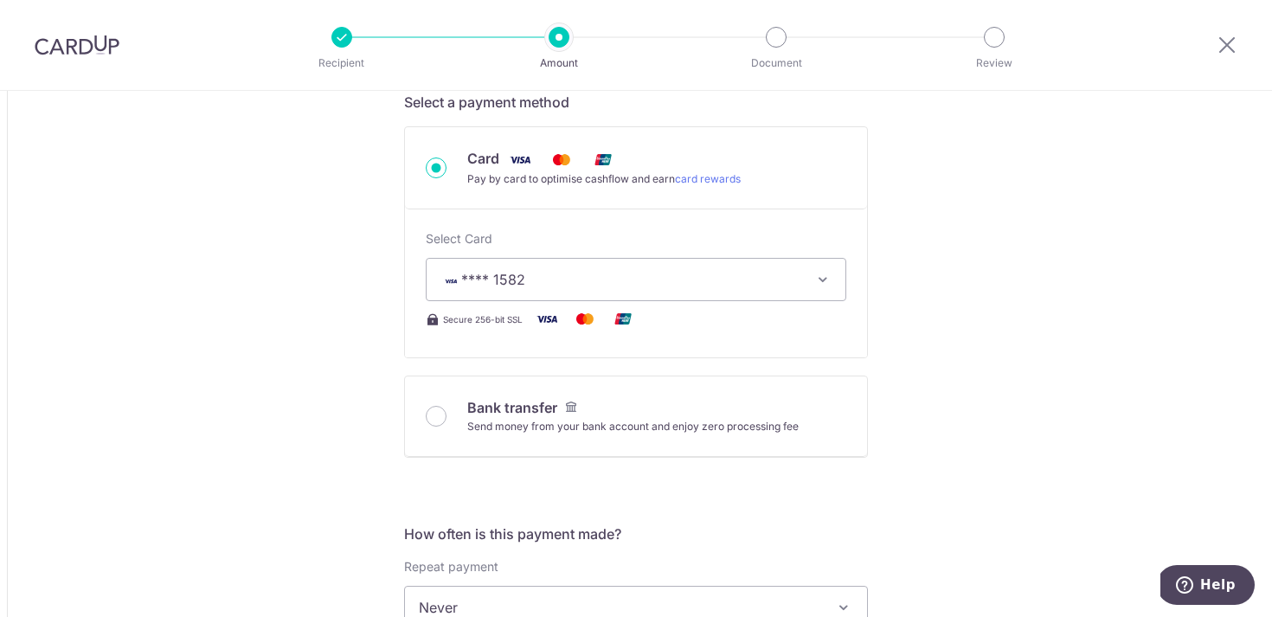
click at [1143, 359] on div "Tell us more about your payment Amount due to recipient USD 3,945.00 3945 1 USD…" at bounding box center [636, 609] width 1272 height 2042
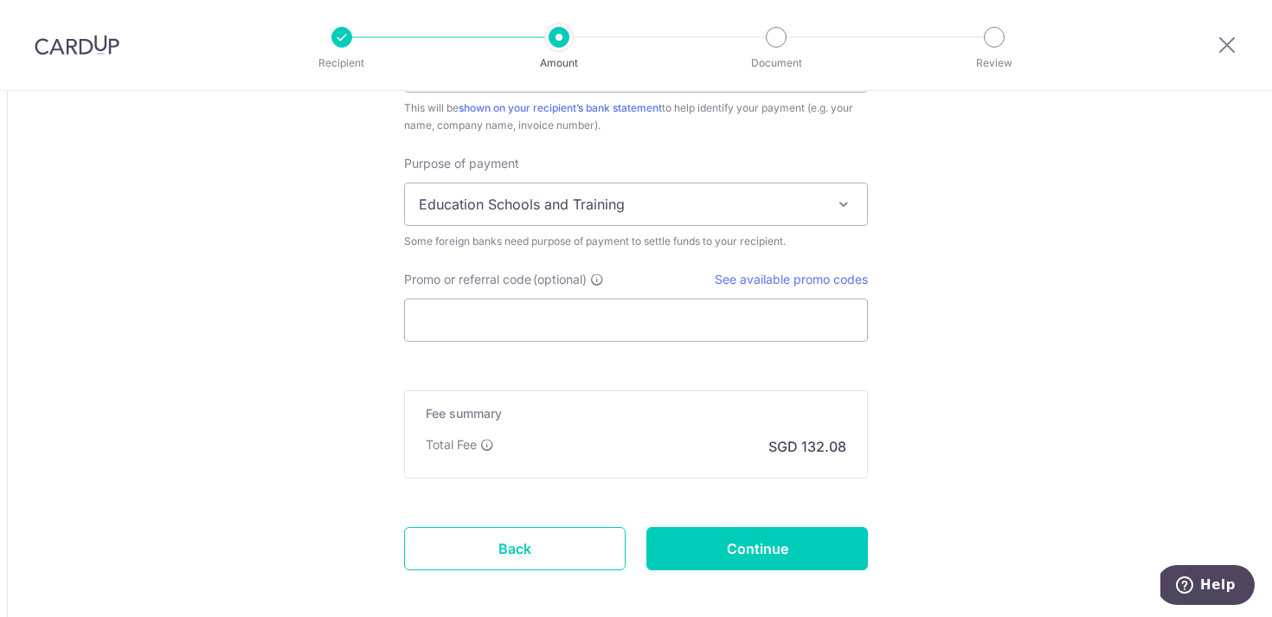
scroll to position [1432, 0]
click at [736, 207] on span "Education Schools and Training" at bounding box center [636, 205] width 462 height 42
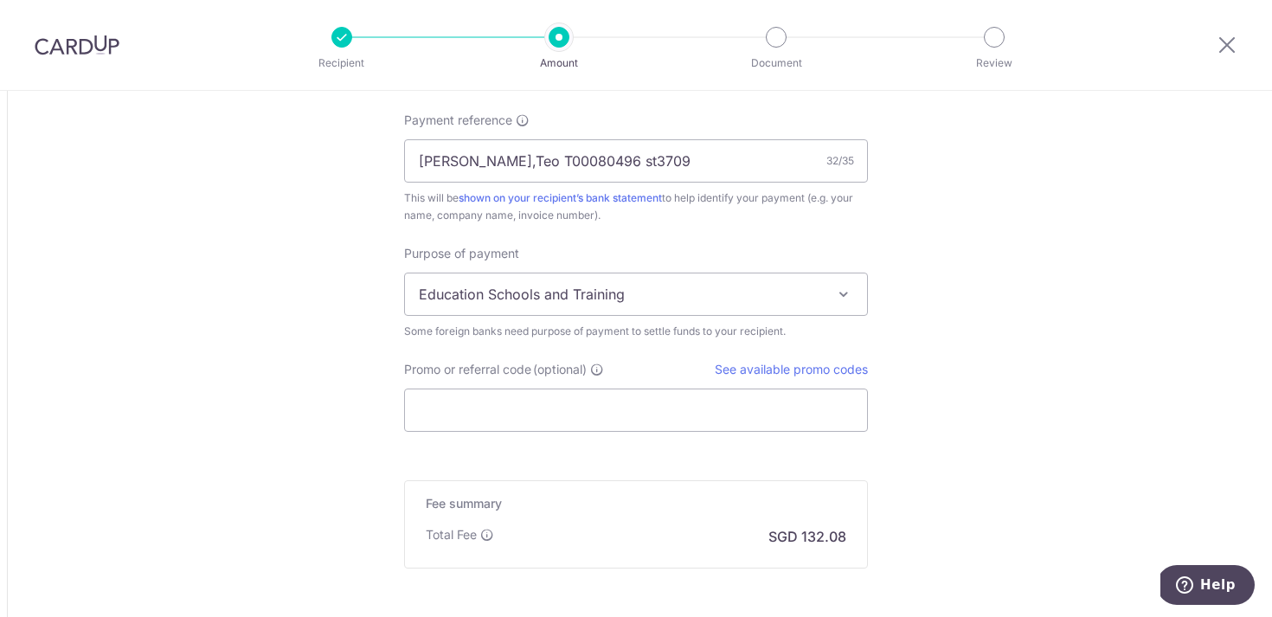
scroll to position [1515, 0]
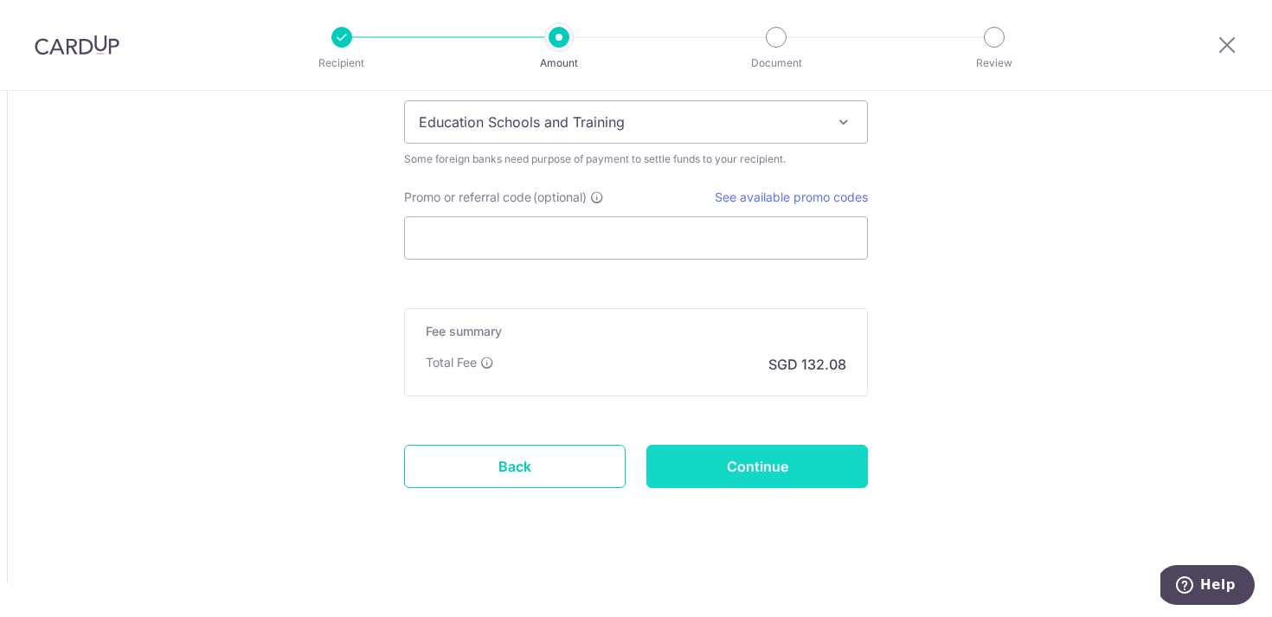
click at [809, 453] on input "Continue" at bounding box center [757, 466] width 222 height 43
type input "Create Schedule"
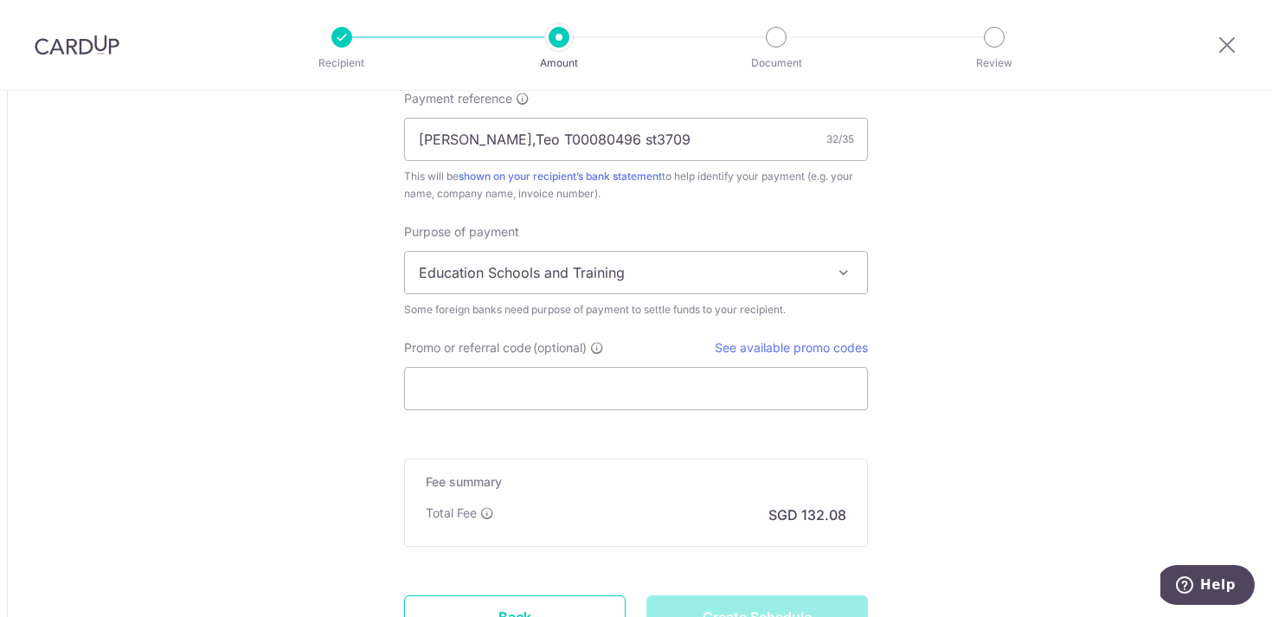
scroll to position [1208, 0]
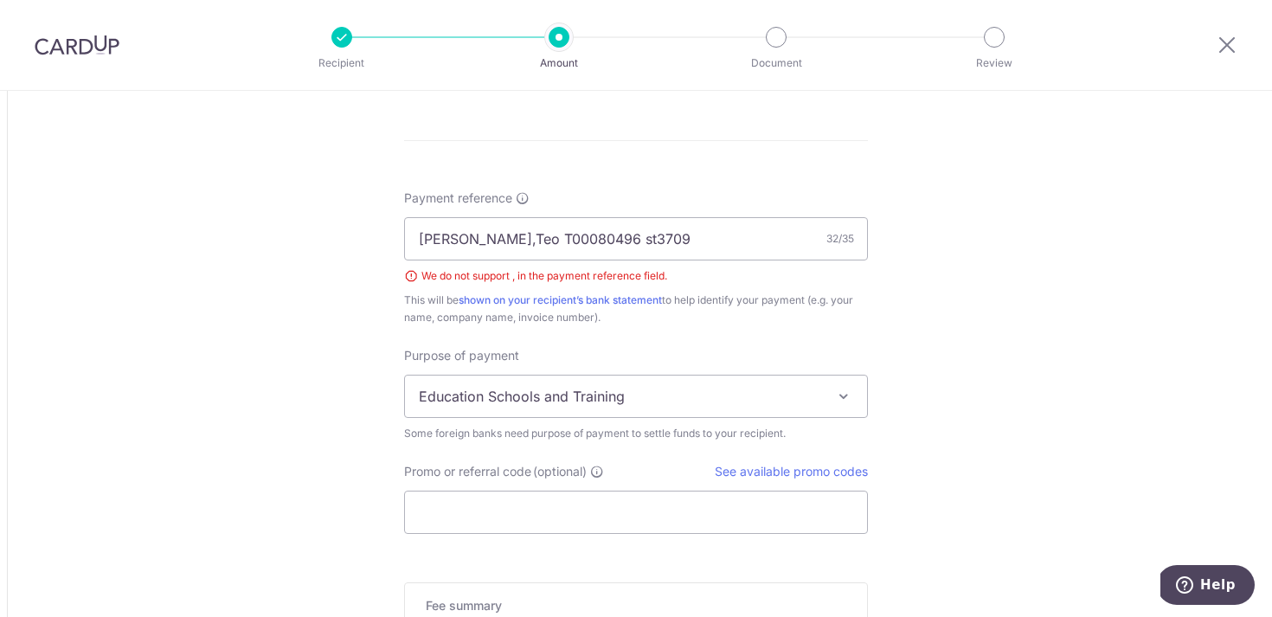
scroll to position [1235, 0]
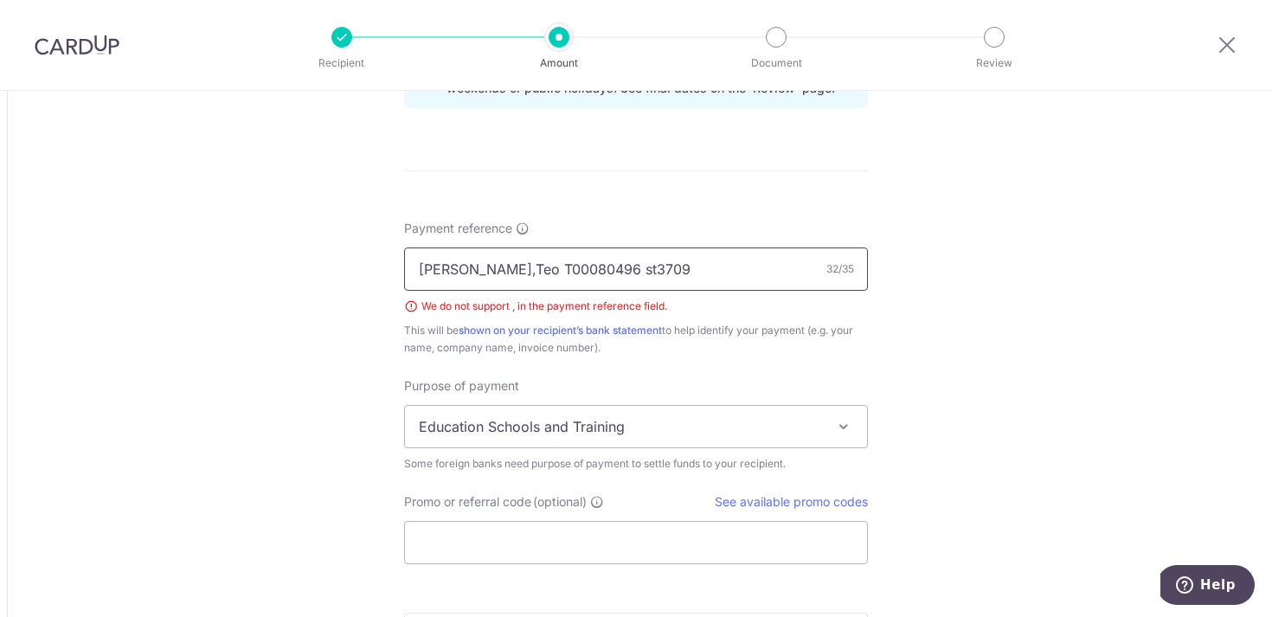
click at [500, 271] on input "Shing Fang,Teo T00080496 st3709" at bounding box center [636, 268] width 464 height 43
type input "Shing Fang Teo T00080496 st3709"
click at [723, 265] on input "Shing Fang Teo T00080496 st3709" at bounding box center [636, 268] width 464 height 43
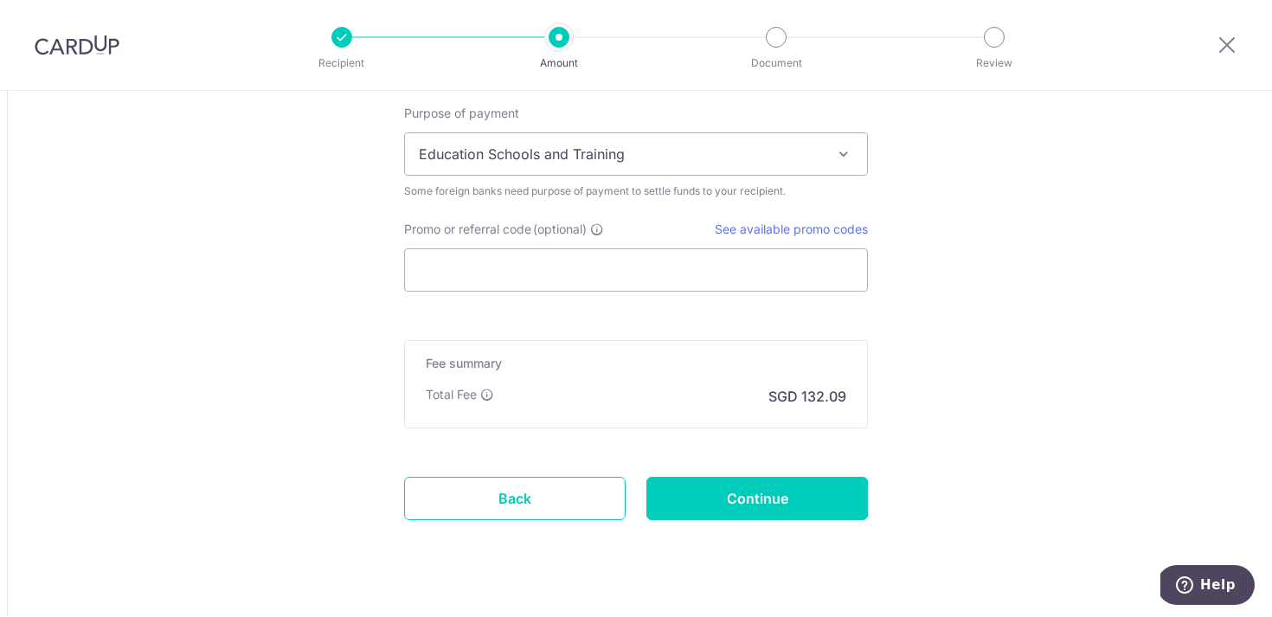
scroll to position [1539, 0]
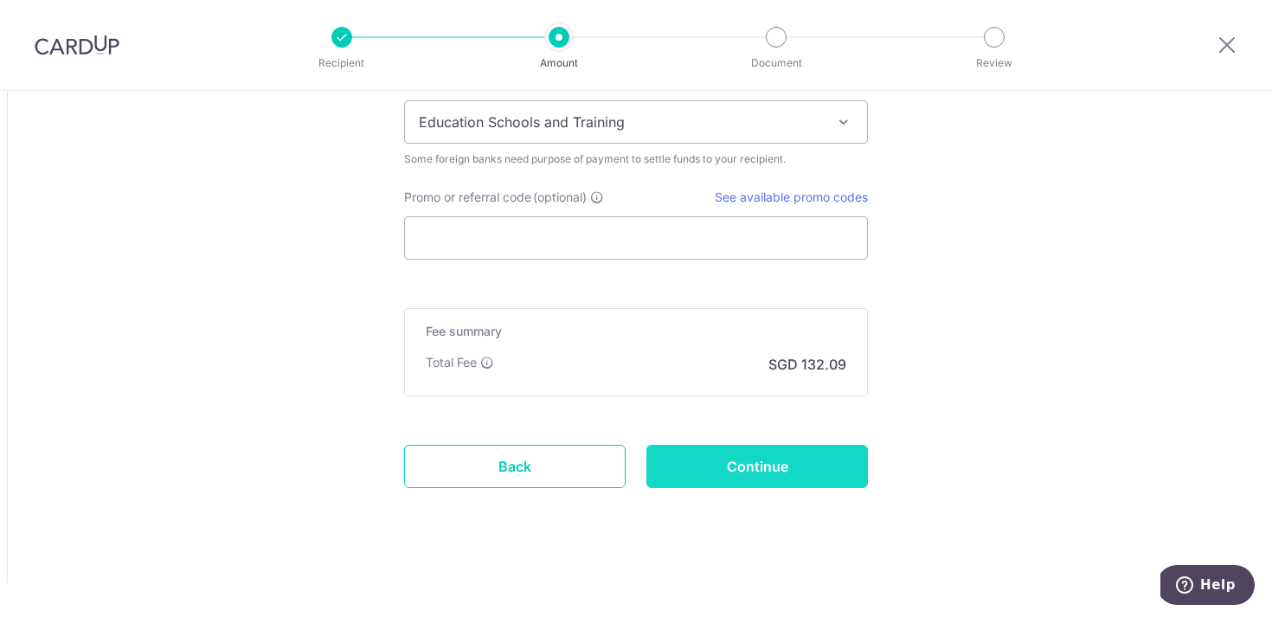
click at [765, 462] on input "Continue" at bounding box center [757, 466] width 222 height 43
type input "Create Schedule"
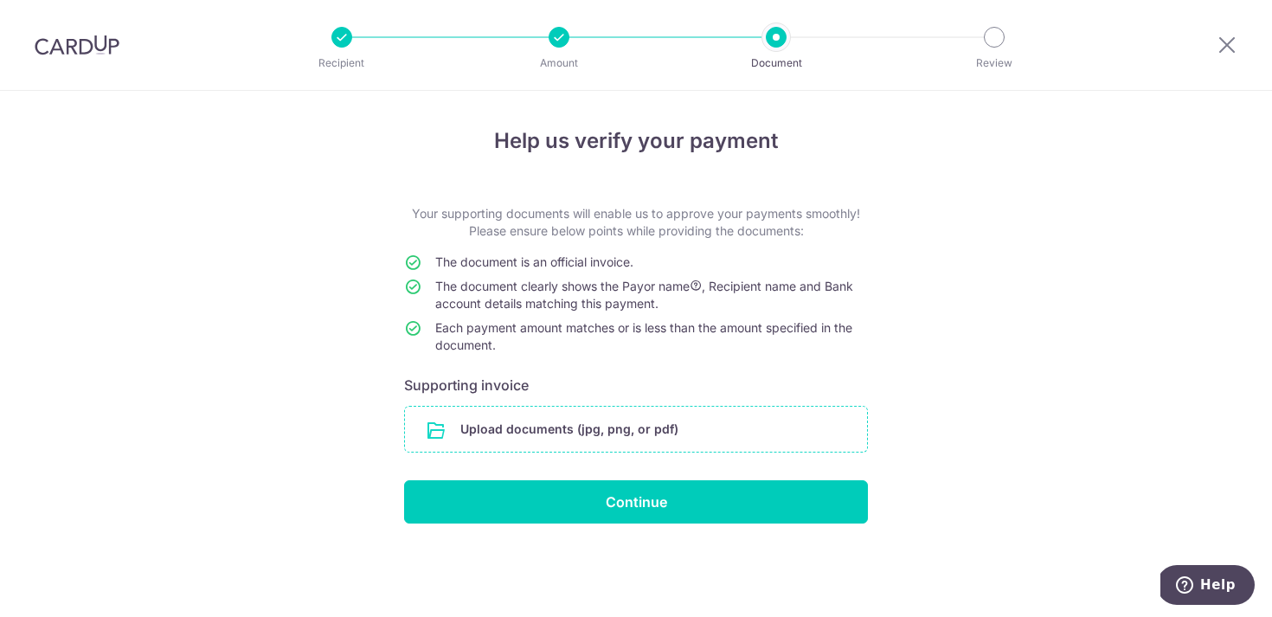
click at [587, 426] on input "file" at bounding box center [636, 429] width 462 height 45
click at [1104, 367] on div "Help us verify your payment Your supporting documents will enable us to approve…" at bounding box center [636, 354] width 1272 height 526
click at [601, 425] on input "file" at bounding box center [636, 429] width 462 height 45
click at [571, 429] on input "file" at bounding box center [636, 429] width 462 height 45
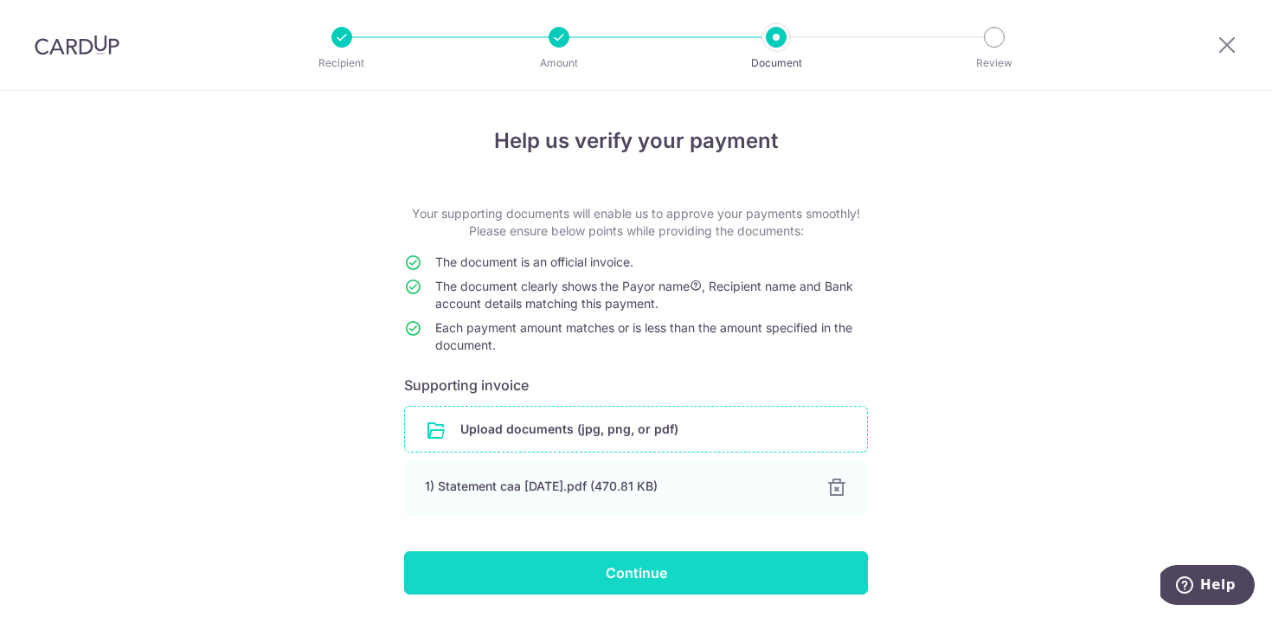
click at [743, 575] on input "Continue" at bounding box center [636, 572] width 464 height 43
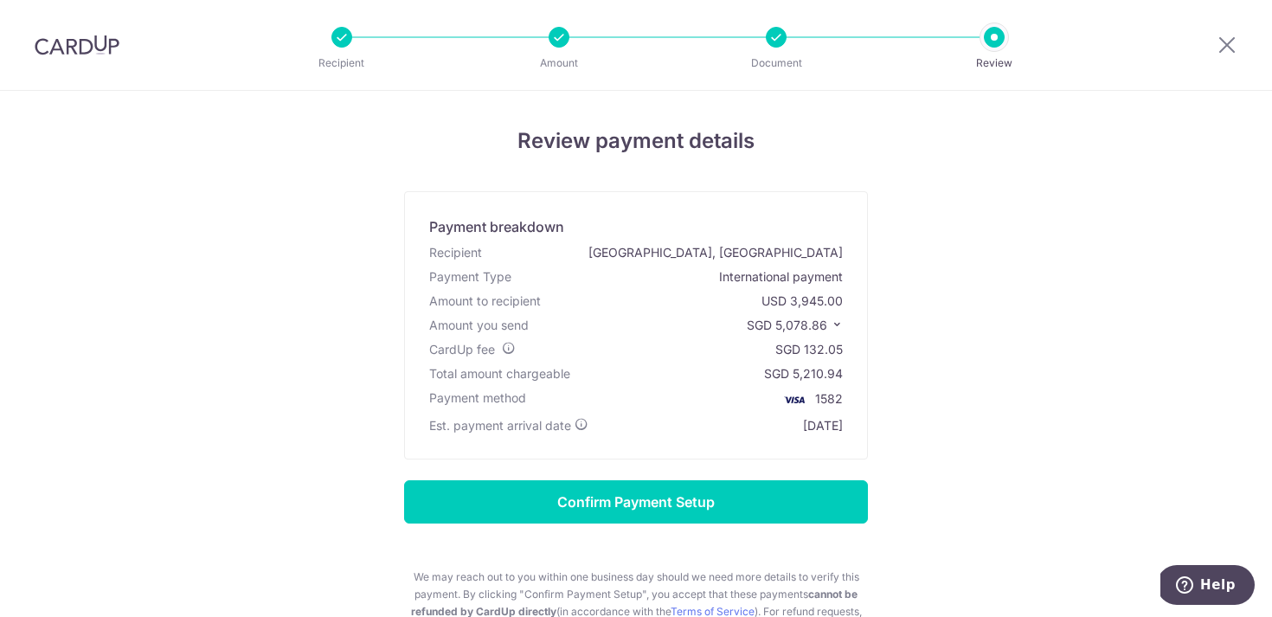
click at [836, 326] on icon at bounding box center [837, 324] width 12 height 12
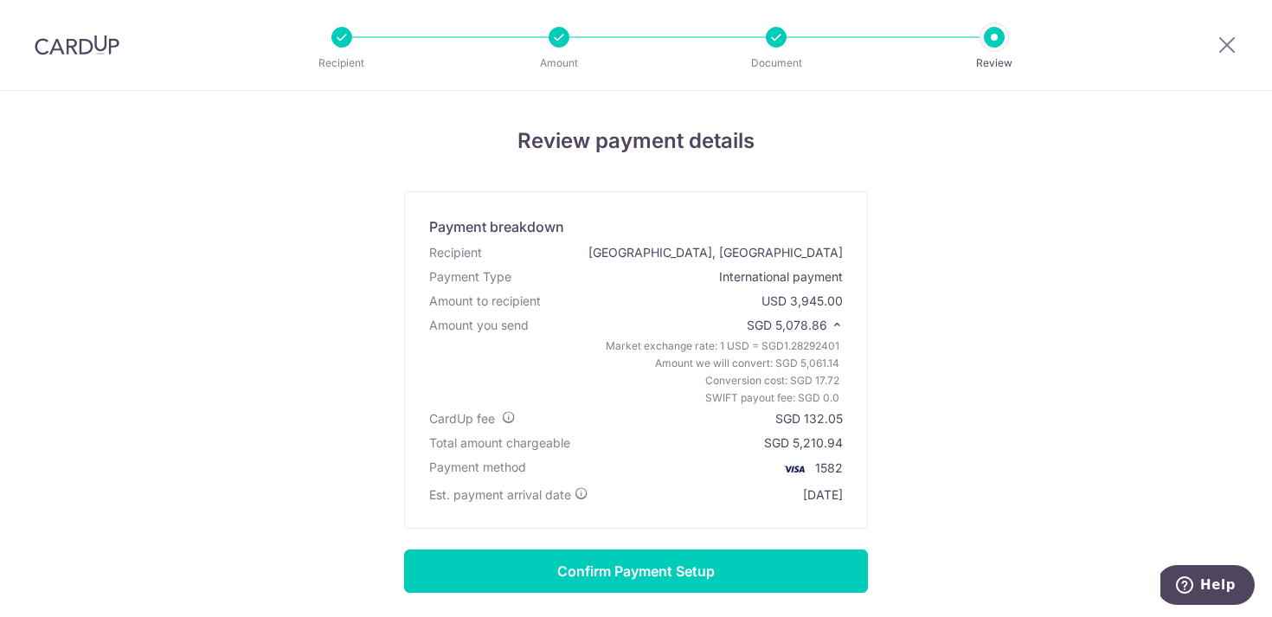
scroll to position [13, 0]
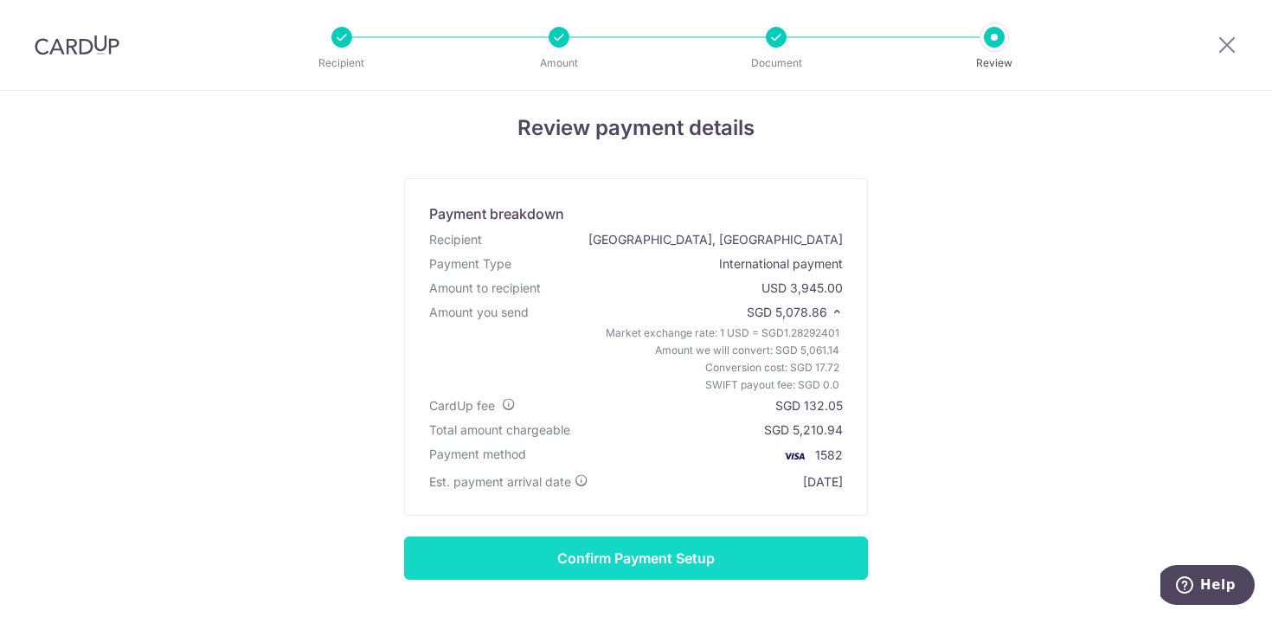
click at [713, 554] on input "Confirm Payment Setup" at bounding box center [636, 557] width 464 height 43
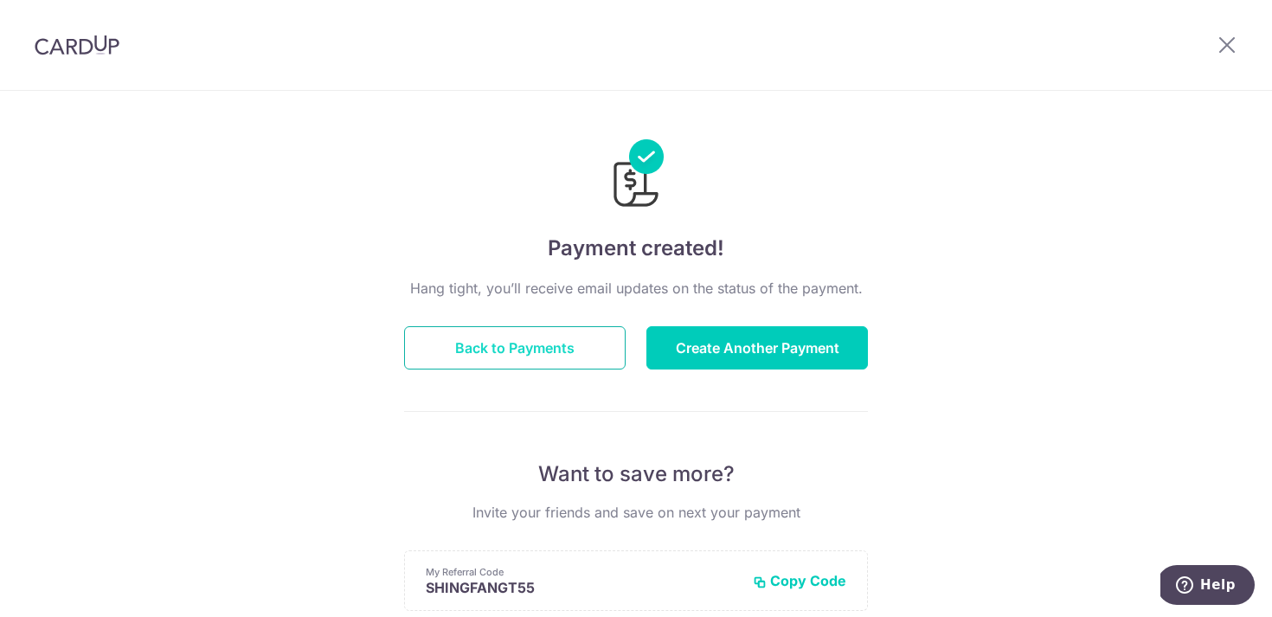
click at [574, 338] on button "Back to Payments" at bounding box center [515, 347] width 222 height 43
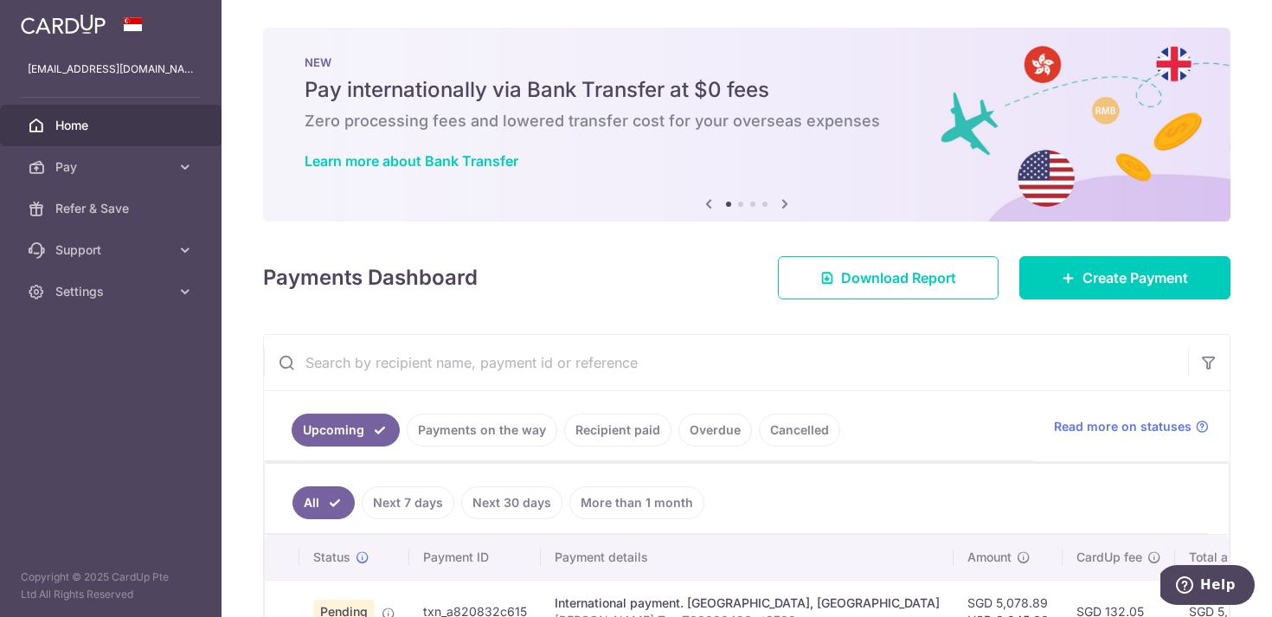
scroll to position [111, 0]
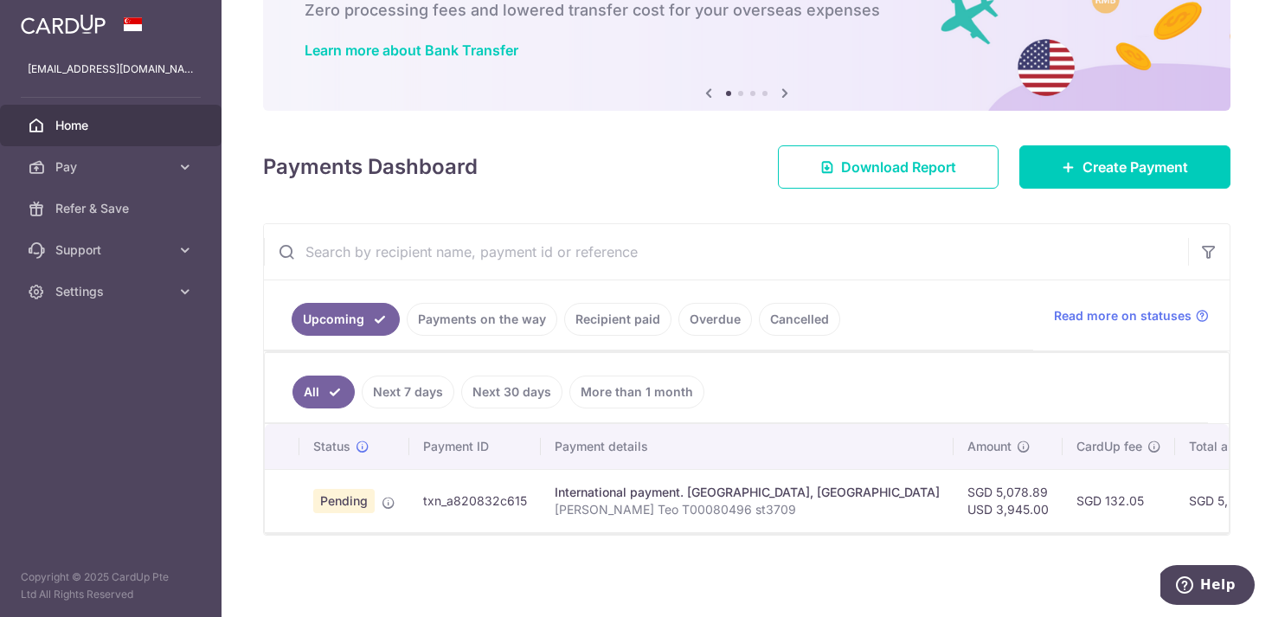
click at [705, 569] on div "× Pause Schedule Pause all future payments in this series Pause just this one p…" at bounding box center [747, 308] width 1050 height 617
click at [721, 497] on div "International payment. [GEOGRAPHIC_DATA], [GEOGRAPHIC_DATA]" at bounding box center [747, 492] width 385 height 17
click at [349, 500] on span "Pending" at bounding box center [343, 501] width 61 height 24
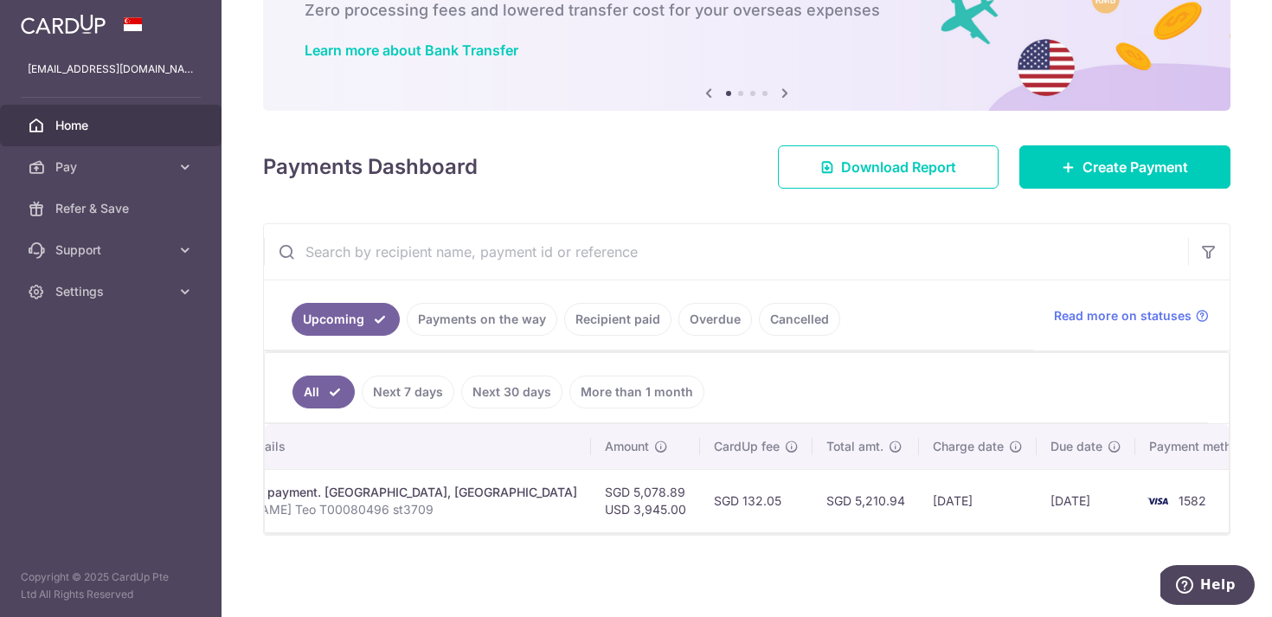
click at [1044, 497] on td "15/09/2025" at bounding box center [1086, 500] width 99 height 63
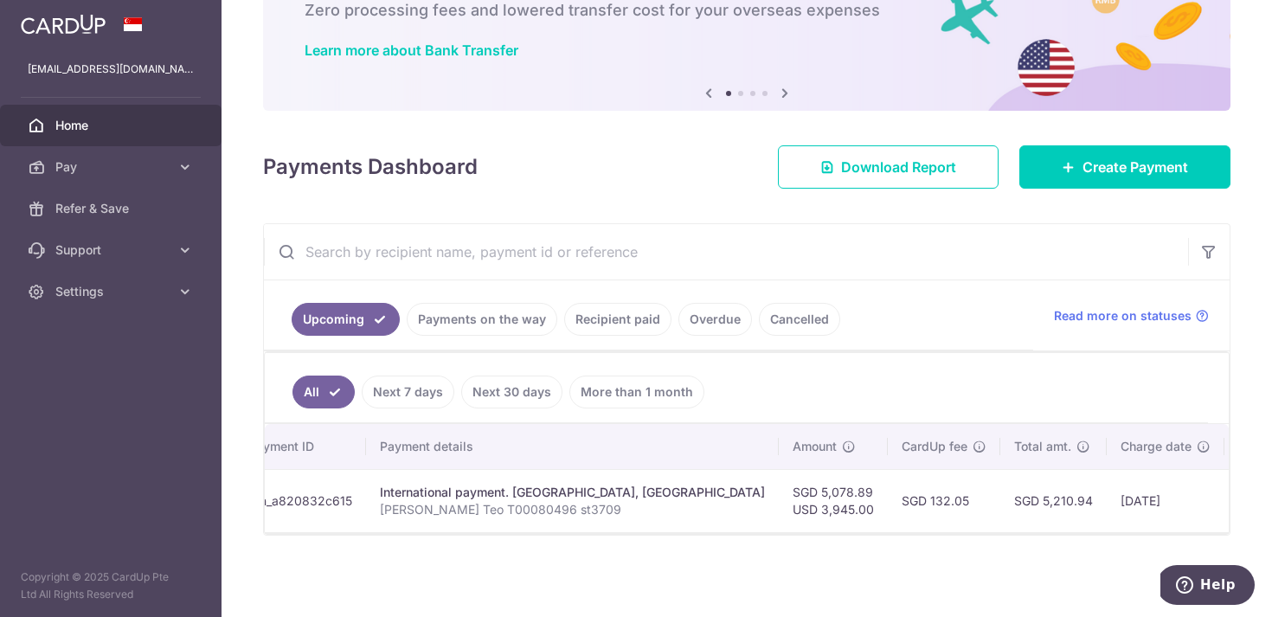
scroll to position [0, 0]
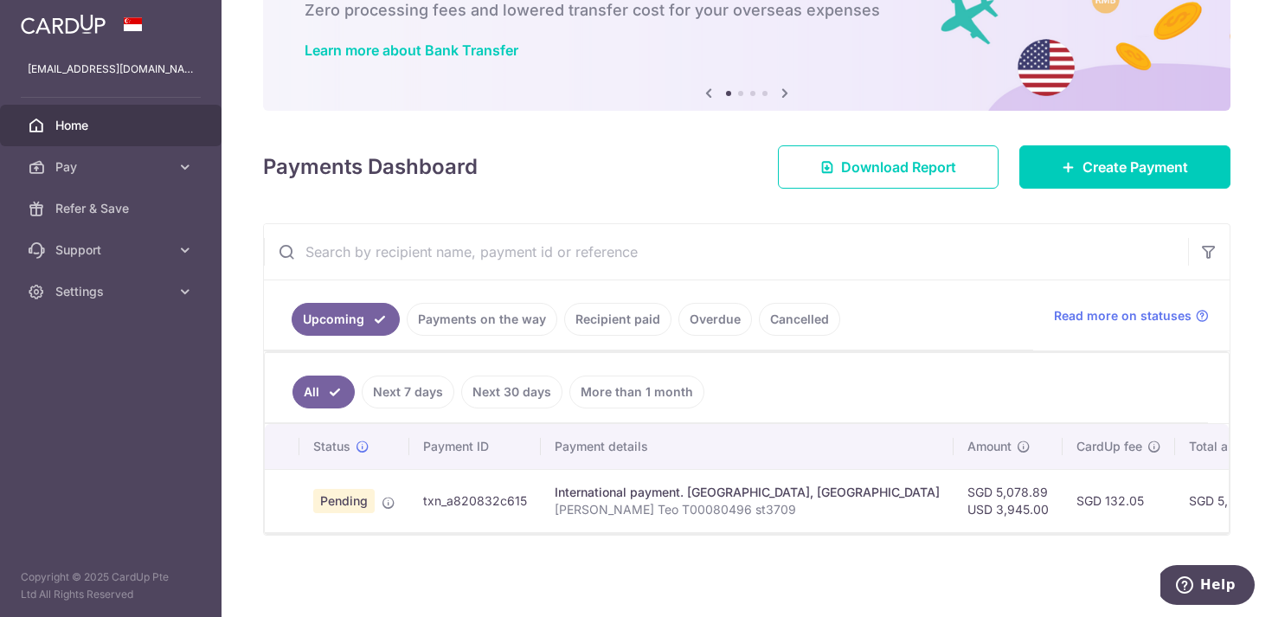
click at [662, 503] on p "Shing Fang Teo T00080496 st3709" at bounding box center [747, 509] width 385 height 17
click at [490, 498] on td "txn_a820832c615" at bounding box center [475, 500] width 132 height 63
click at [349, 500] on span "Pending" at bounding box center [343, 501] width 61 height 24
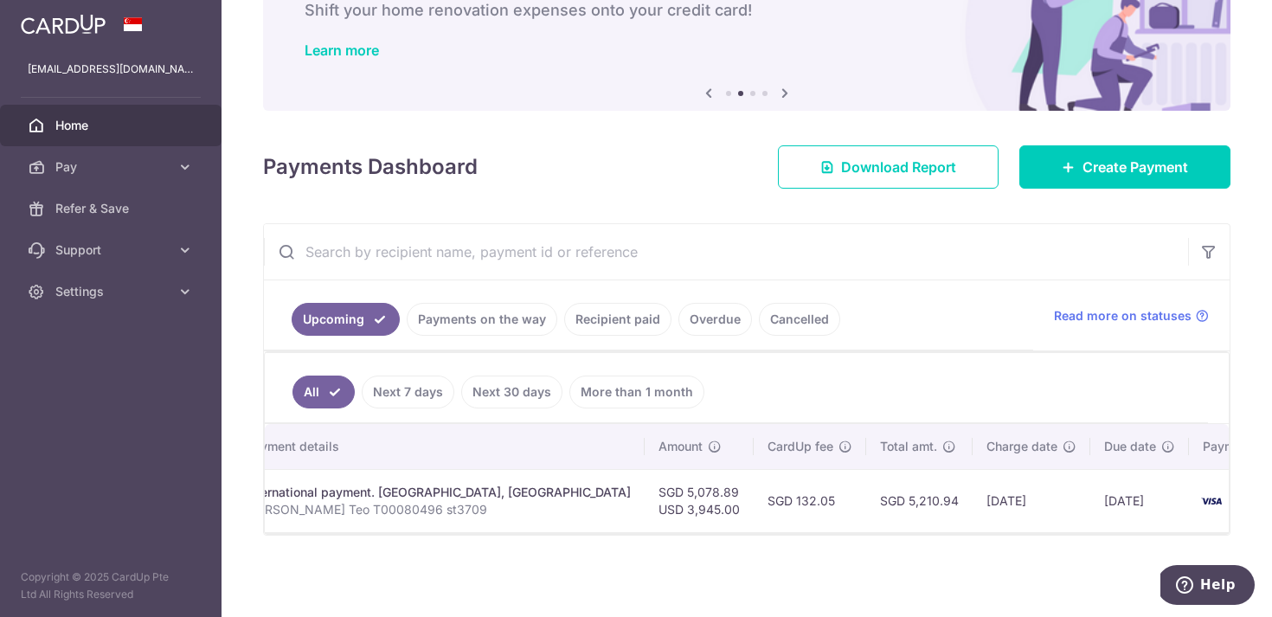
scroll to position [0, 363]
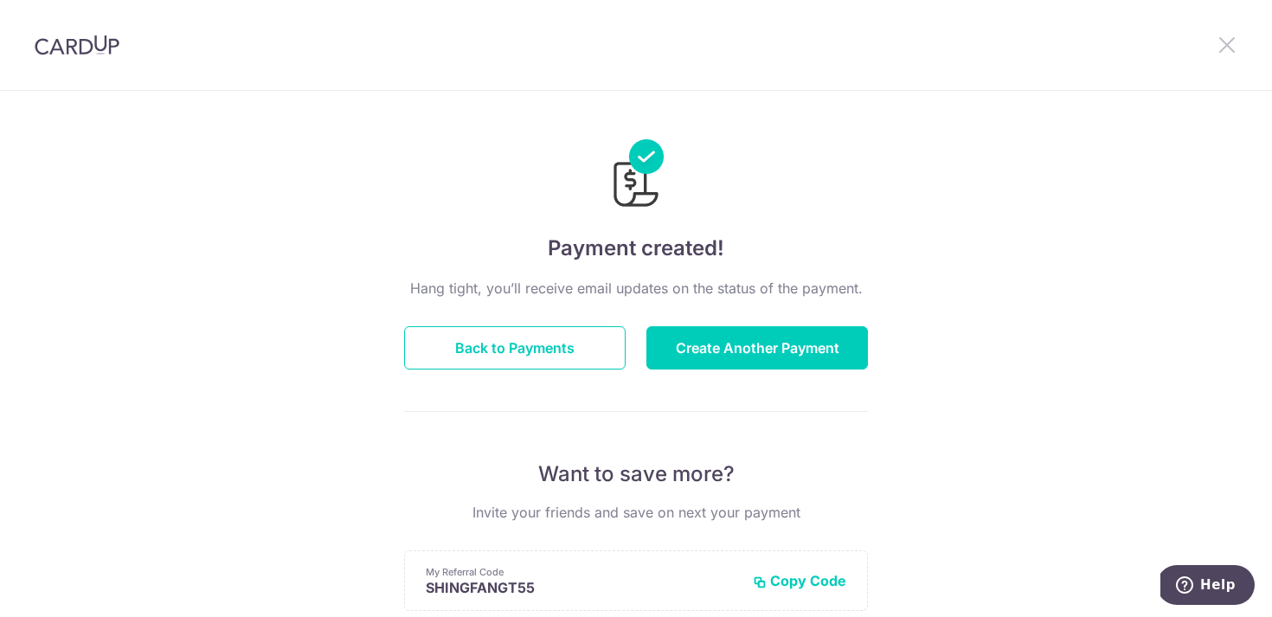
click at [1225, 38] on icon at bounding box center [1227, 45] width 21 height 22
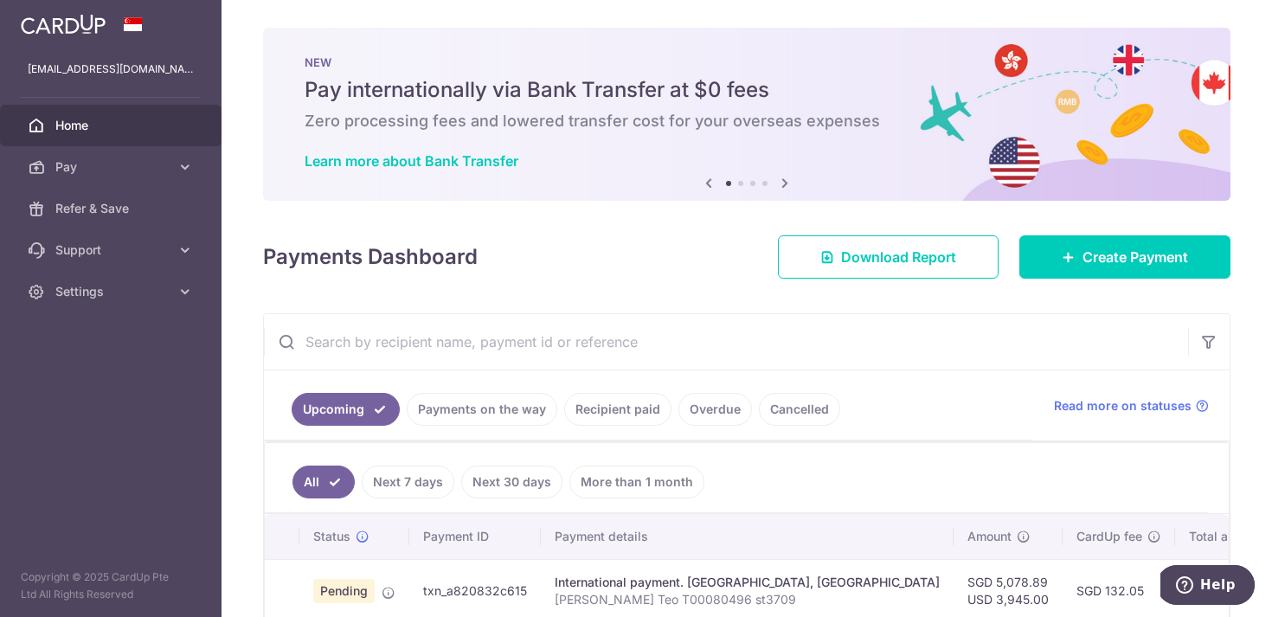
scroll to position [90, 0]
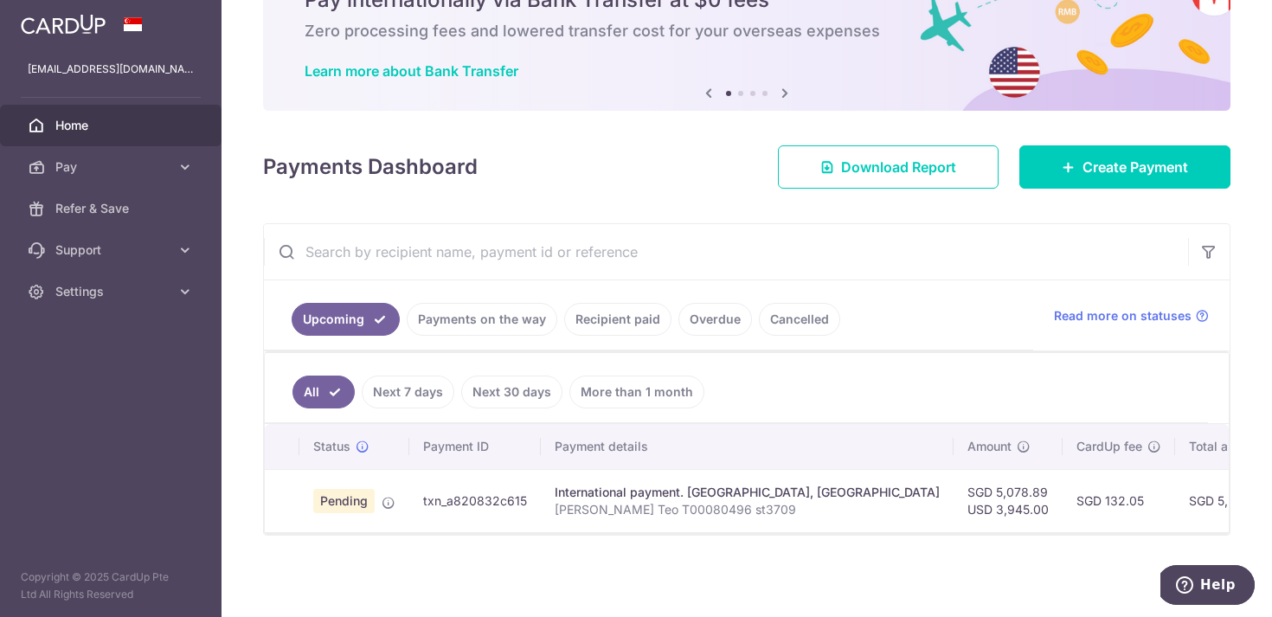
click at [608, 515] on p "Shing Fang Teo T00080496 st3709" at bounding box center [747, 509] width 385 height 17
click at [342, 497] on span "Pending" at bounding box center [343, 501] width 61 height 24
click at [515, 314] on link "Payments on the way" at bounding box center [482, 319] width 151 height 33
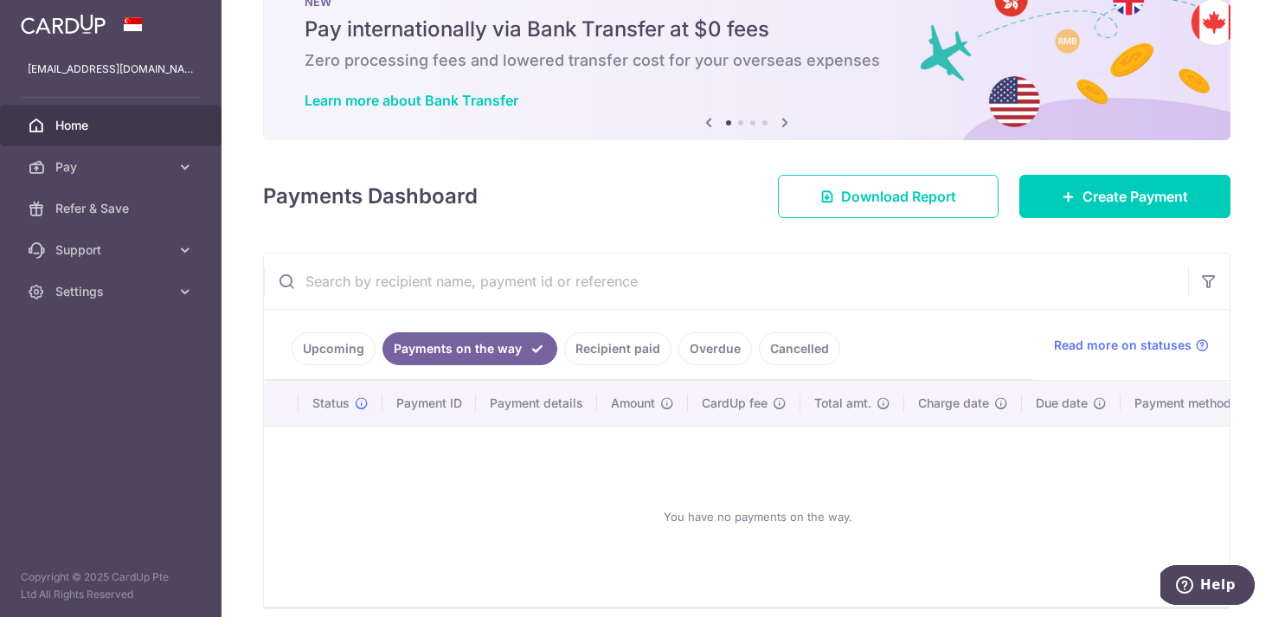
scroll to position [90, 0]
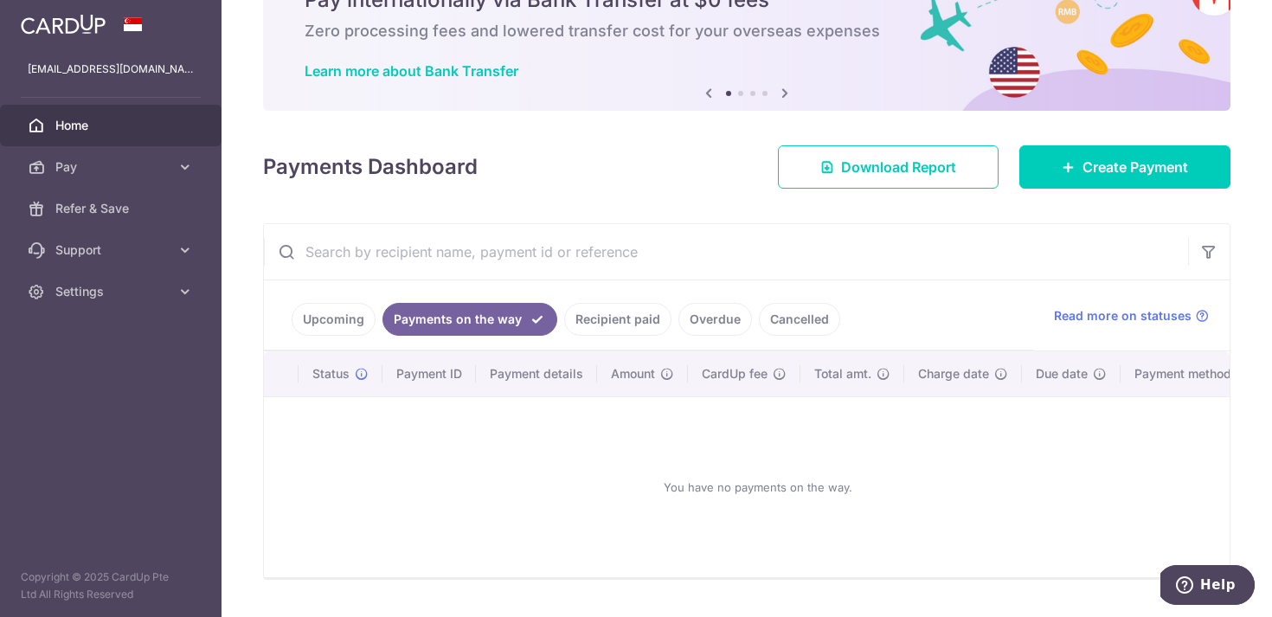
click at [337, 312] on link "Upcoming" at bounding box center [334, 319] width 84 height 33
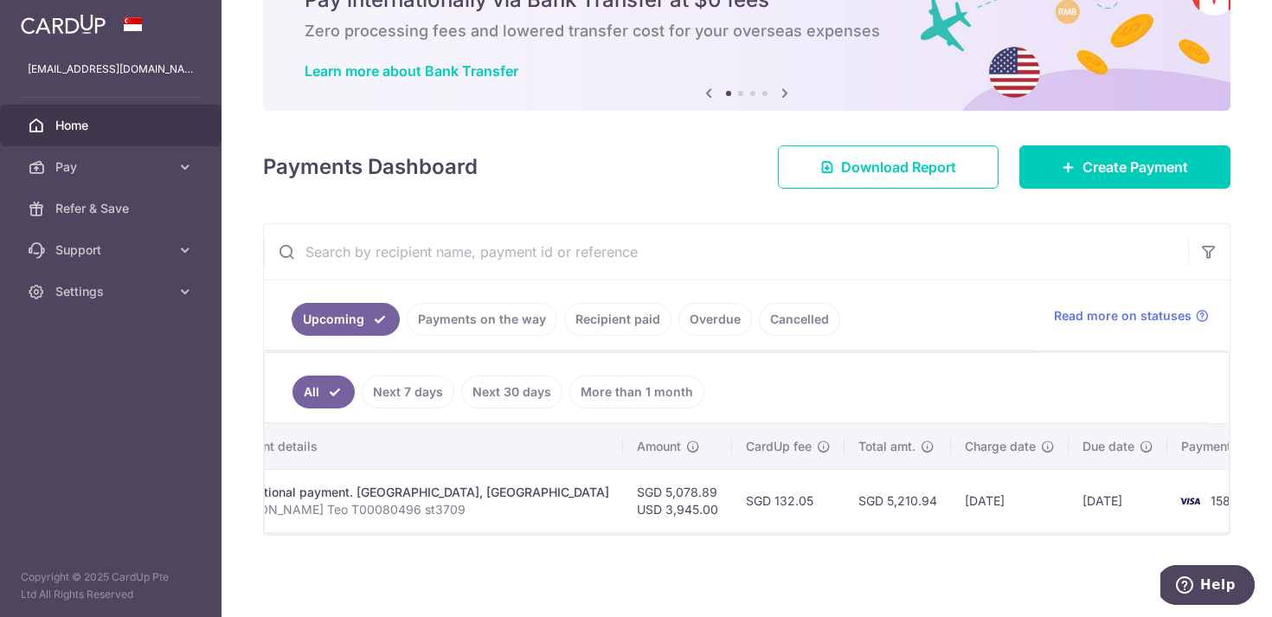
scroll to position [0, 363]
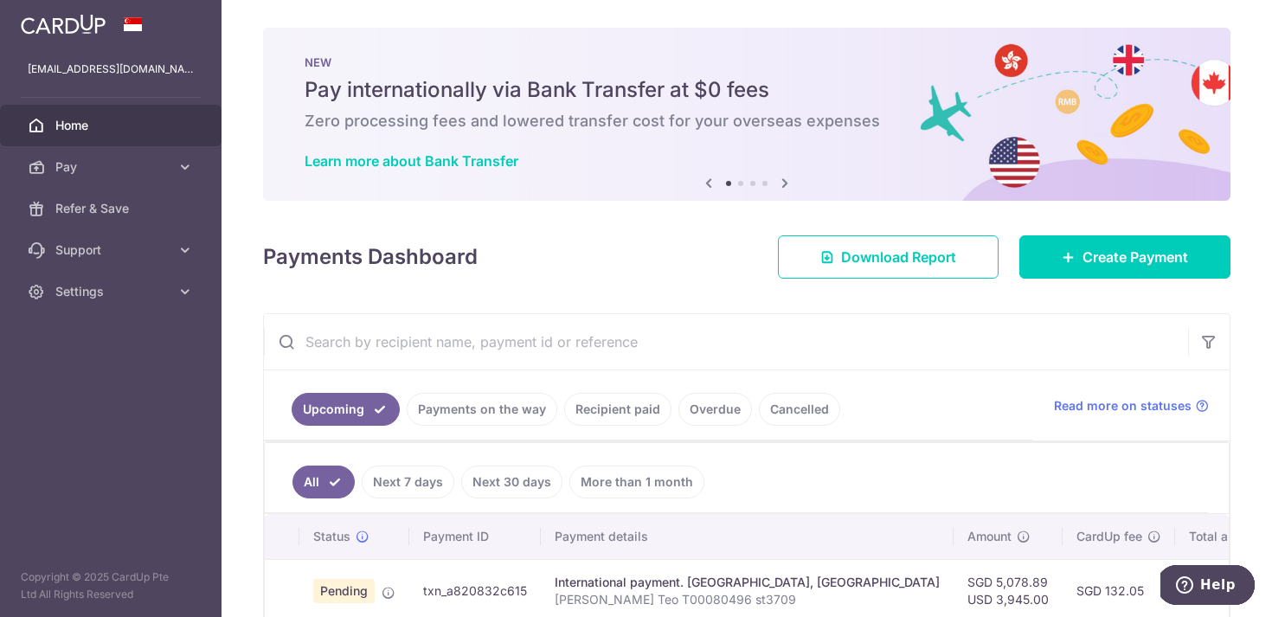
scroll to position [90, 0]
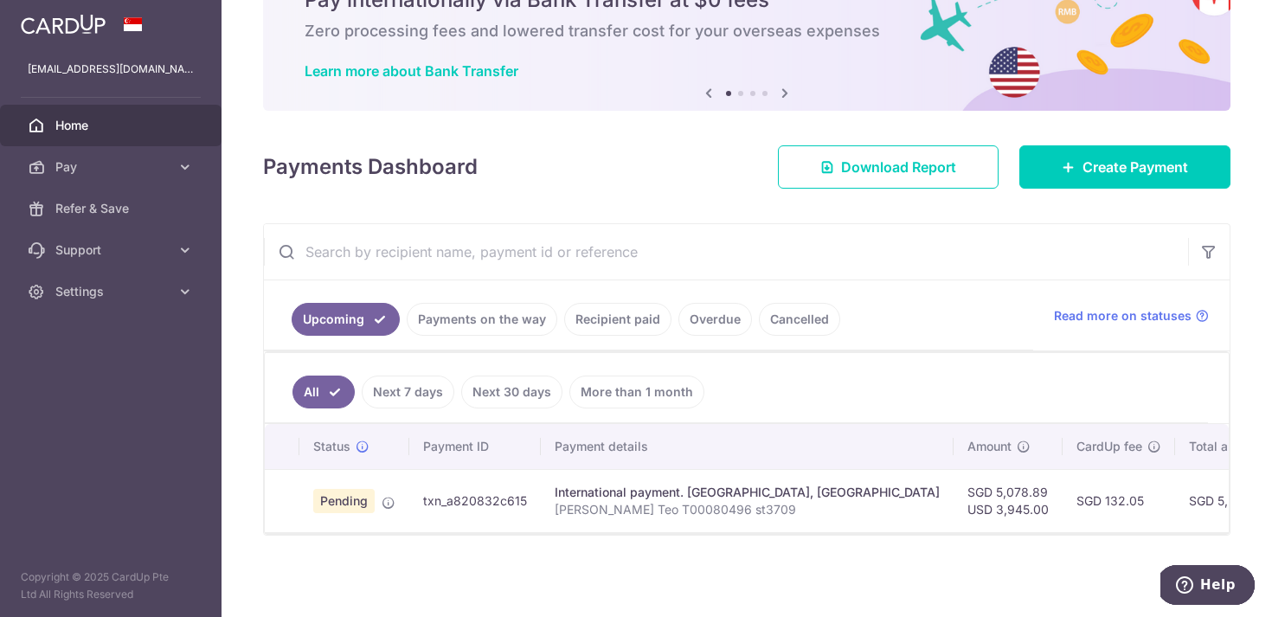
click at [473, 501] on td "txn_a820832c615" at bounding box center [475, 500] width 132 height 63
click at [613, 322] on link "Recipient paid" at bounding box center [617, 319] width 107 height 33
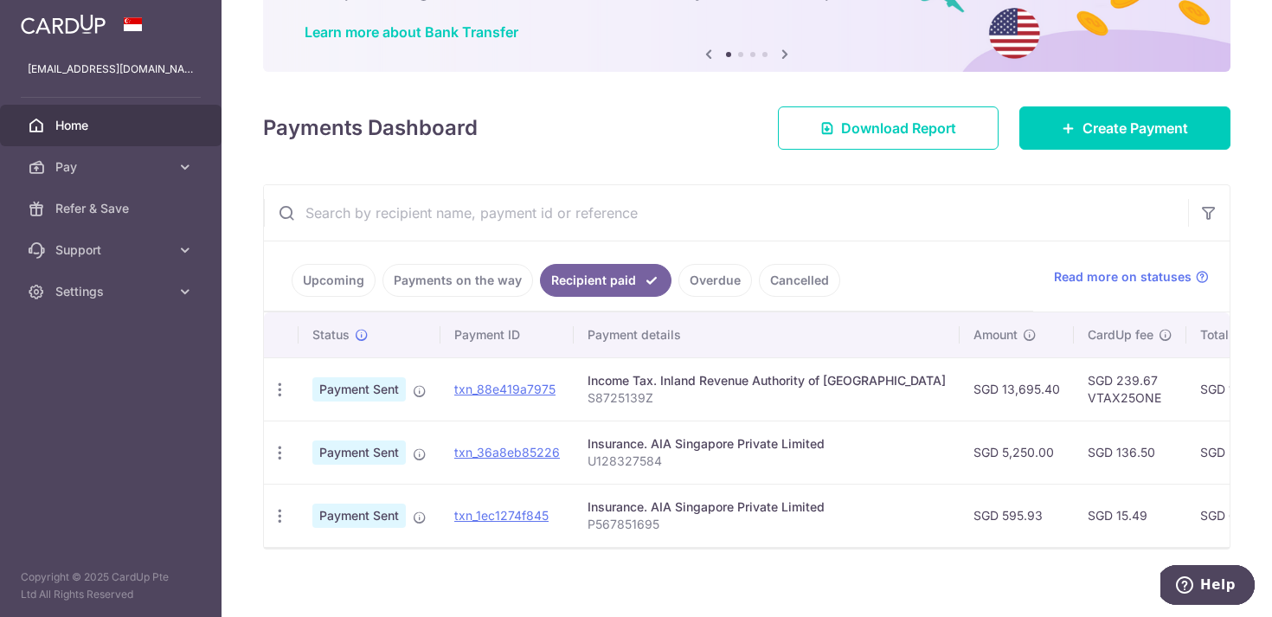
scroll to position [131, 0]
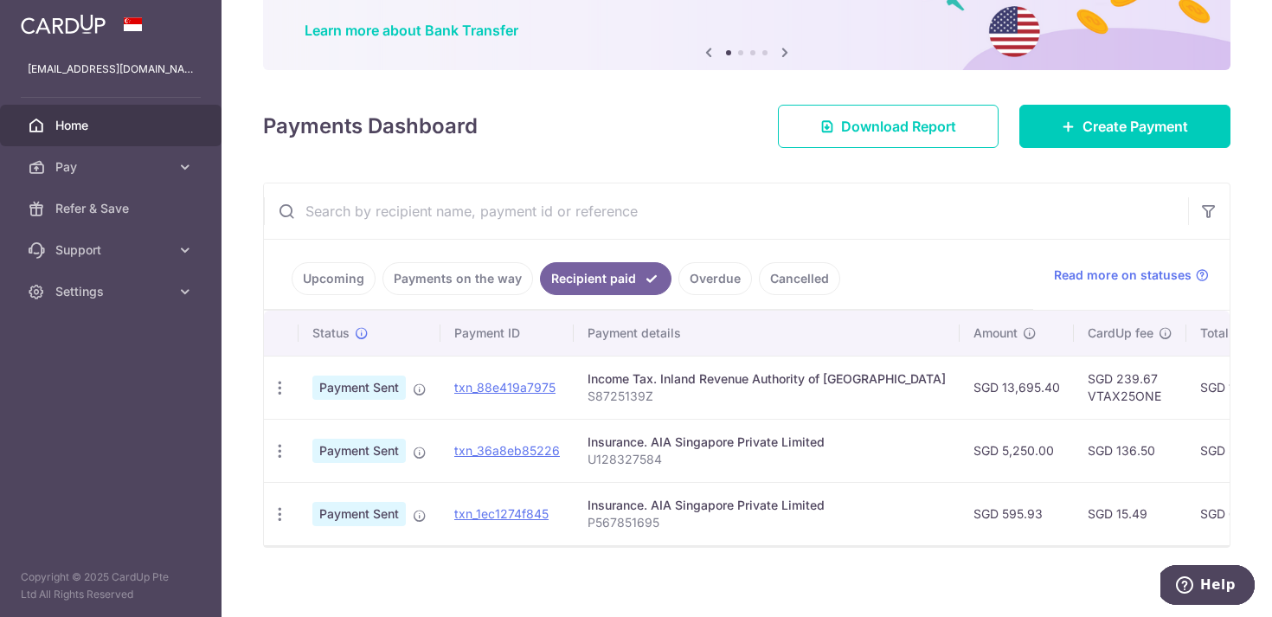
click at [337, 276] on link "Upcoming" at bounding box center [334, 278] width 84 height 33
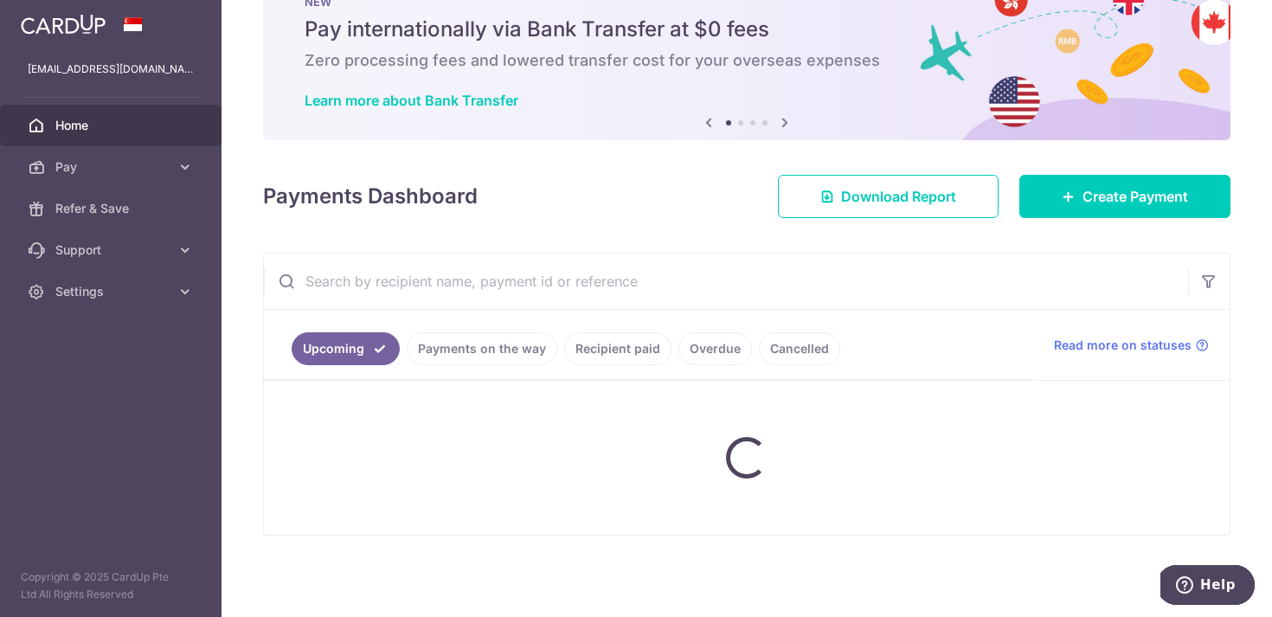
scroll to position [90, 0]
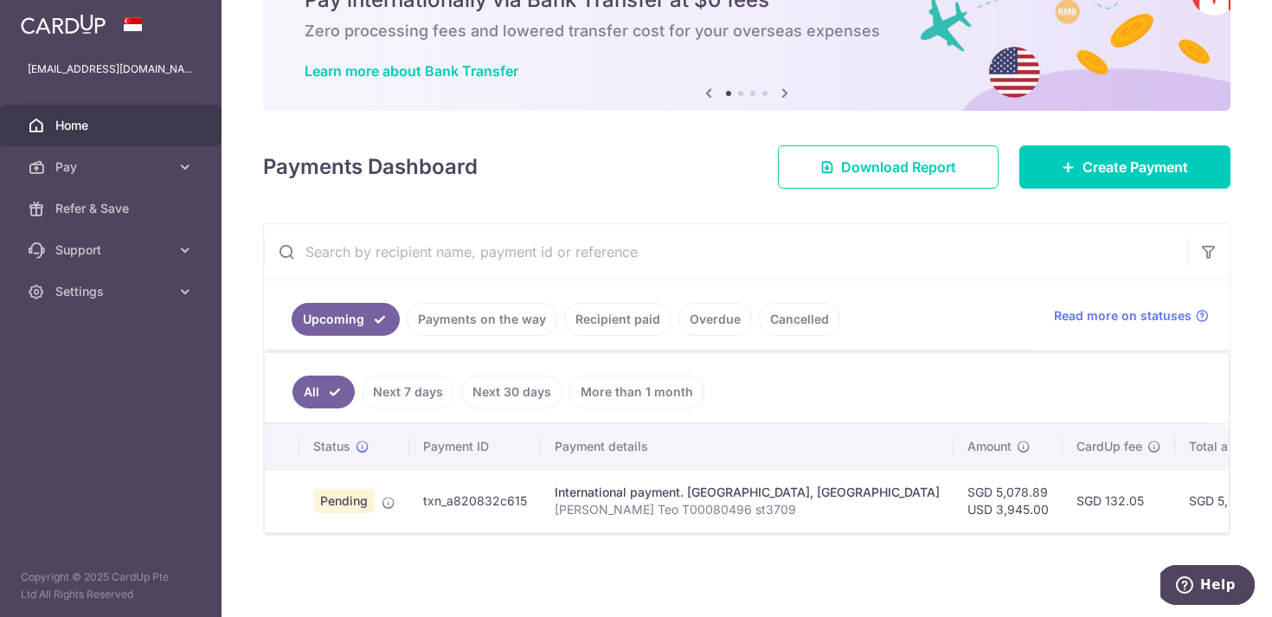
click at [468, 494] on td "txn_a820832c615" at bounding box center [475, 500] width 132 height 63
click at [668, 496] on div "International payment. Teachers College, Columbia University" at bounding box center [747, 492] width 385 height 17
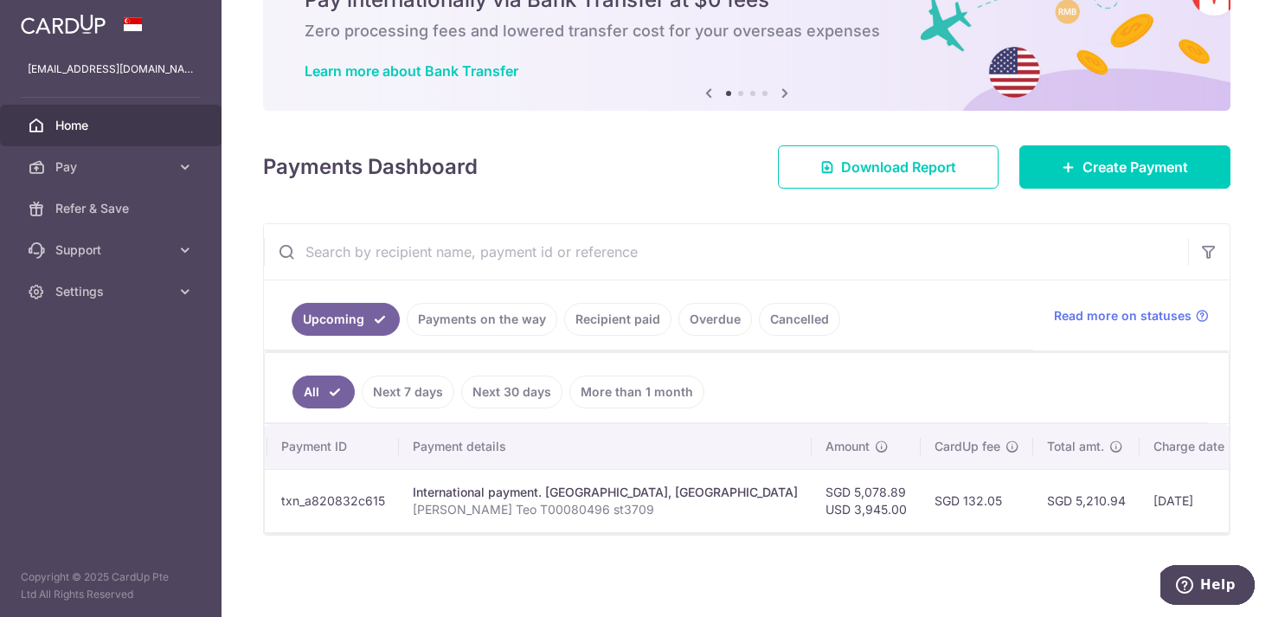
scroll to position [0, 0]
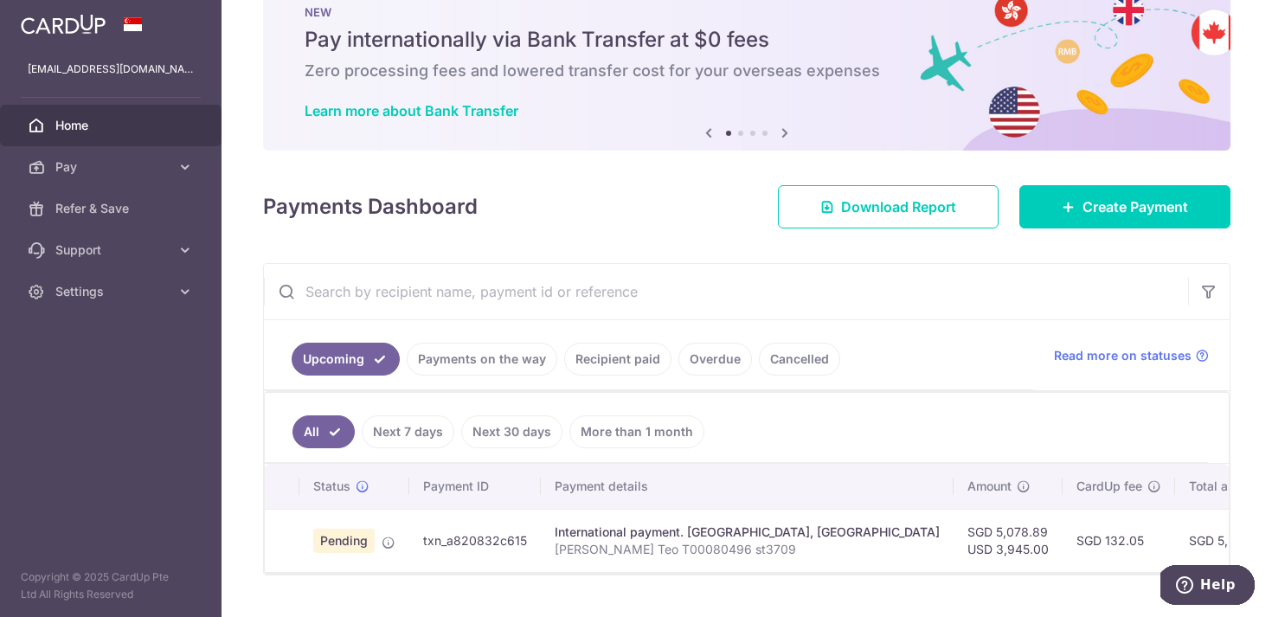
scroll to position [61, 0]
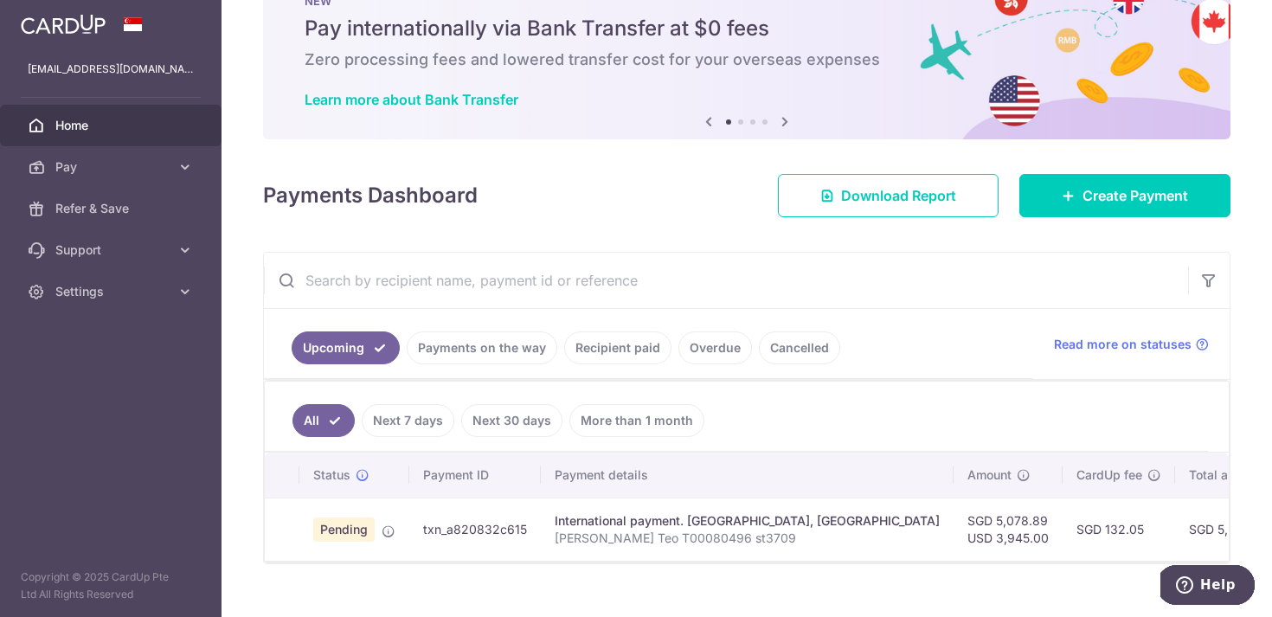
click at [684, 527] on div "International payment. Teachers College, Columbia University" at bounding box center [747, 520] width 385 height 17
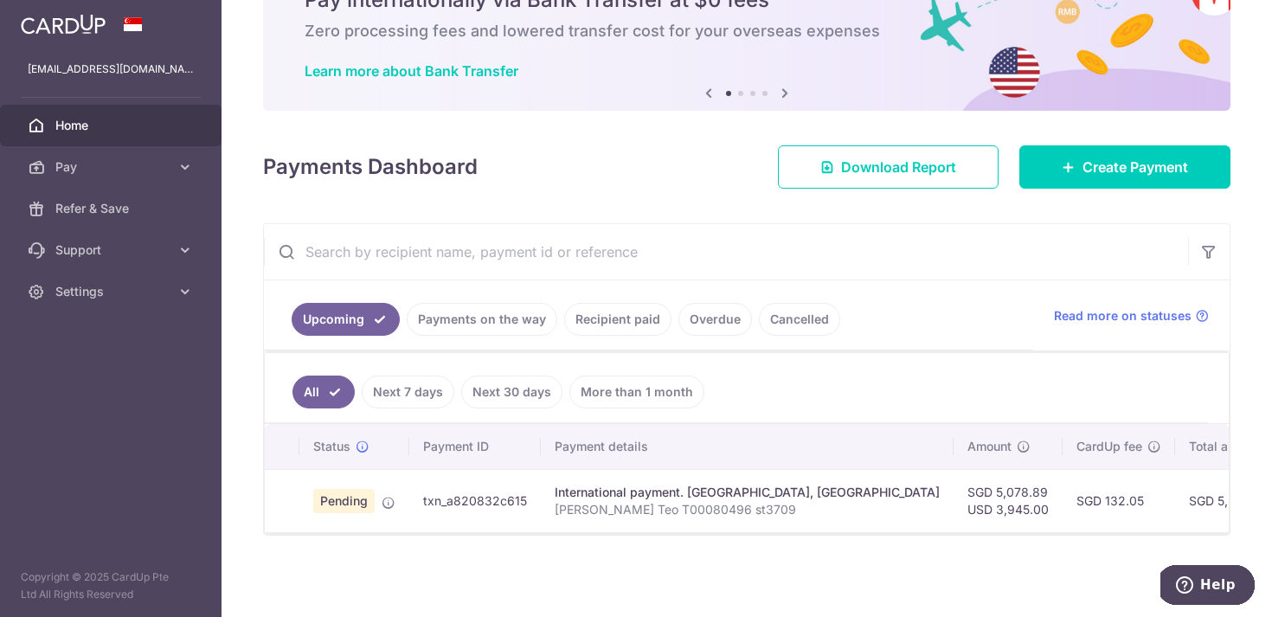
scroll to position [0, 4]
click at [613, 315] on link "Recipient paid" at bounding box center [617, 319] width 107 height 33
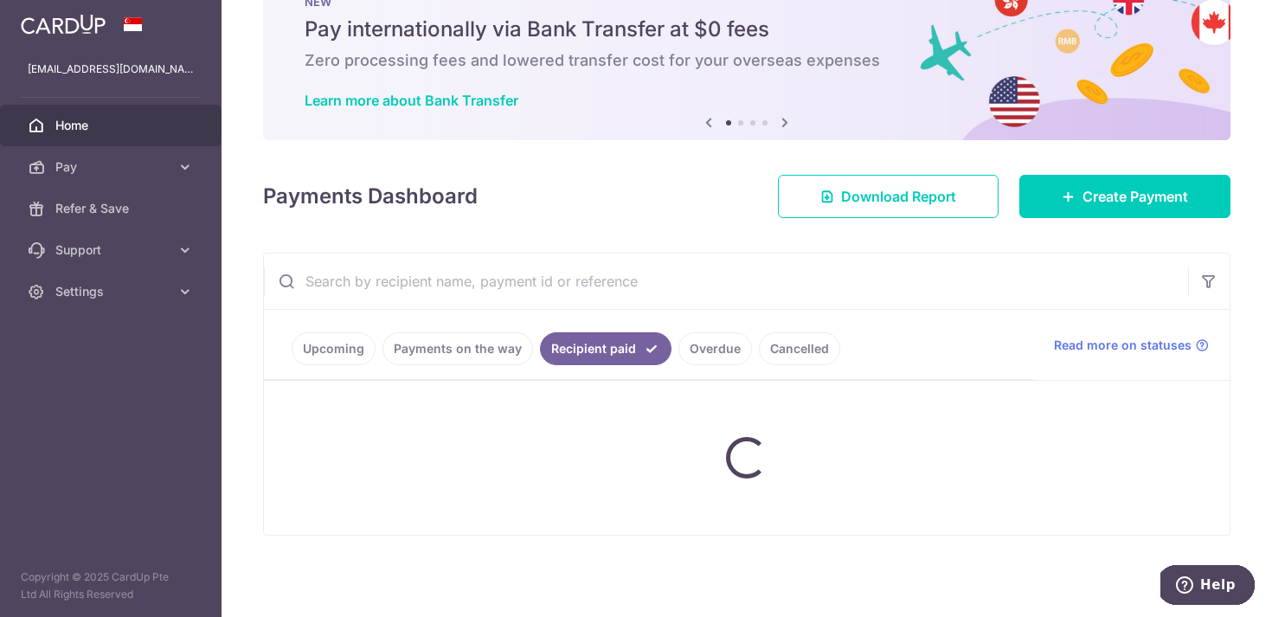
scroll to position [90, 0]
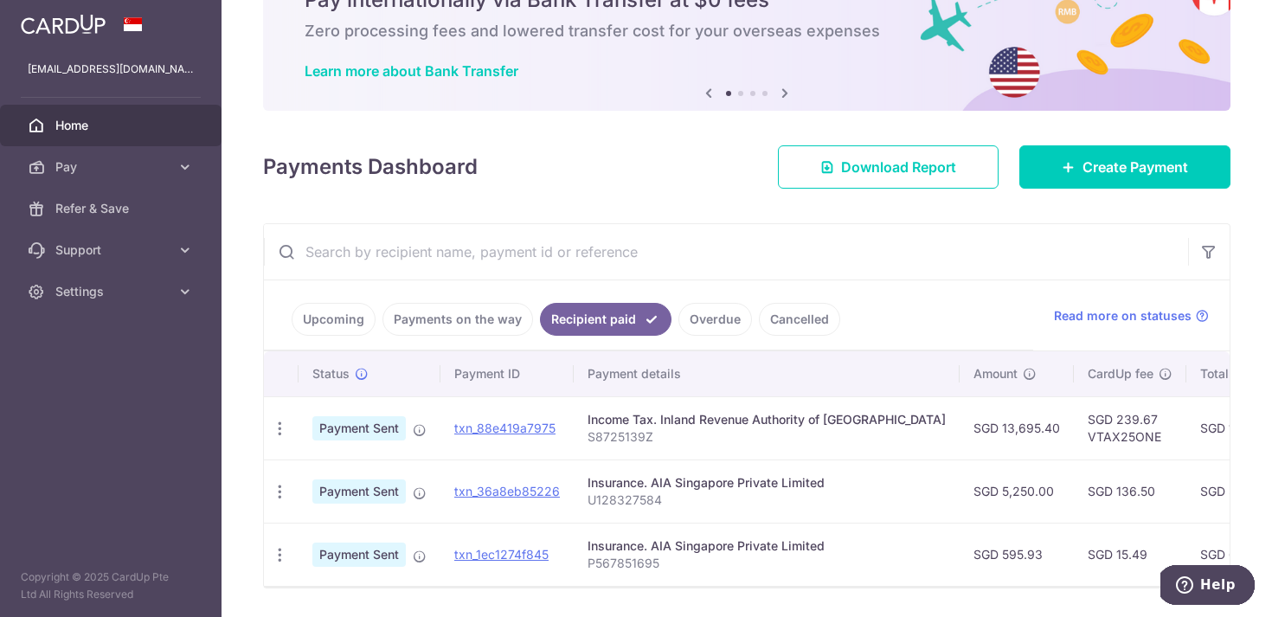
click at [367, 427] on span "Payment Sent" at bounding box center [358, 428] width 93 height 24
click at [341, 320] on link "Upcoming" at bounding box center [334, 319] width 84 height 33
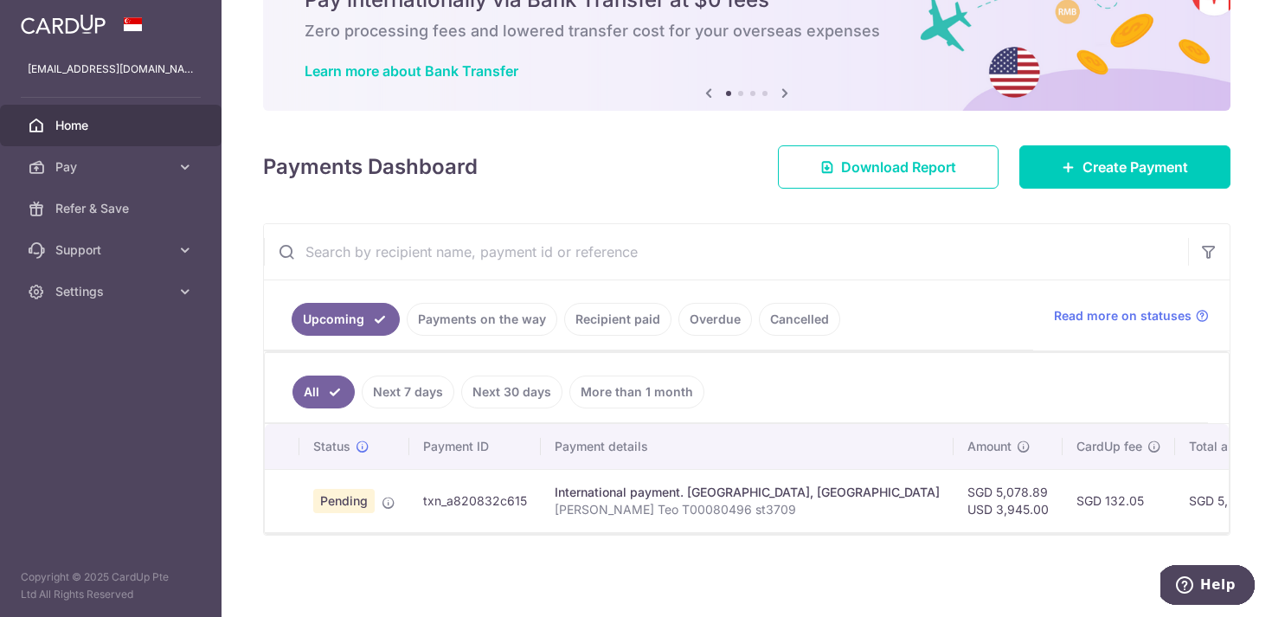
click at [292, 515] on td at bounding box center [282, 500] width 35 height 63
click at [484, 323] on link "Payments on the way" at bounding box center [482, 319] width 151 height 33
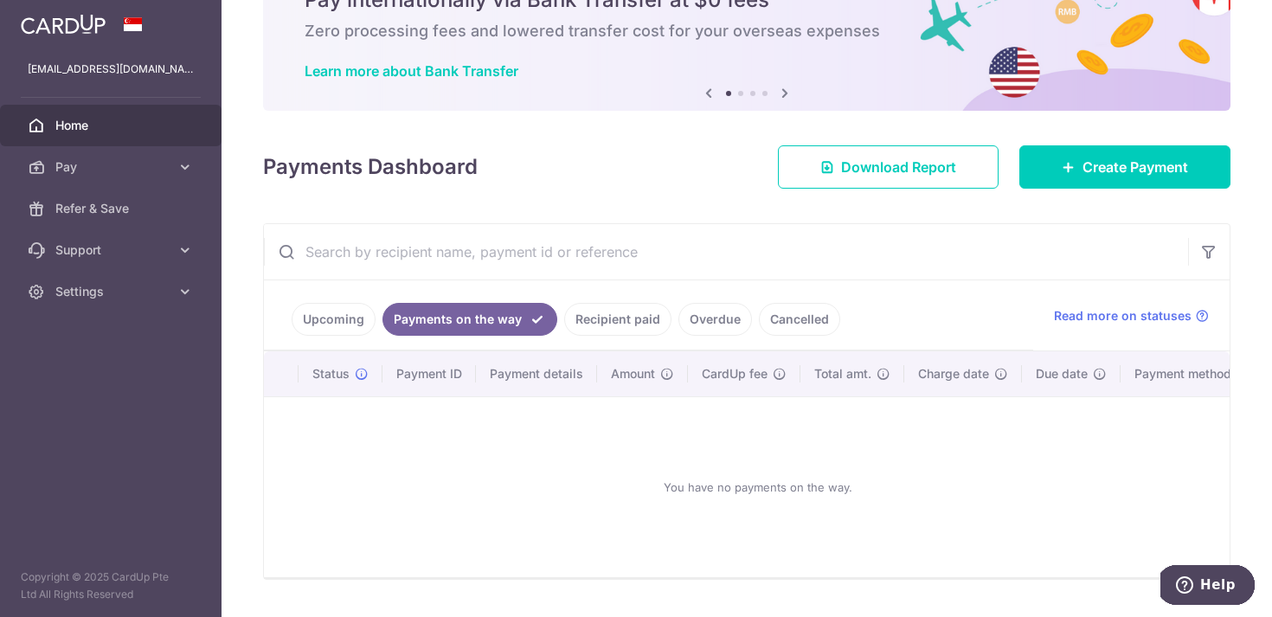
scroll to position [0, 0]
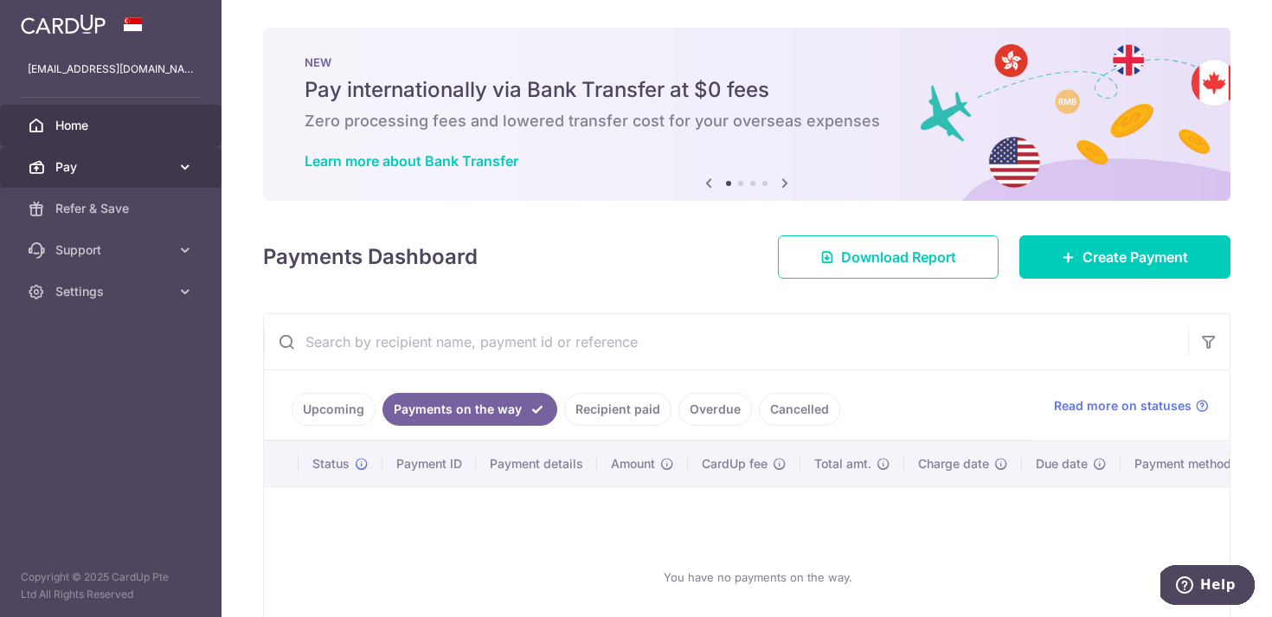
click at [118, 166] on span "Pay" at bounding box center [112, 166] width 114 height 17
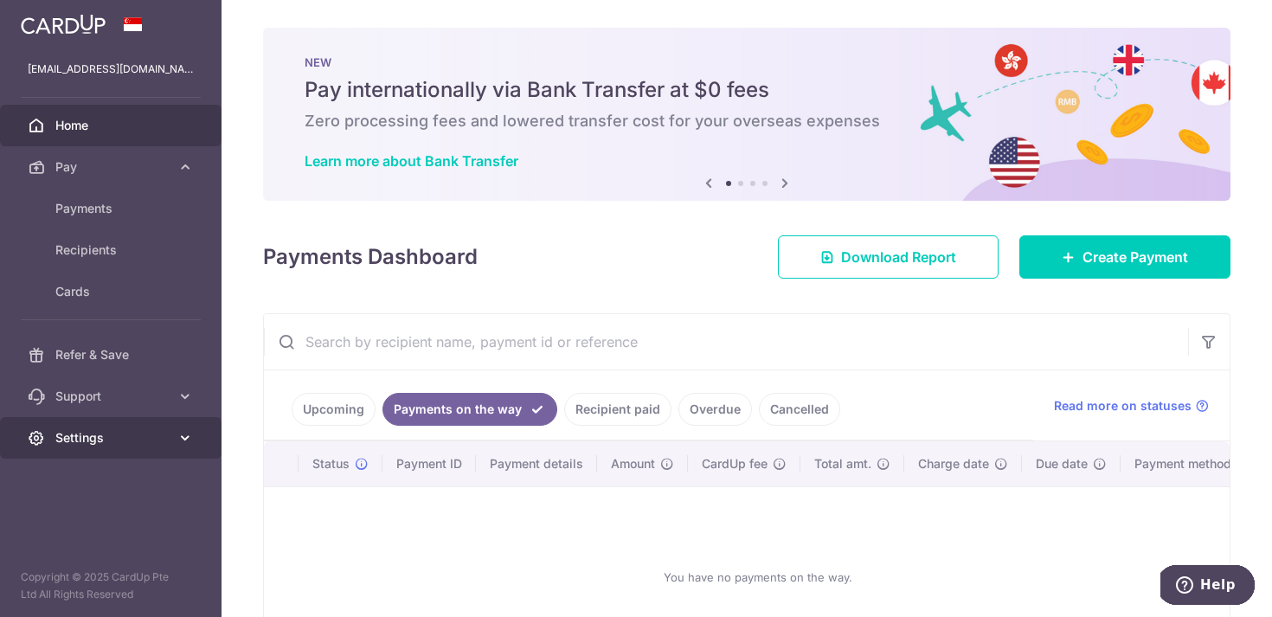
click at [83, 428] on link "Settings" at bounding box center [111, 438] width 222 height 42
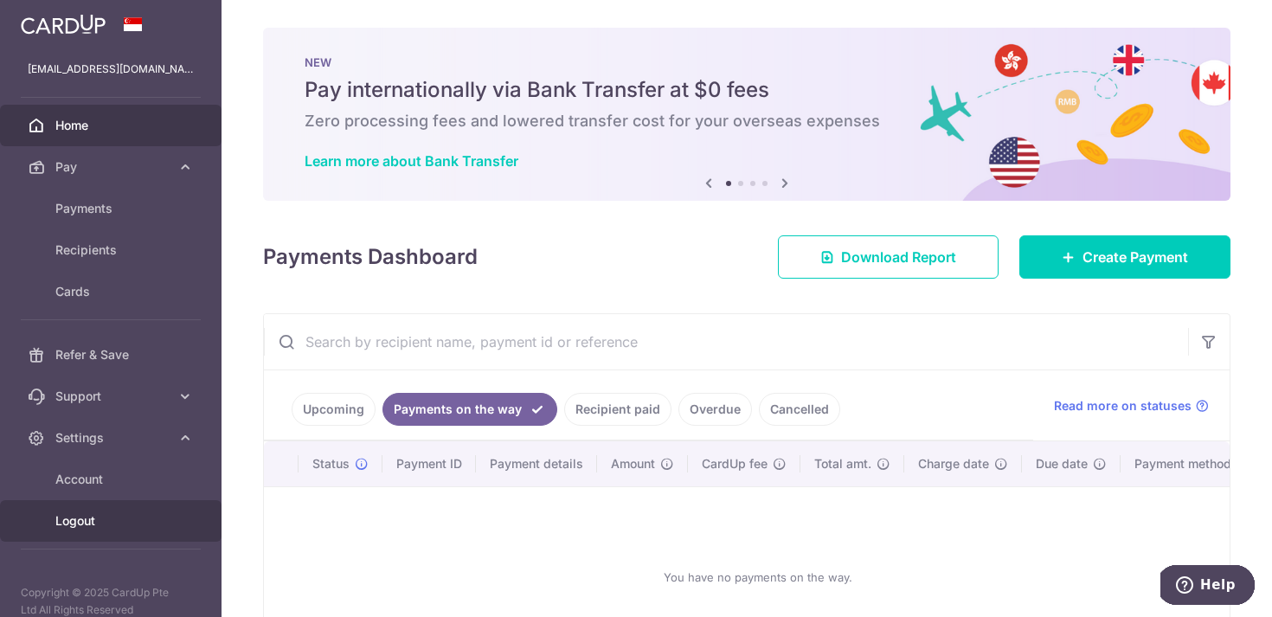
click at [99, 516] on span "Logout" at bounding box center [112, 520] width 114 height 17
